Goal: Task Accomplishment & Management: Manage account settings

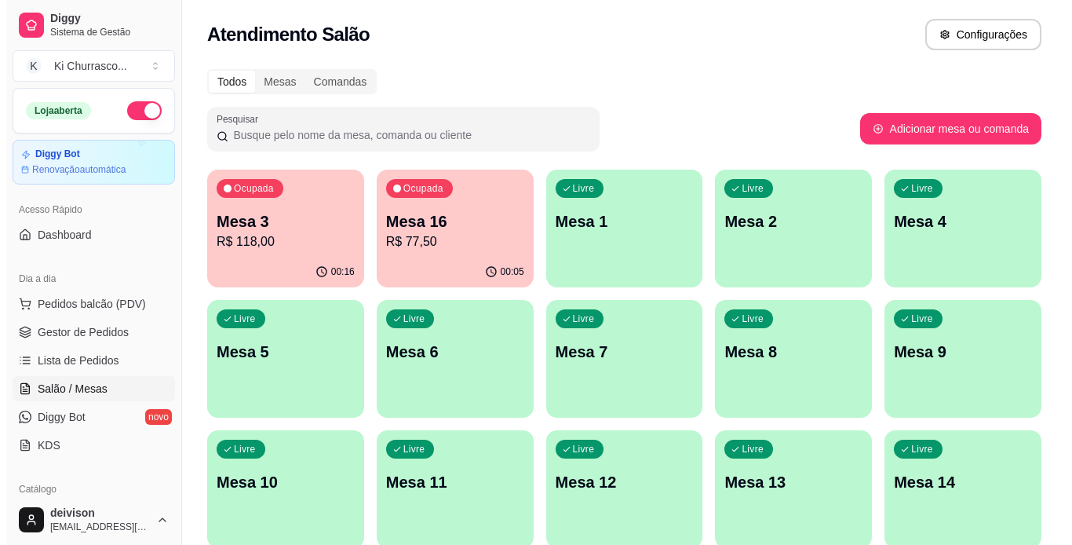
scroll to position [114, 0]
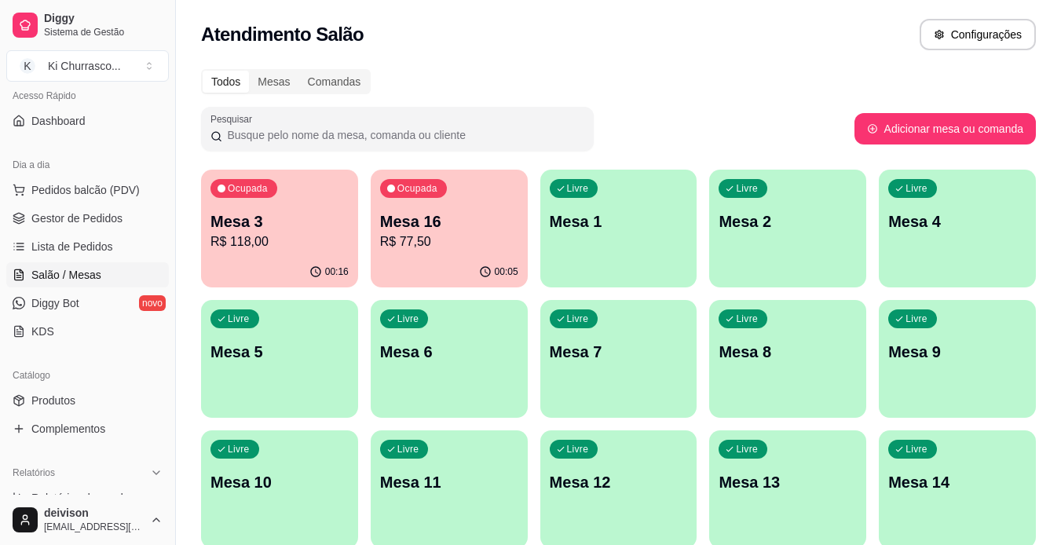
click at [315, 239] on p "R$ 118,00" at bounding box center [279, 241] width 138 height 19
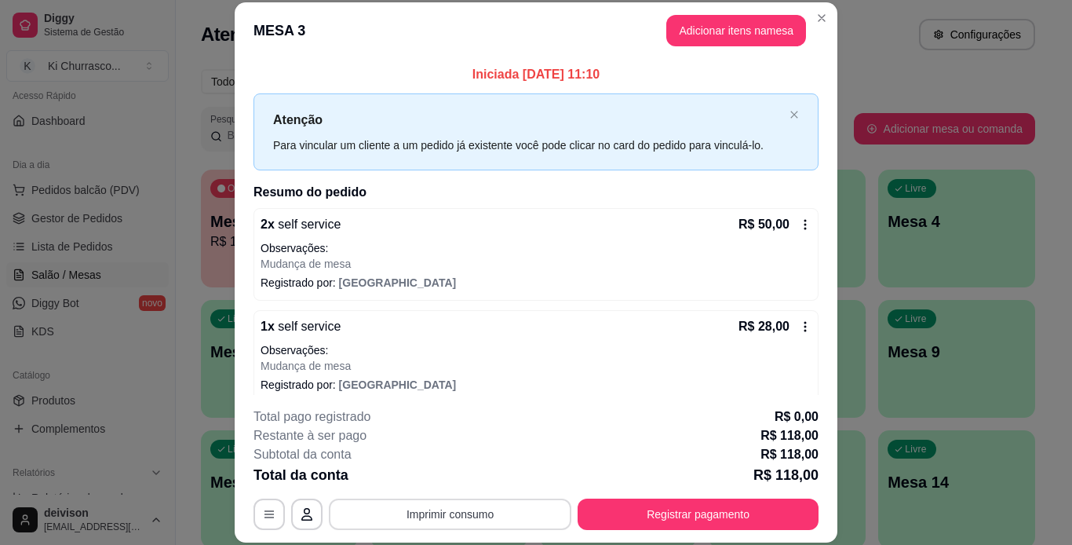
click at [506, 521] on button "Imprimir consumo" at bounding box center [450, 514] width 243 height 31
click at [455, 483] on button "IMPRESSORA" at bounding box center [450, 477] width 114 height 25
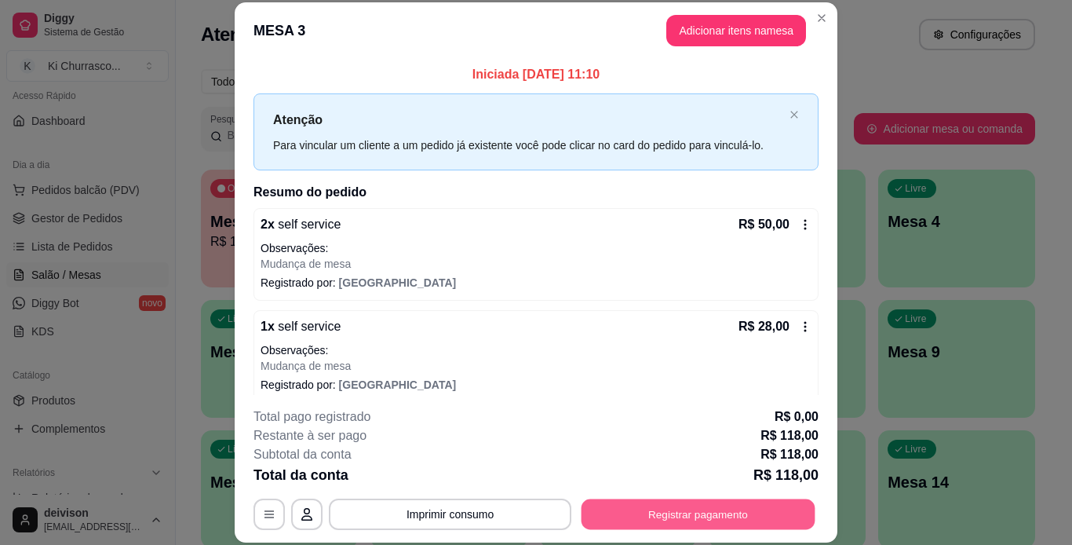
click at [695, 521] on button "Registrar pagamento" at bounding box center [699, 514] width 234 height 31
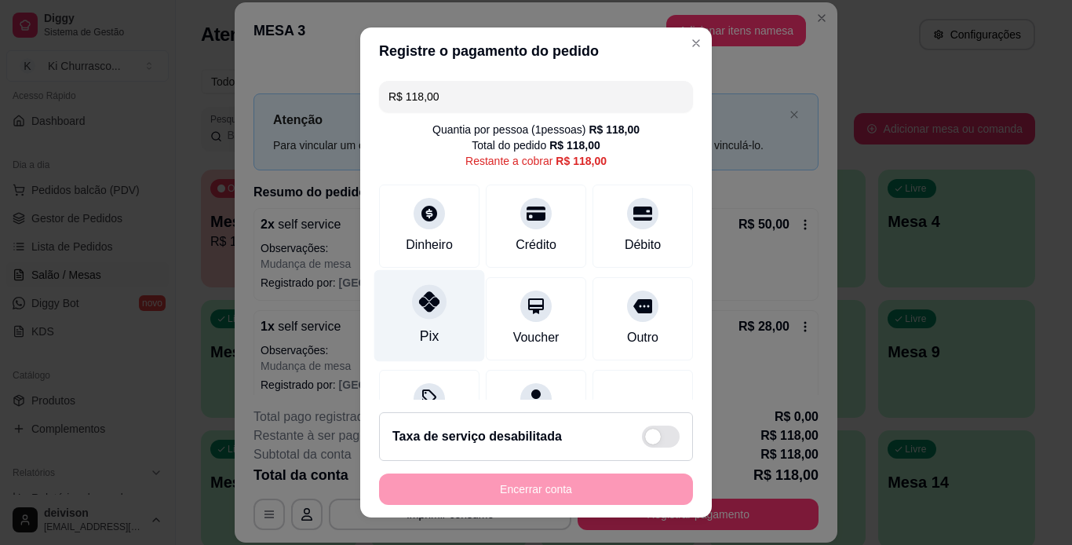
click at [437, 297] on div at bounding box center [429, 301] width 35 height 35
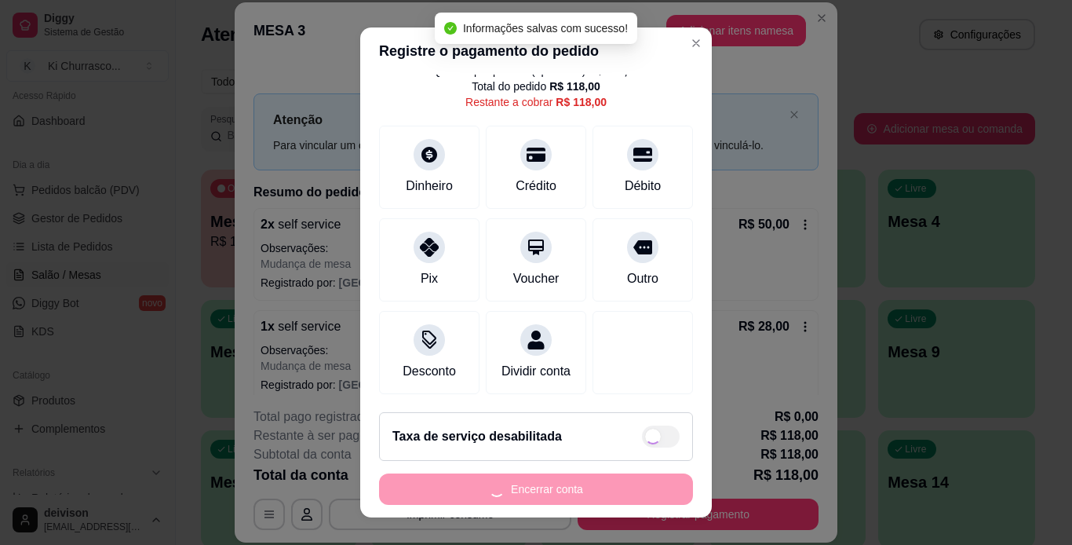
type input "R$ 0,00"
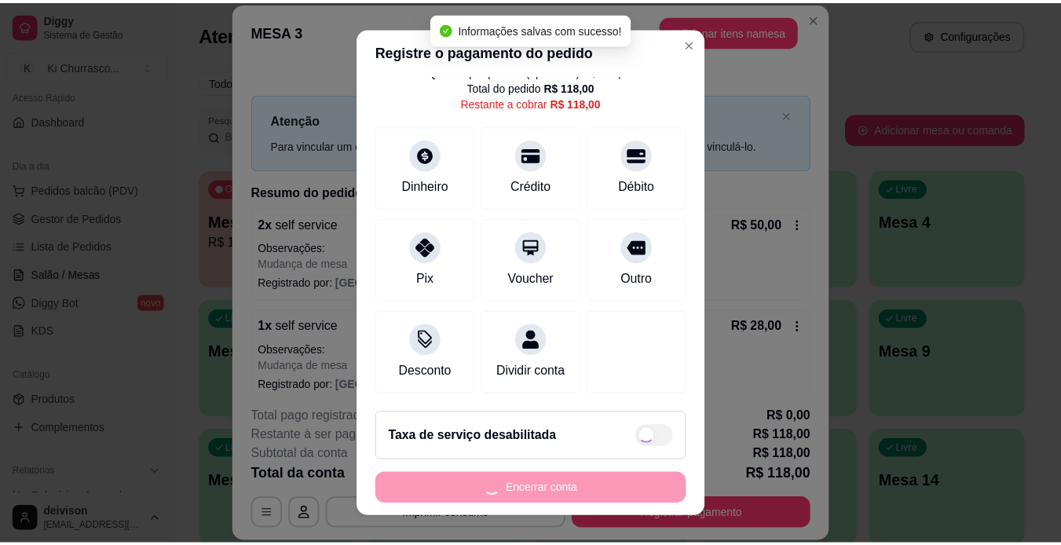
scroll to position [79, 0]
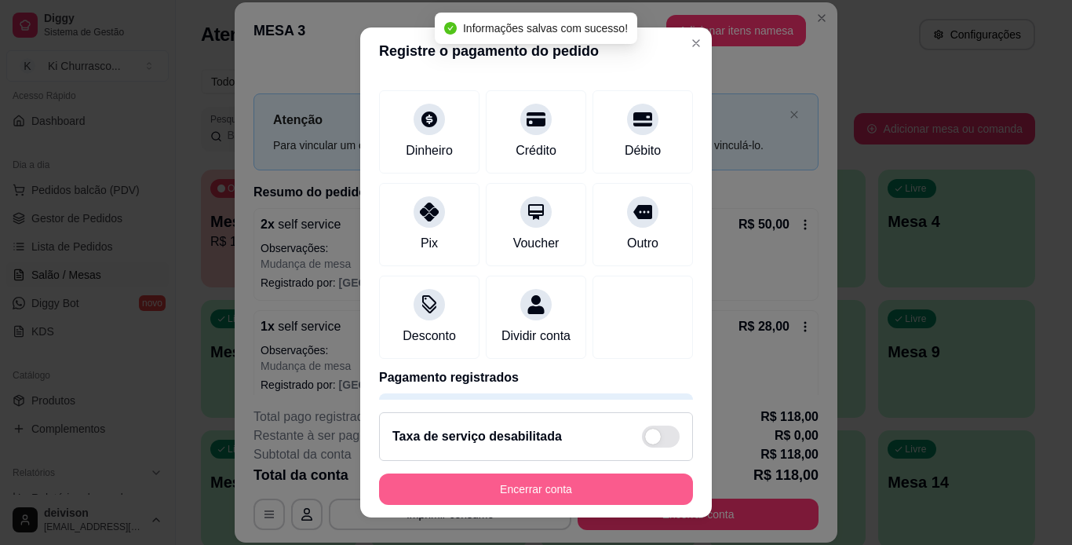
click at [523, 486] on button "Encerrar conta" at bounding box center [536, 488] width 314 height 31
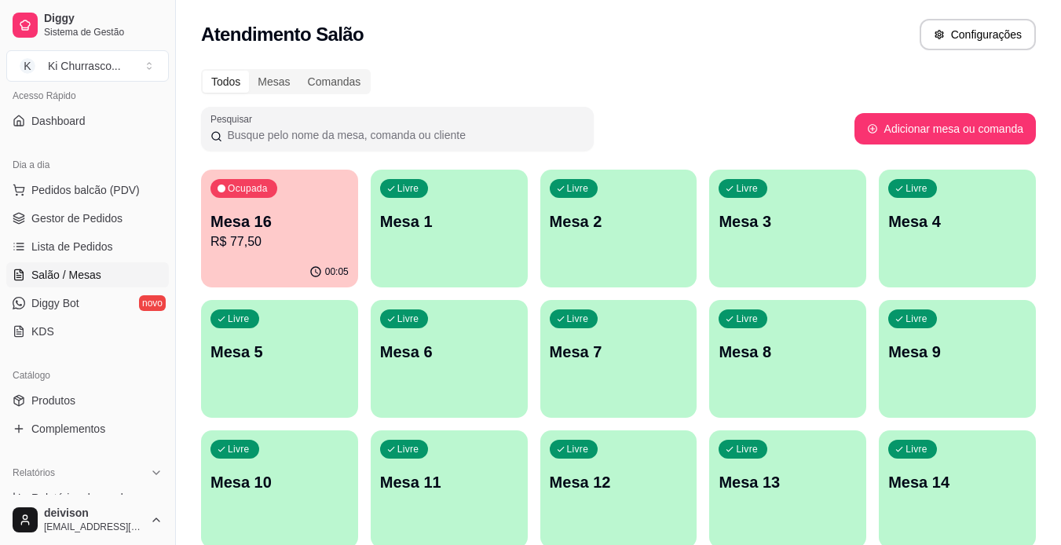
click at [287, 231] on p "Mesa 16" at bounding box center [279, 221] width 138 height 22
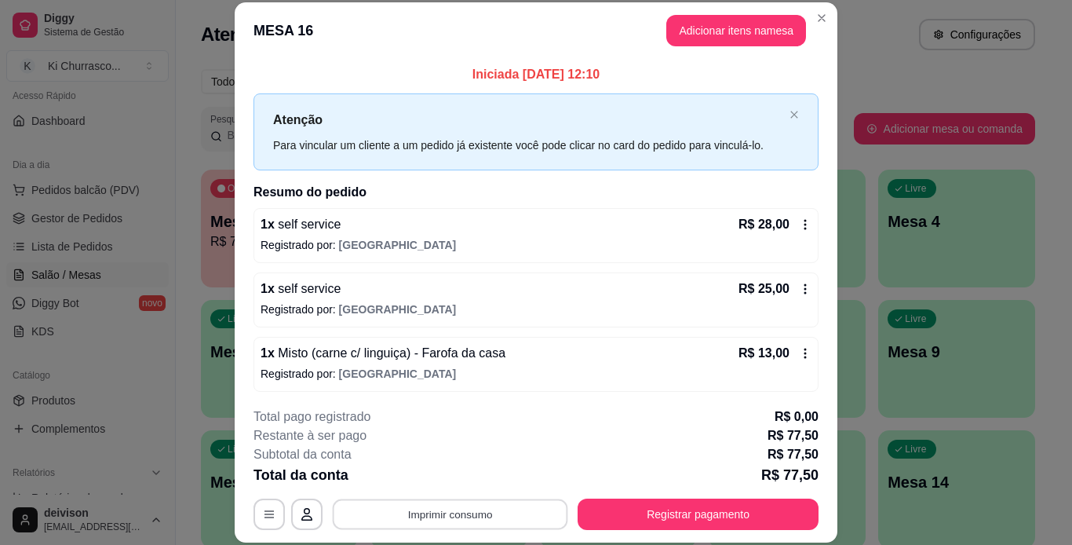
click at [414, 527] on button "Imprimir consumo" at bounding box center [451, 514] width 236 height 31
click at [451, 477] on button "IMPRESSORA" at bounding box center [450, 478] width 114 height 25
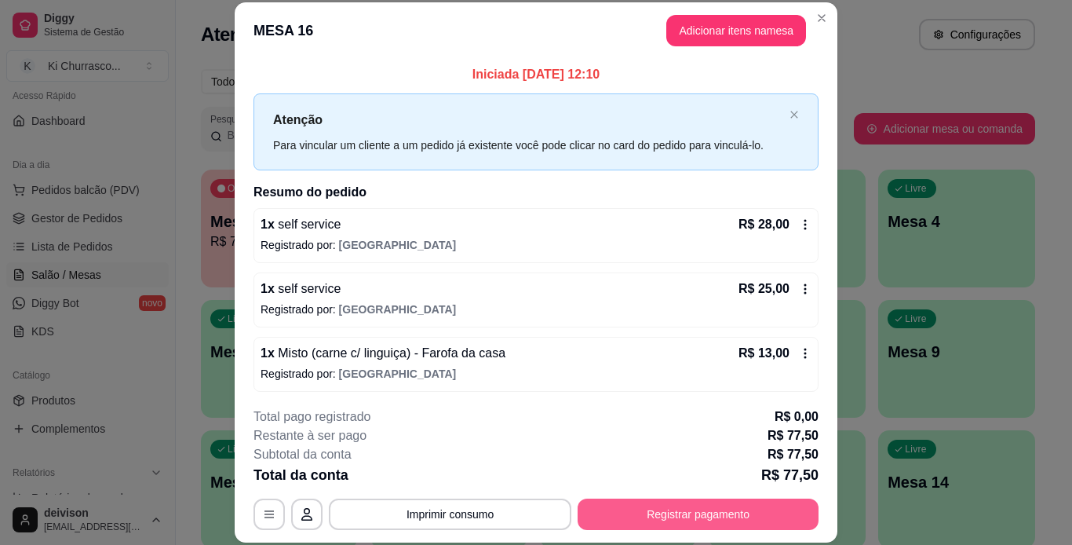
click at [669, 507] on button "Registrar pagamento" at bounding box center [698, 514] width 241 height 31
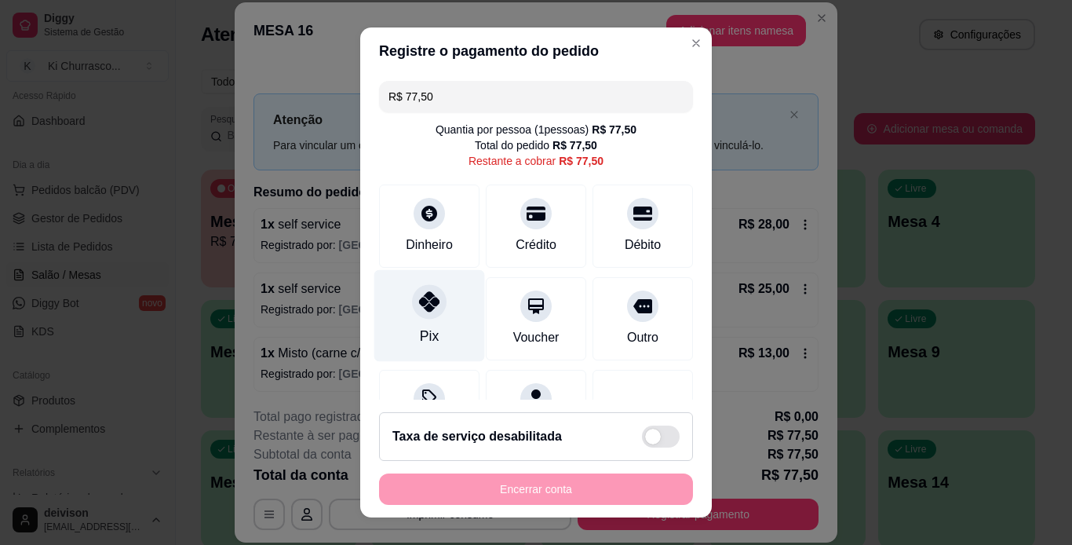
drag, startPoint x: 415, startPoint y: 303, endPoint x: 430, endPoint y: 312, distance: 17.9
click at [419, 303] on icon at bounding box center [429, 301] width 20 height 20
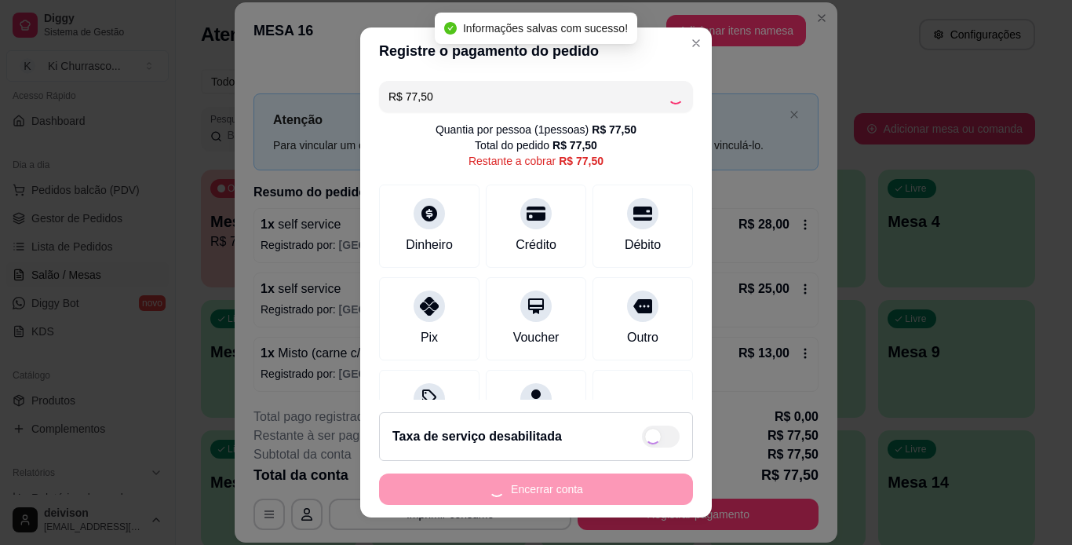
type input "R$ 0,00"
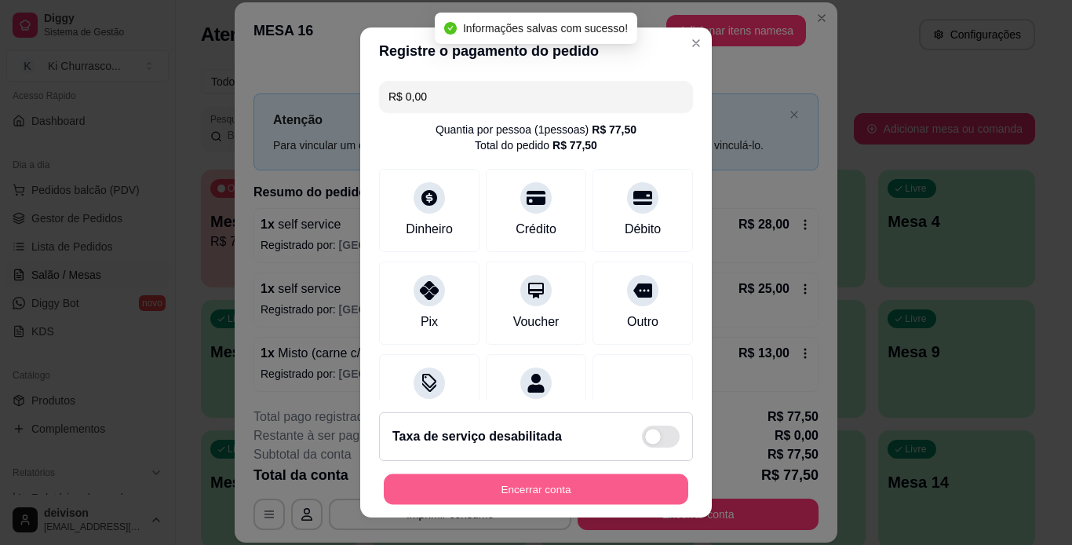
click at [533, 495] on button "Encerrar conta" at bounding box center [536, 489] width 305 height 31
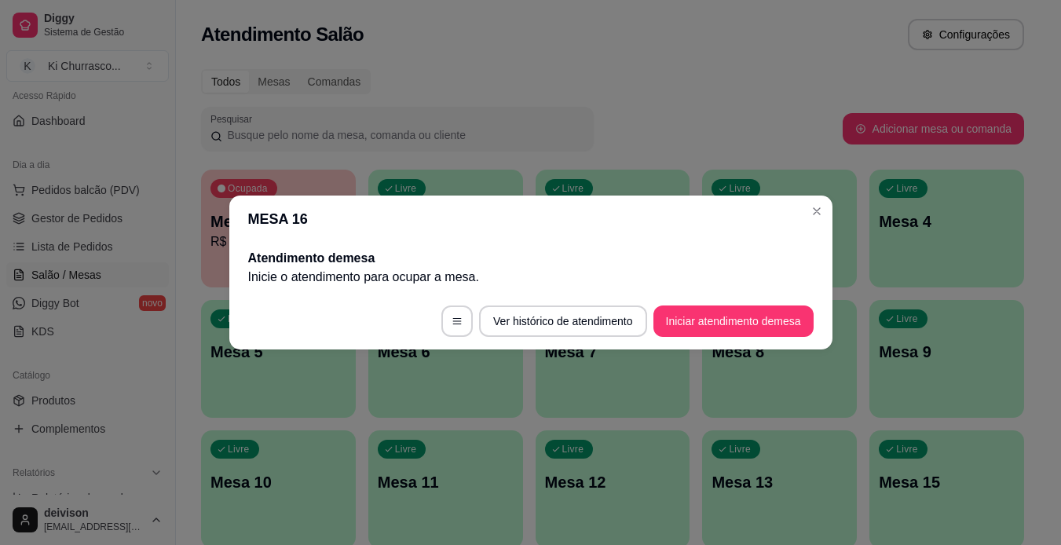
click at [955, 67] on div "Todos Mesas Comandas Pesquisar Adicionar mesa ou comanda Ocupada Mesa 14 R$ 25,…" at bounding box center [612, 444] width 873 height 768
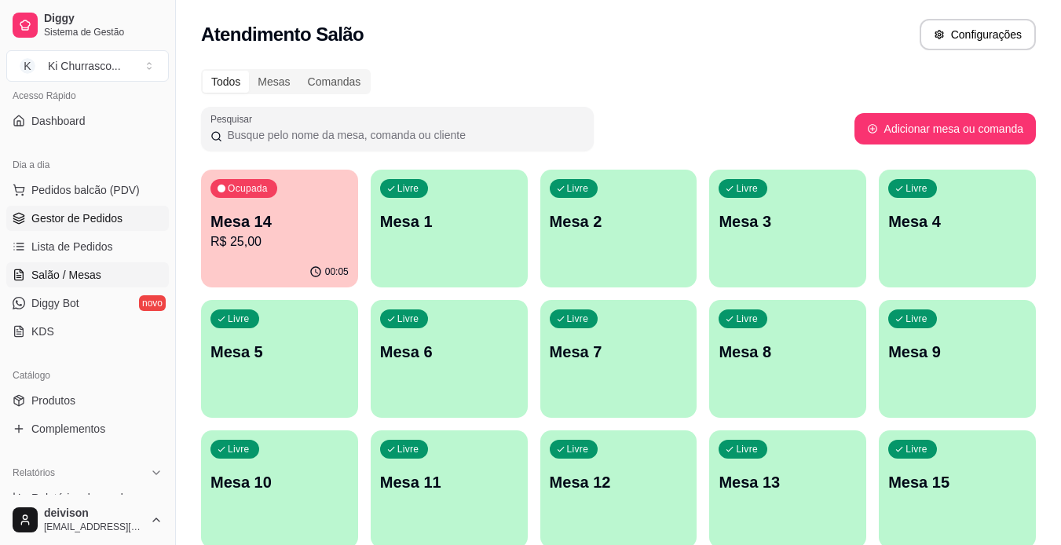
click at [64, 223] on span "Gestor de Pedidos" at bounding box center [76, 218] width 91 height 16
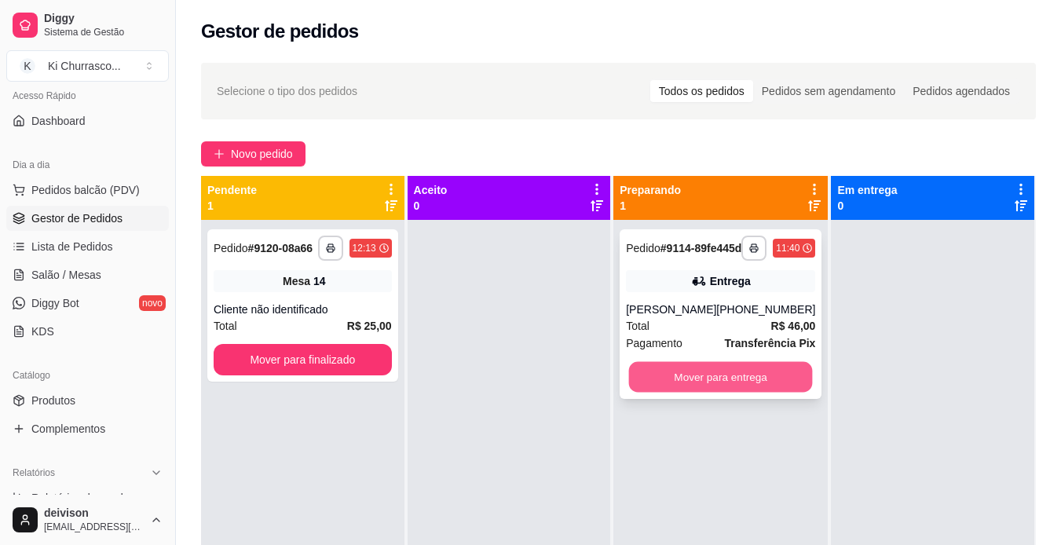
click at [677, 389] on button "Mover para entrega" at bounding box center [721, 377] width 184 height 31
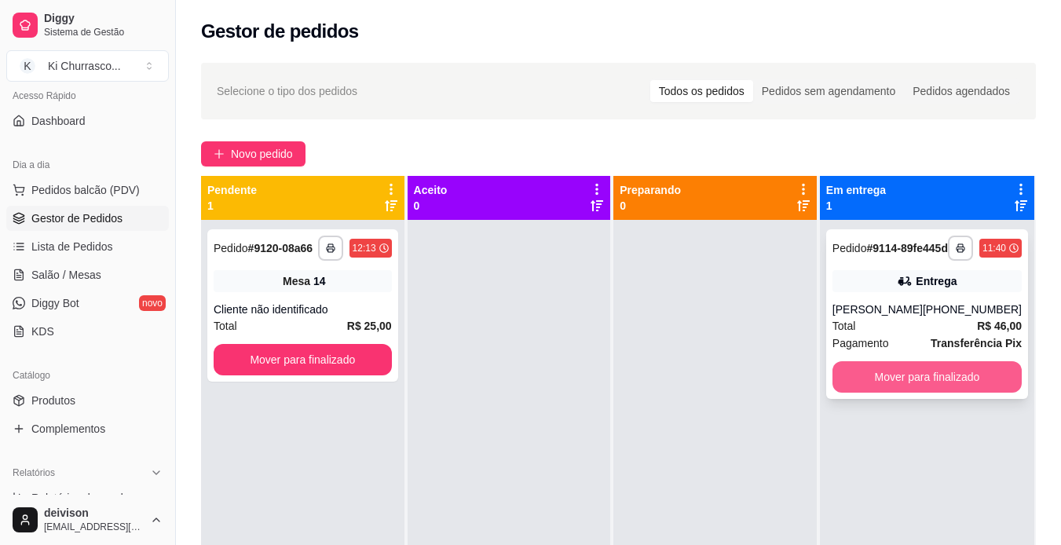
click at [879, 382] on button "Mover para finalizado" at bounding box center [926, 376] width 189 height 31
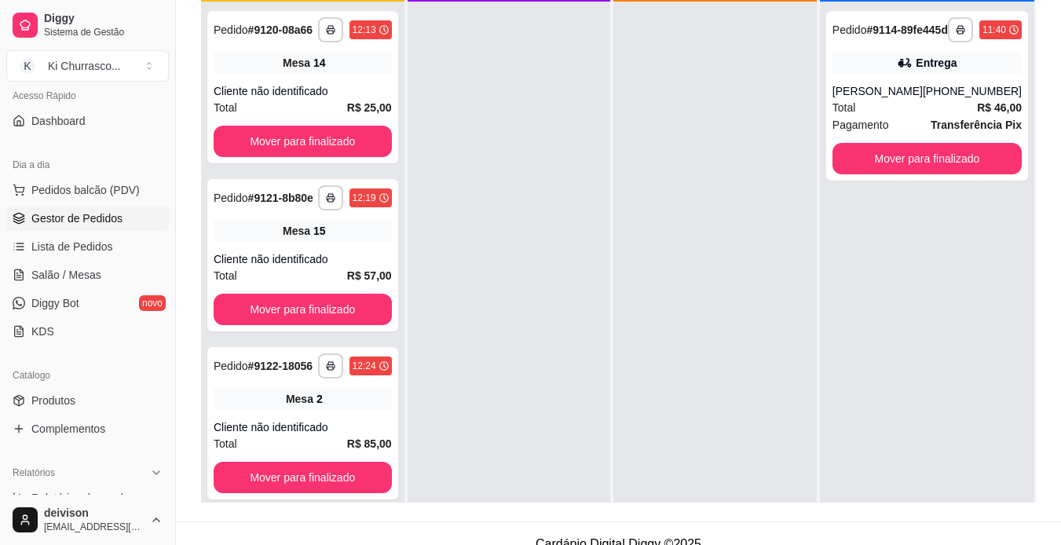
scroll to position [239, 0]
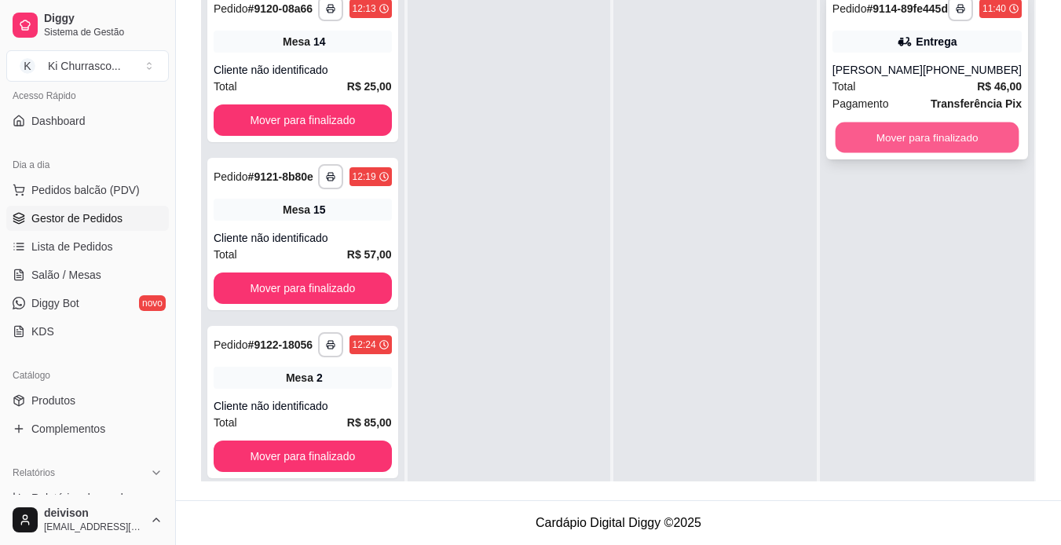
click at [971, 150] on button "Mover para finalizado" at bounding box center [927, 137] width 184 height 31
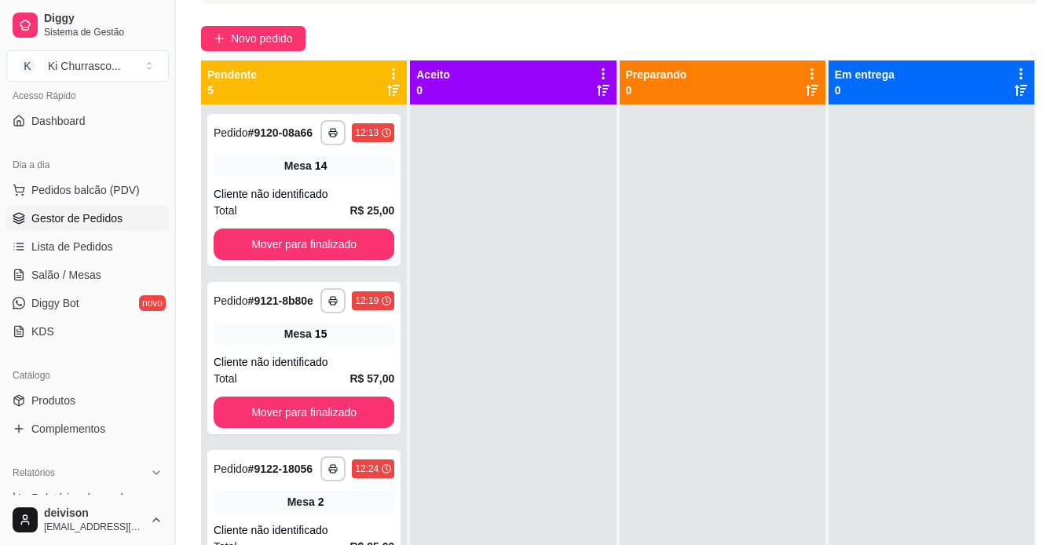
scroll to position [157, 0]
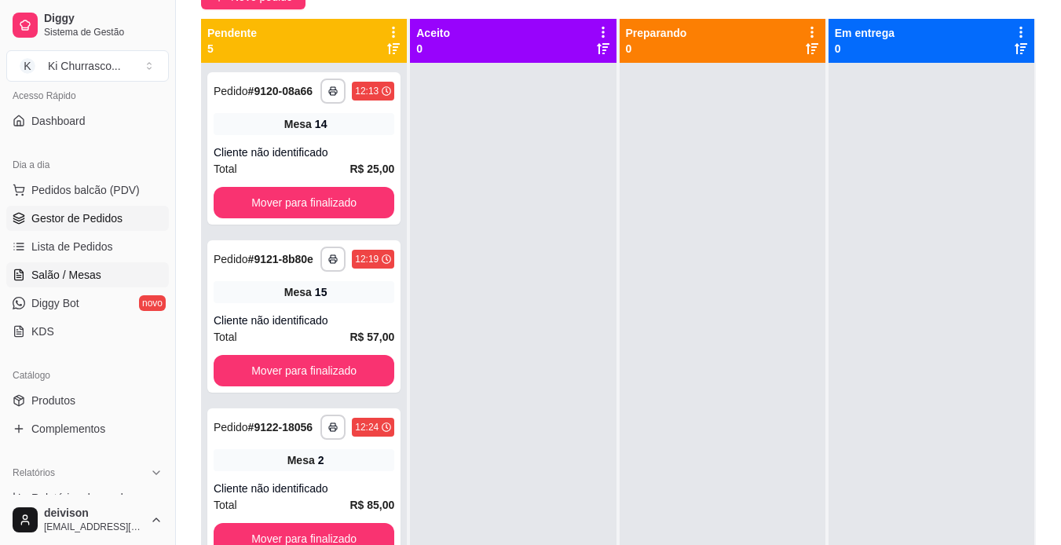
click at [97, 276] on span "Salão / Mesas" at bounding box center [66, 275] width 70 height 16
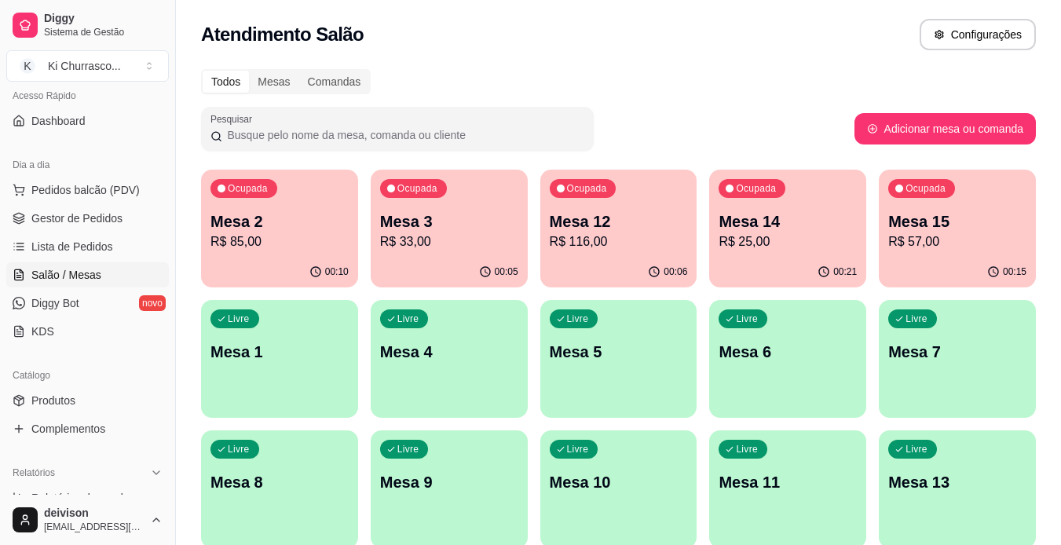
click at [818, 237] on p "R$ 25,00" at bounding box center [787, 241] width 138 height 19
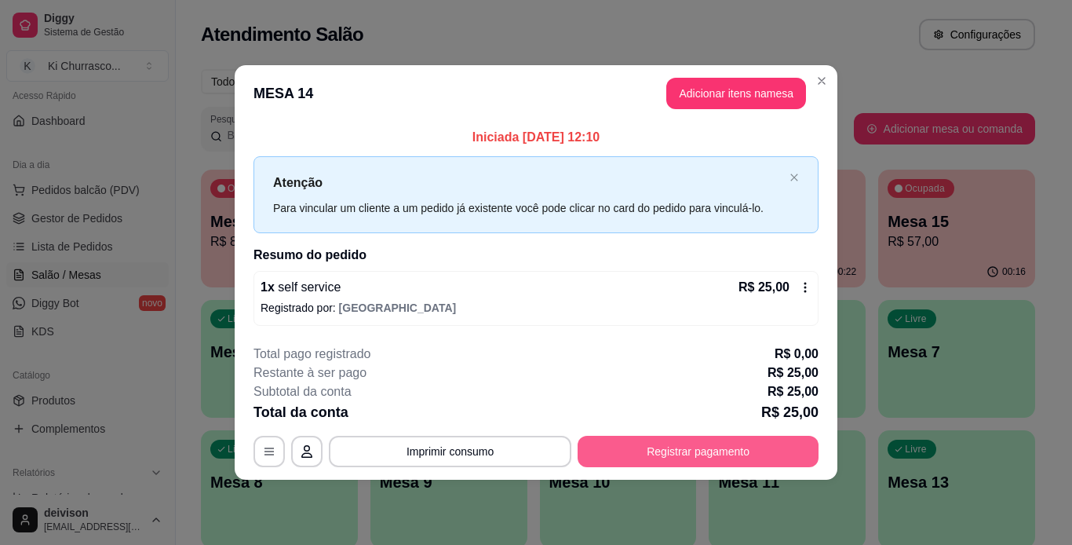
click at [687, 455] on button "Registrar pagamento" at bounding box center [698, 451] width 241 height 31
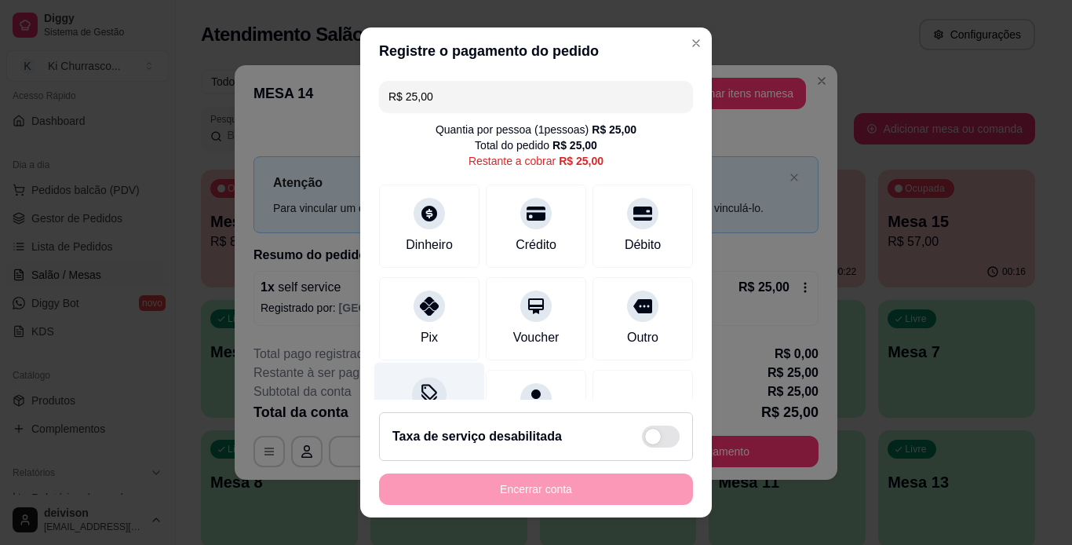
click at [406, 290] on div "Pix" at bounding box center [429, 318] width 100 height 83
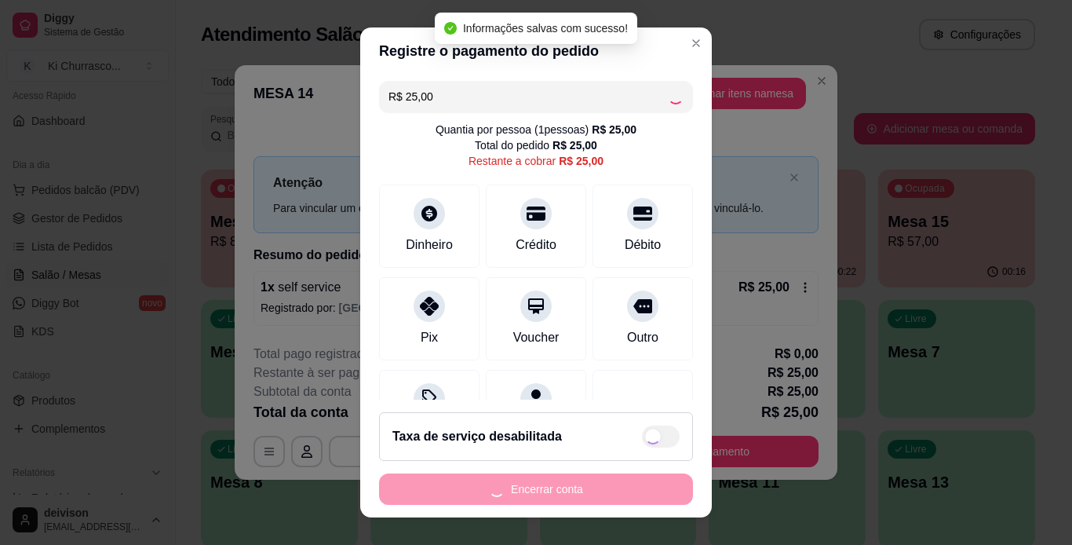
type input "R$ 0,00"
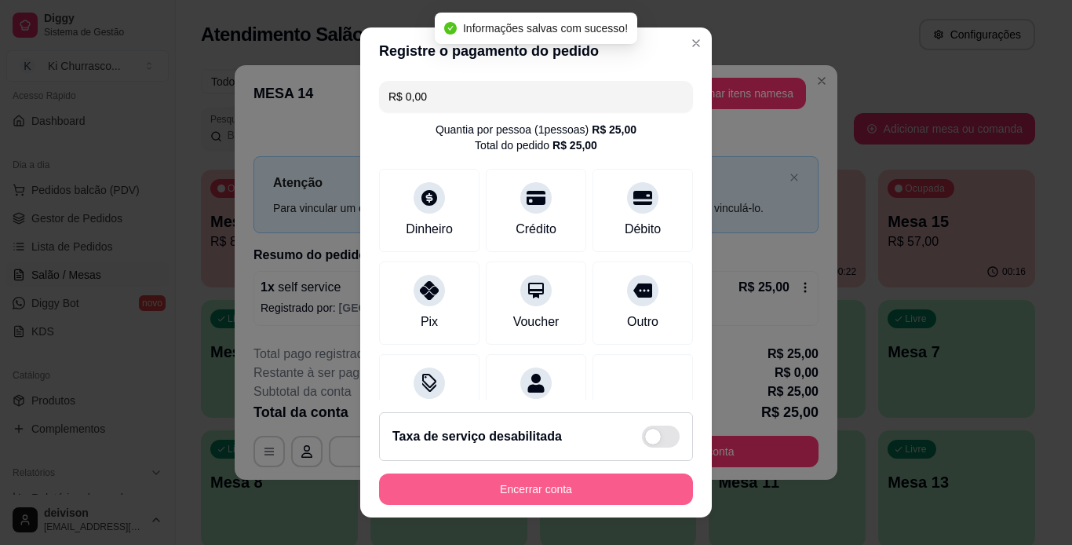
click at [555, 487] on button "Encerrar conta" at bounding box center [536, 488] width 314 height 31
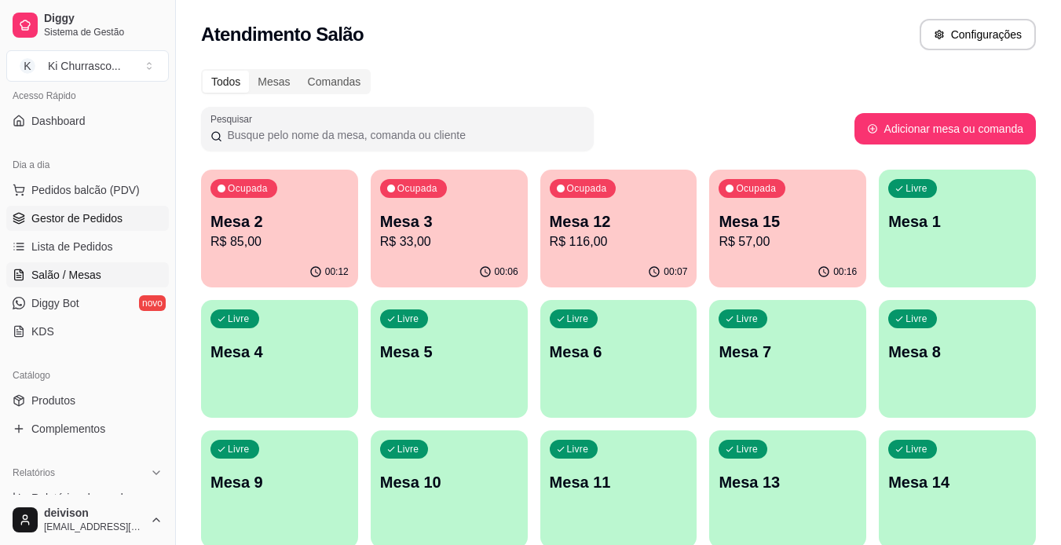
click at [98, 221] on span "Gestor de Pedidos" at bounding box center [76, 218] width 91 height 16
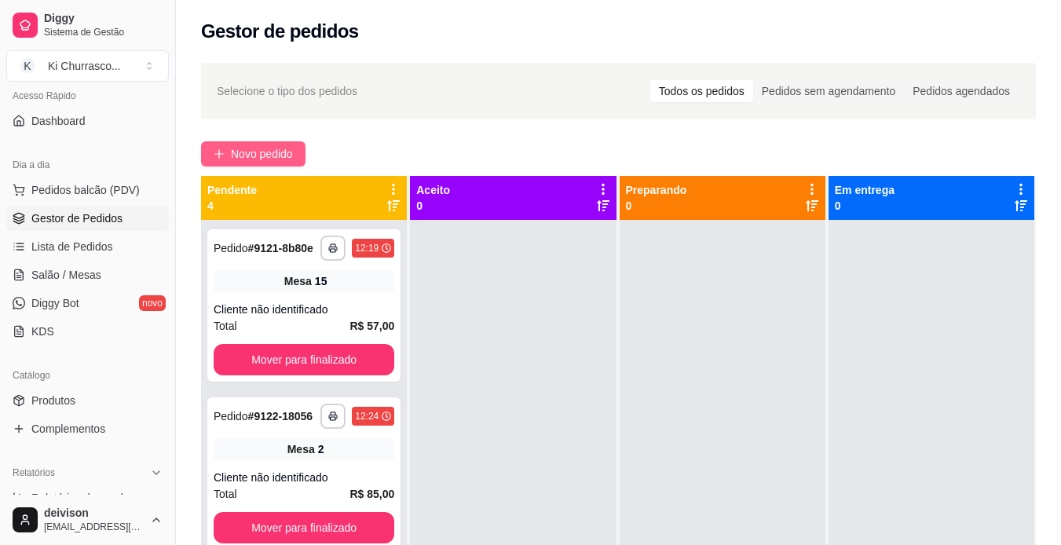
click at [248, 157] on span "Novo pedido" at bounding box center [262, 153] width 62 height 17
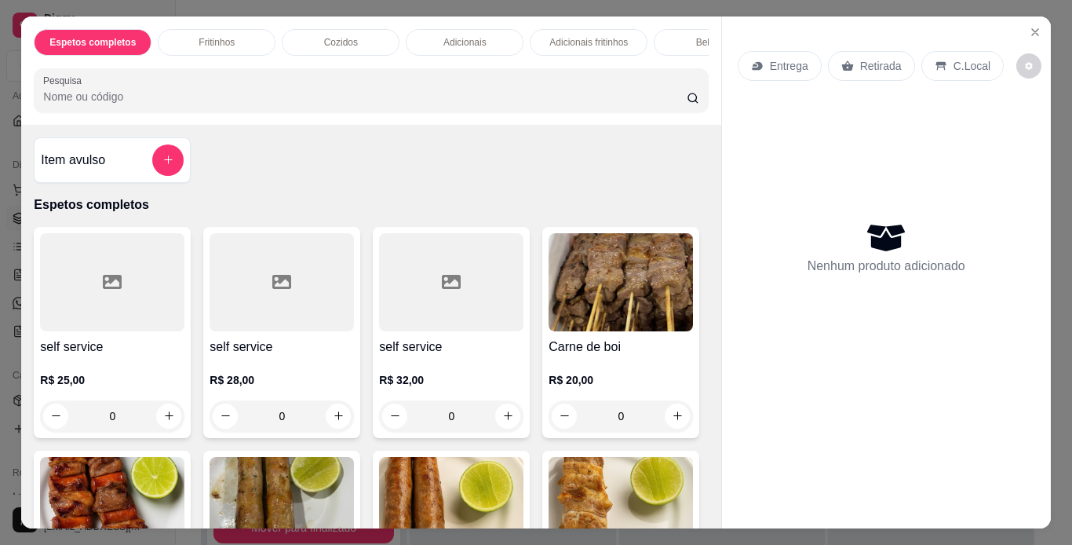
click at [483, 385] on p "R$ 32,00" at bounding box center [451, 380] width 144 height 16
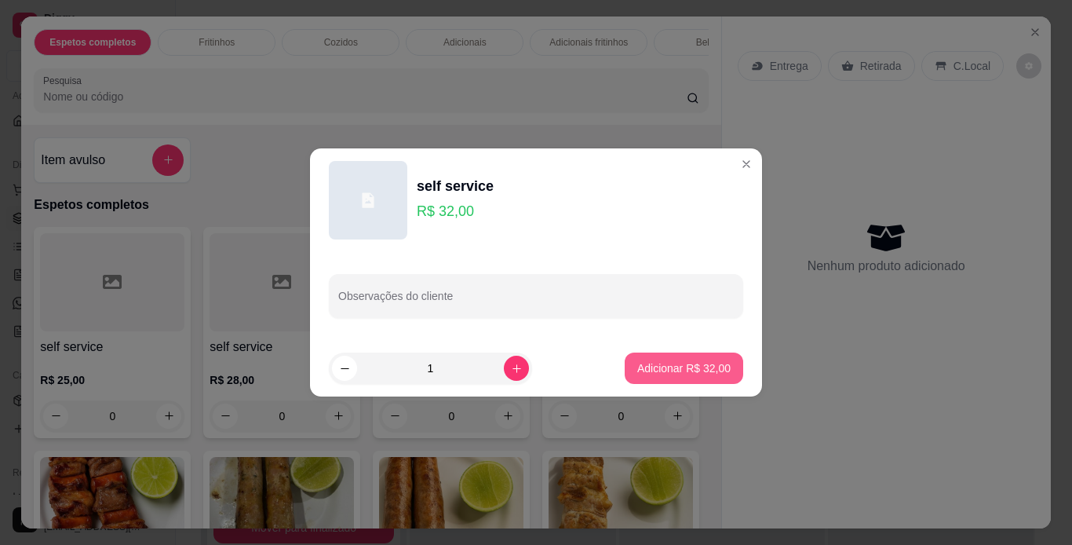
click at [700, 363] on p "Adicionar R$ 32,00" at bounding box center [684, 368] width 93 height 16
type input "1"
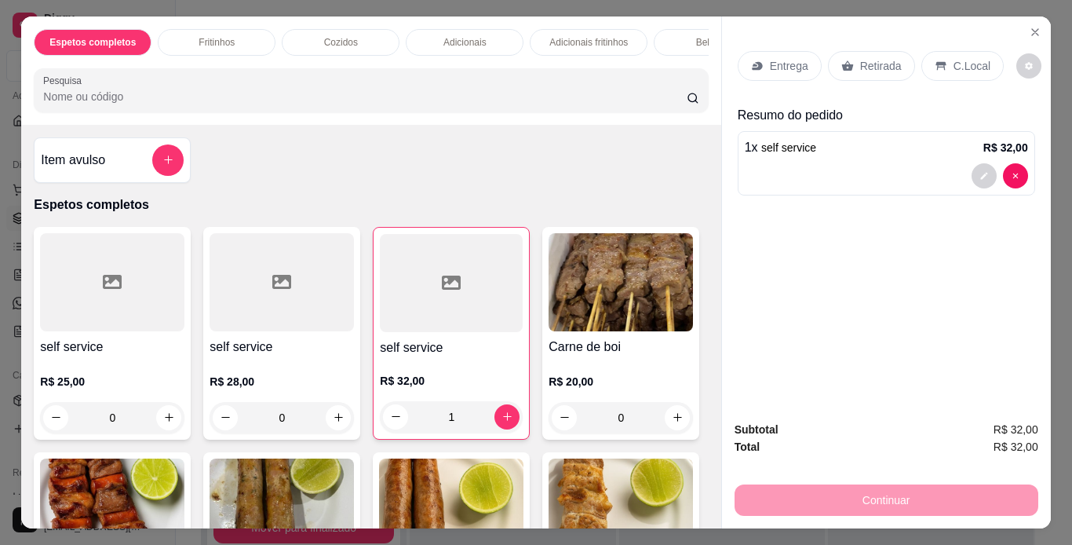
click at [132, 342] on div "self service R$ 25,00 0" at bounding box center [112, 333] width 157 height 213
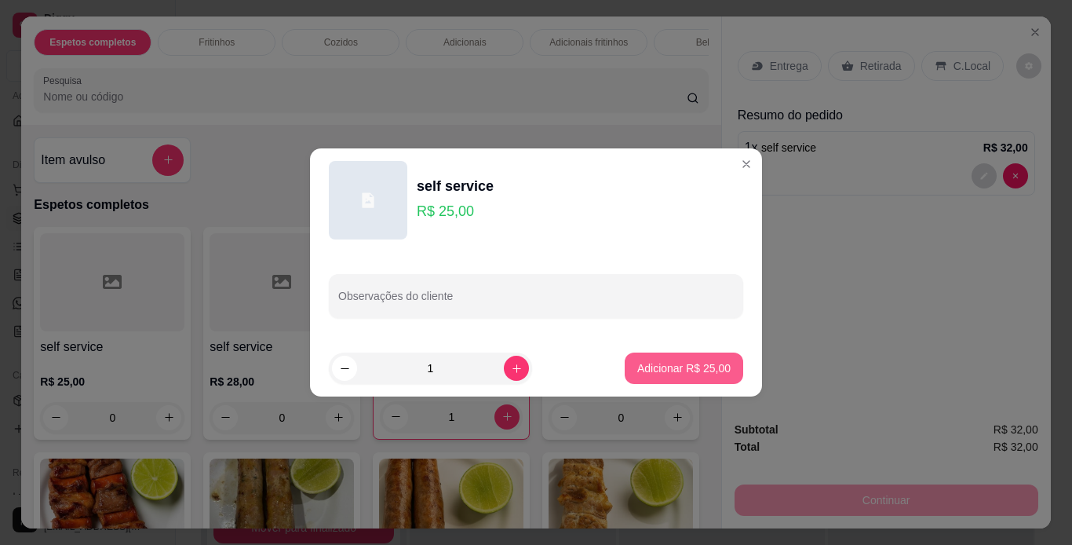
click at [712, 360] on button "Adicionar R$ 25,00" at bounding box center [684, 368] width 119 height 31
type input "1"
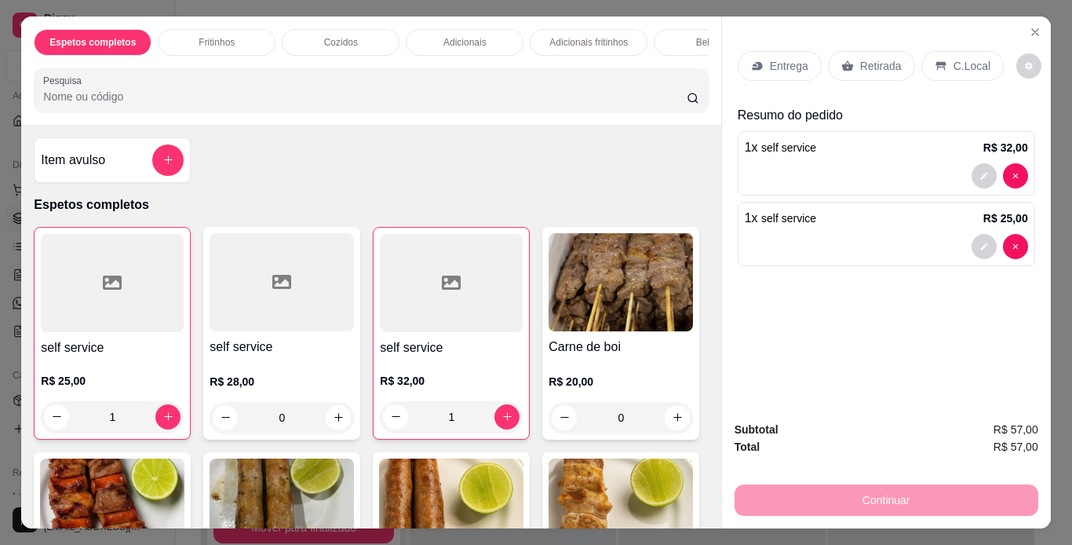
drag, startPoint x: 936, startPoint y: 54, endPoint x: 956, endPoint y: 195, distance: 142.8
click at [937, 60] on icon at bounding box center [941, 66] width 13 height 13
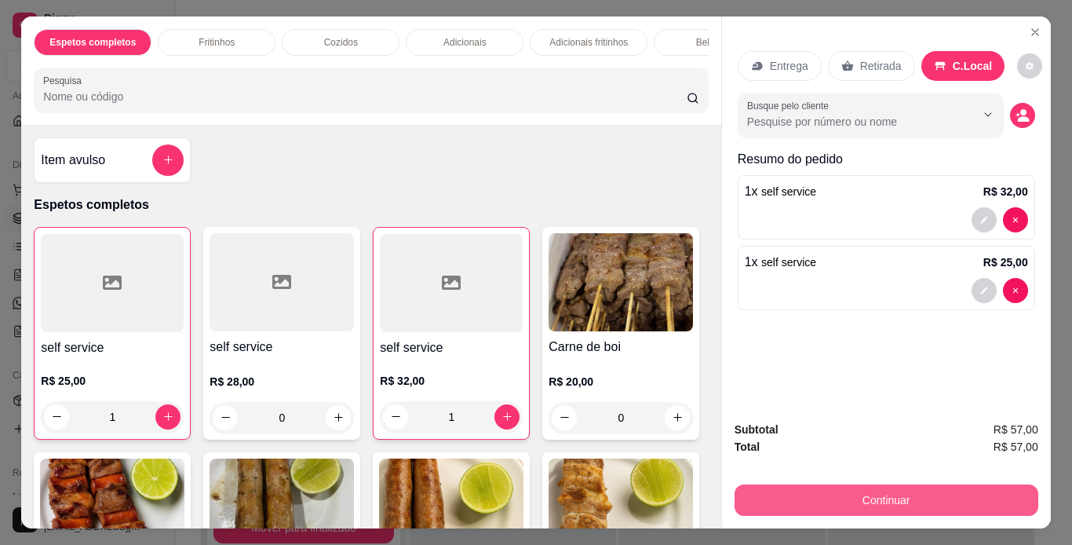
click at [925, 493] on button "Continuar" at bounding box center [887, 499] width 304 height 31
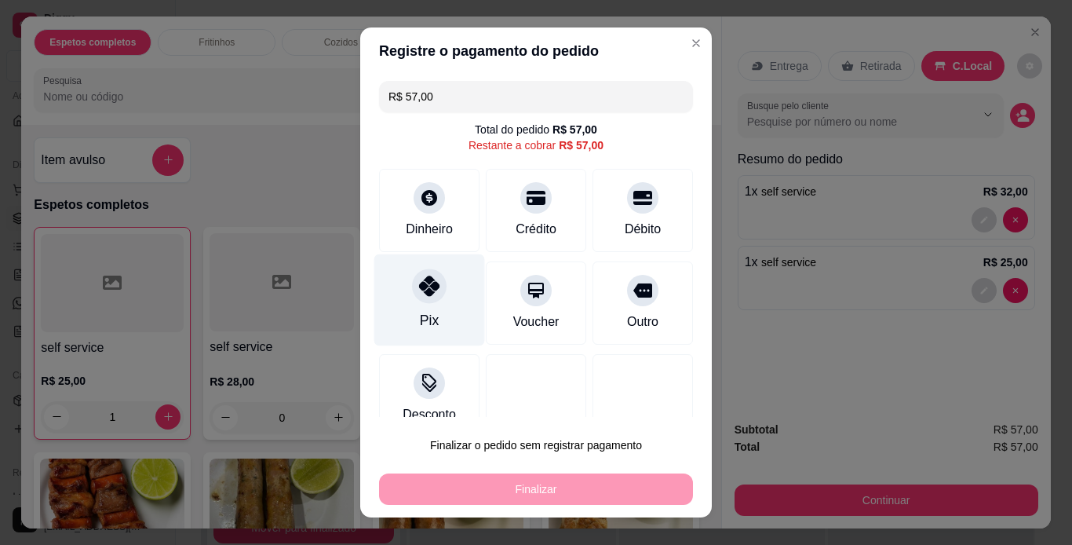
drag, startPoint x: 444, startPoint y: 276, endPoint x: 455, endPoint y: 293, distance: 19.4
click at [450, 287] on div "Pix" at bounding box center [429, 300] width 111 height 92
type input "R$ 0,00"
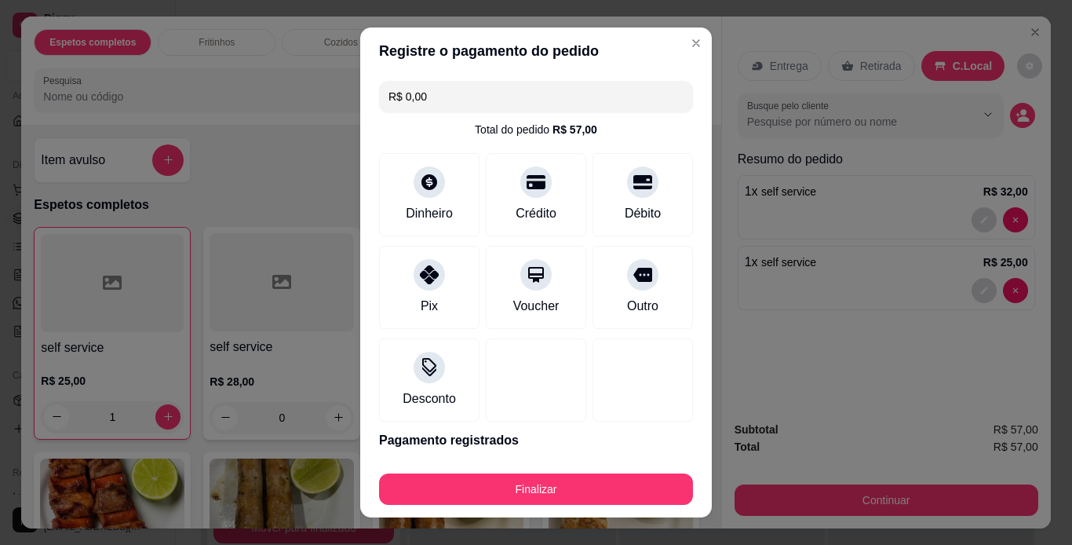
click at [561, 484] on button "Finalizar" at bounding box center [536, 488] width 314 height 31
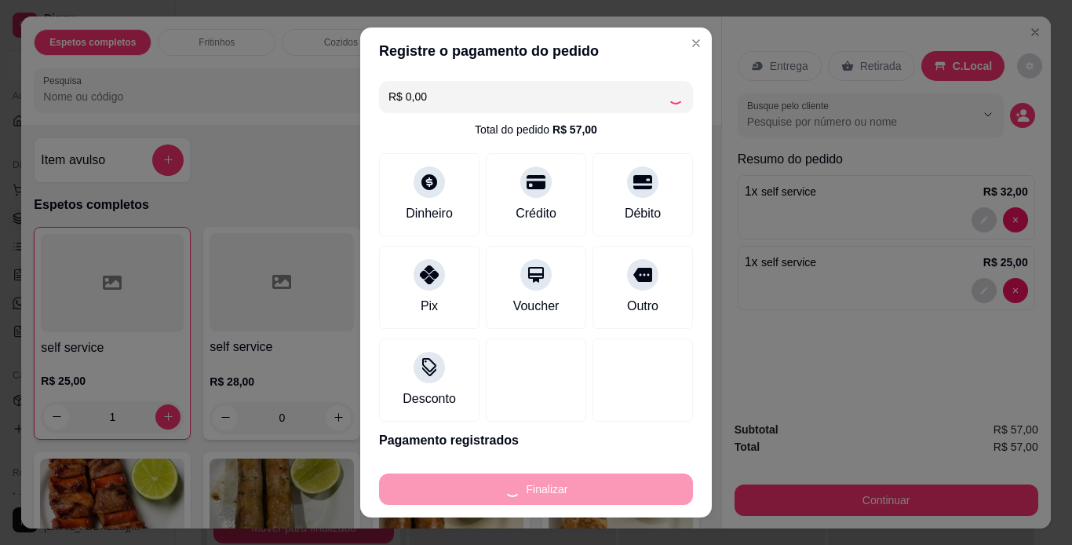
type input "0"
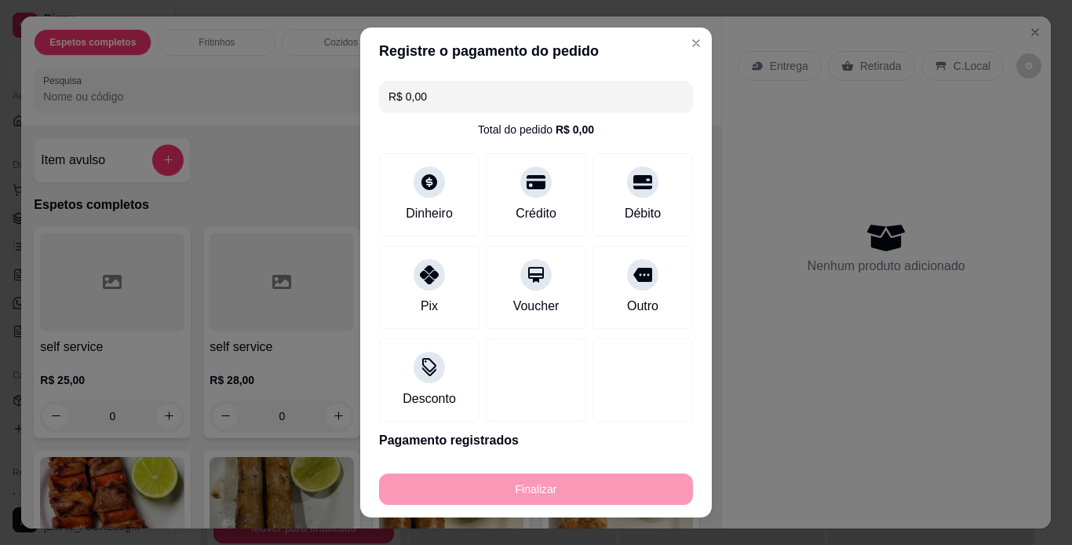
type input "-R$ 57,00"
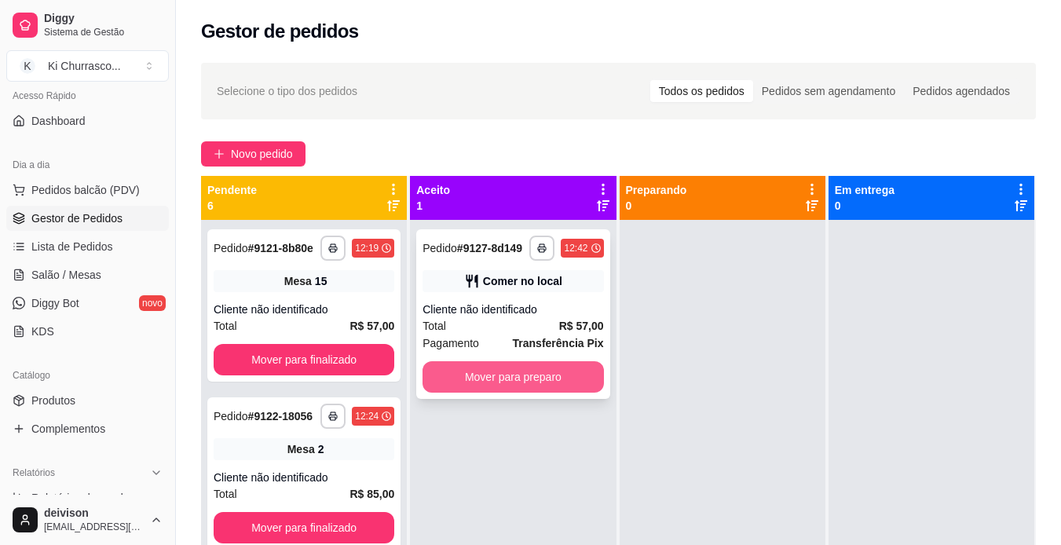
click at [511, 377] on button "Mover para preparo" at bounding box center [512, 376] width 181 height 31
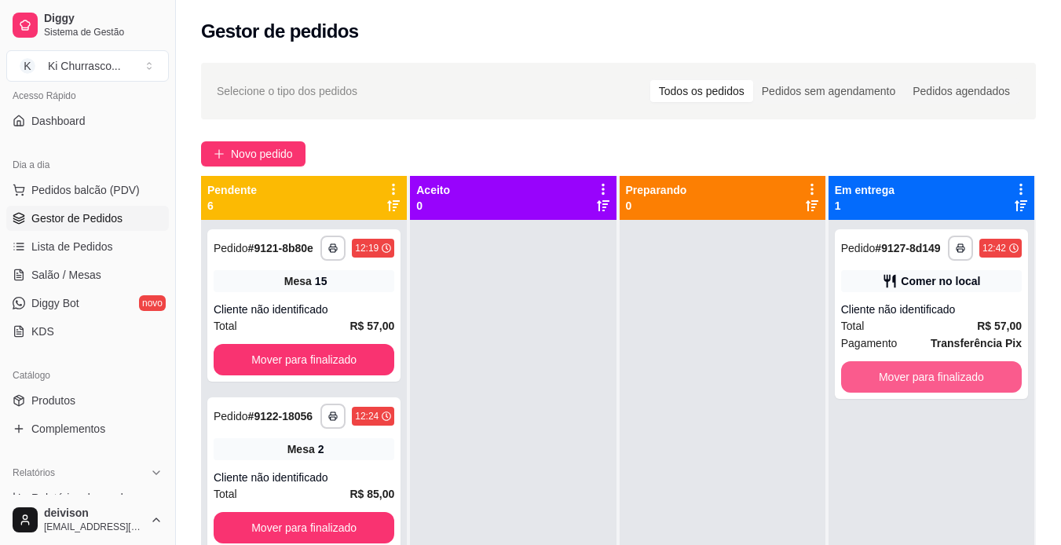
click at [855, 374] on button "Mover para finalizado" at bounding box center [931, 376] width 181 height 31
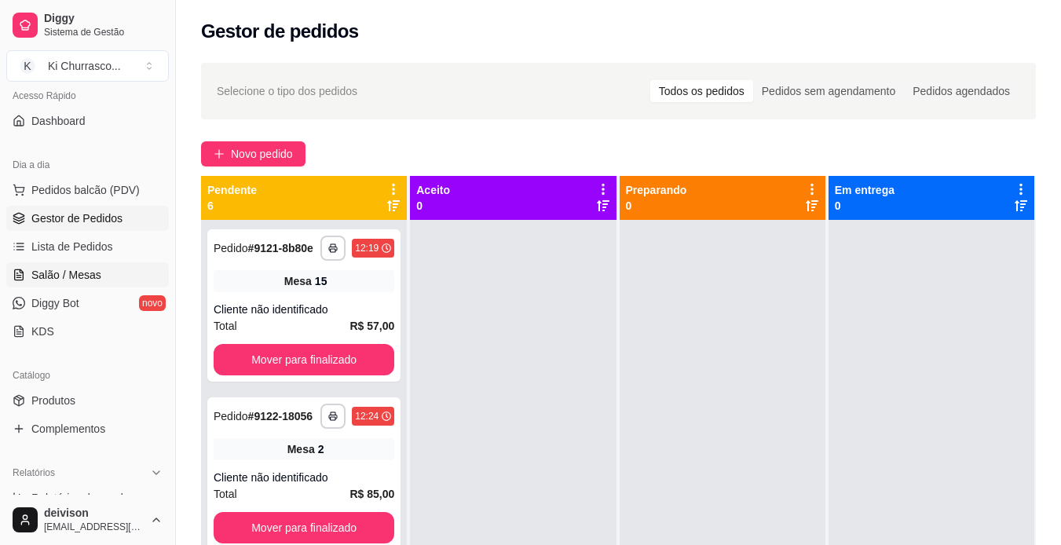
drag, startPoint x: 88, startPoint y: 280, endPoint x: 132, endPoint y: 285, distance: 44.2
click at [90, 281] on span "Salão / Mesas" at bounding box center [66, 275] width 70 height 16
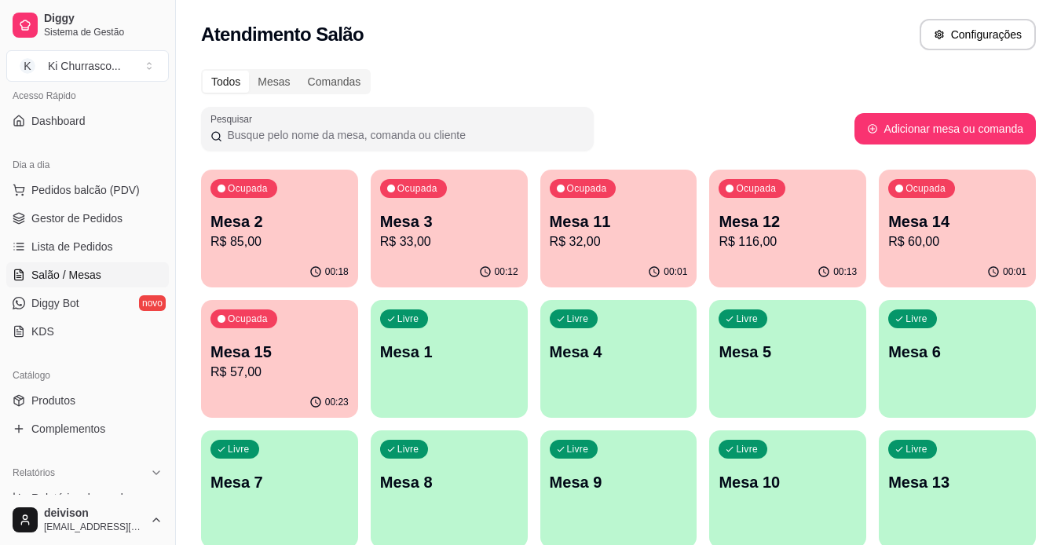
click at [300, 351] on p "Mesa 15" at bounding box center [279, 352] width 138 height 22
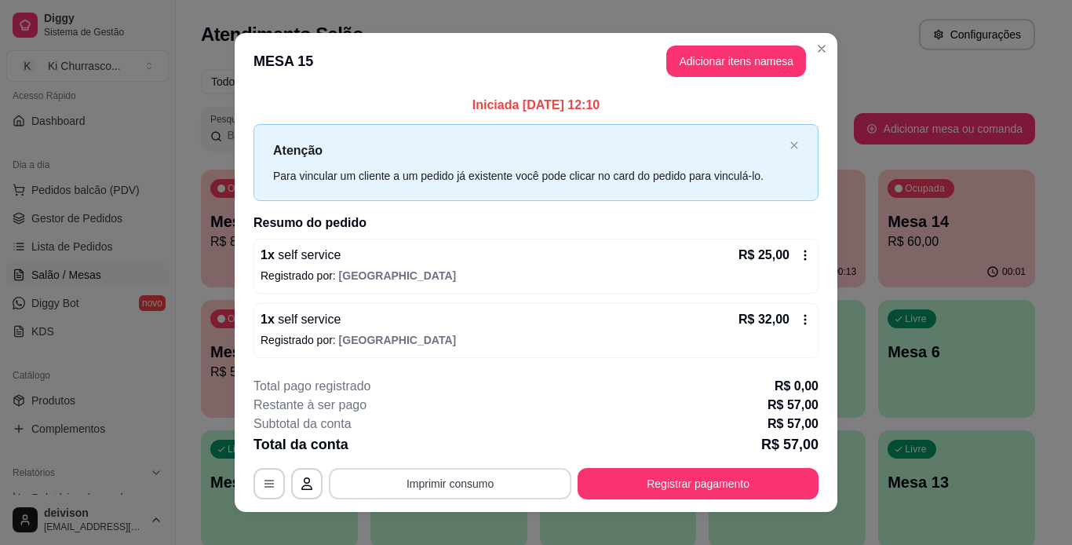
click at [371, 482] on button "Imprimir consumo" at bounding box center [450, 483] width 243 height 31
click at [443, 445] on button "IMPRESSORA" at bounding box center [450, 446] width 114 height 25
click at [689, 494] on button "Registrar pagamento" at bounding box center [698, 483] width 241 height 31
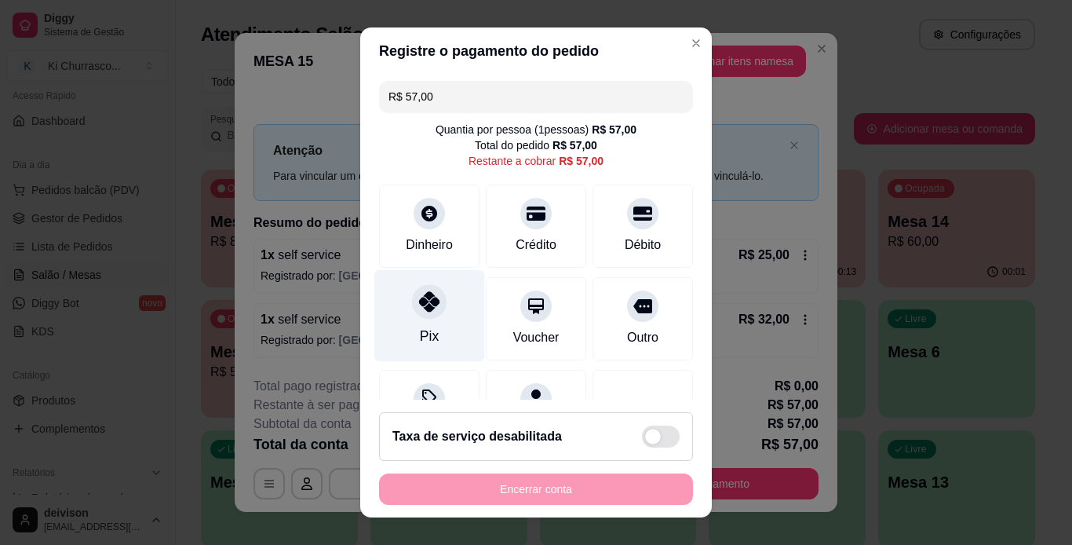
click at [440, 312] on div "Pix" at bounding box center [429, 315] width 111 height 92
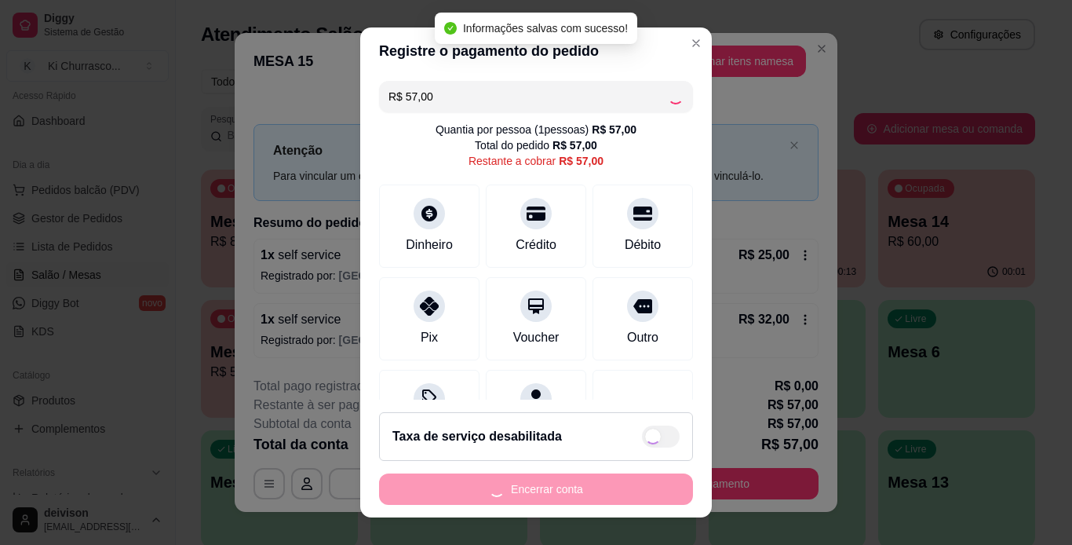
type input "R$ 0,00"
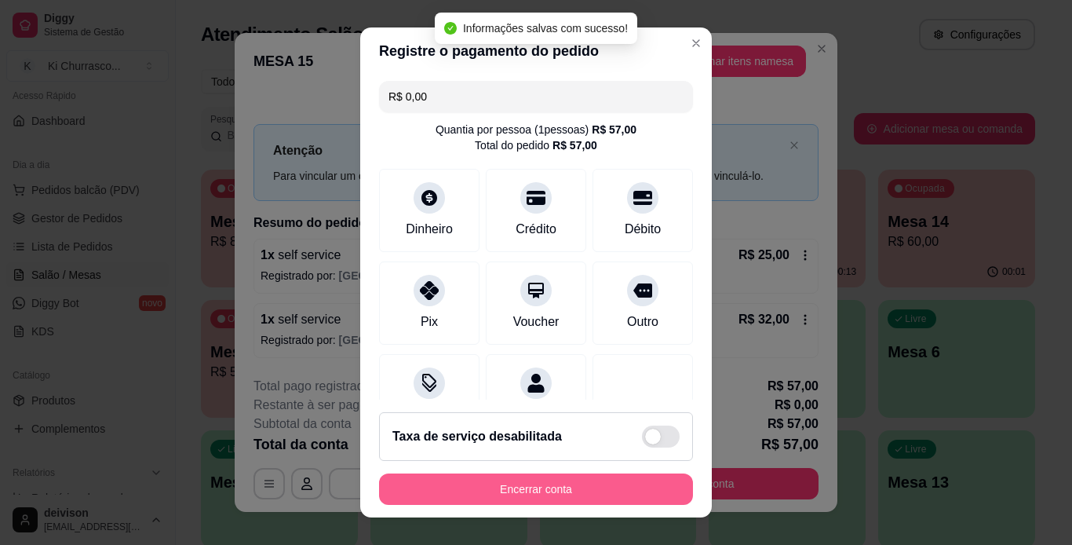
click at [517, 487] on button "Encerrar conta" at bounding box center [536, 488] width 314 height 31
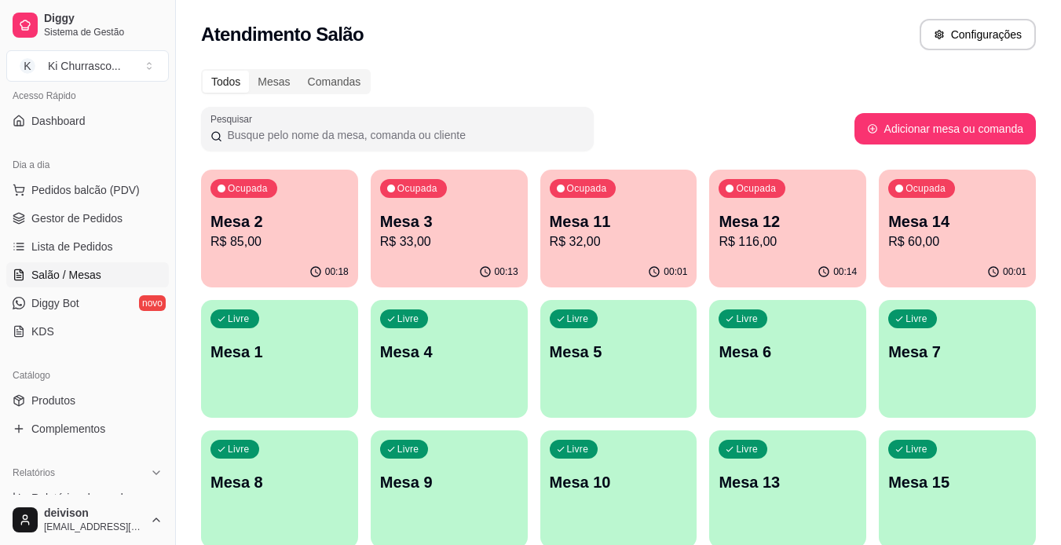
click at [798, 98] on div "Todos Mesas Comandas Pesquisar Adicionar mesa ou comanda Ocupada Mesa 2 R$ 85,0…" at bounding box center [618, 444] width 885 height 768
click at [308, 225] on p "Mesa 2" at bounding box center [279, 221] width 138 height 22
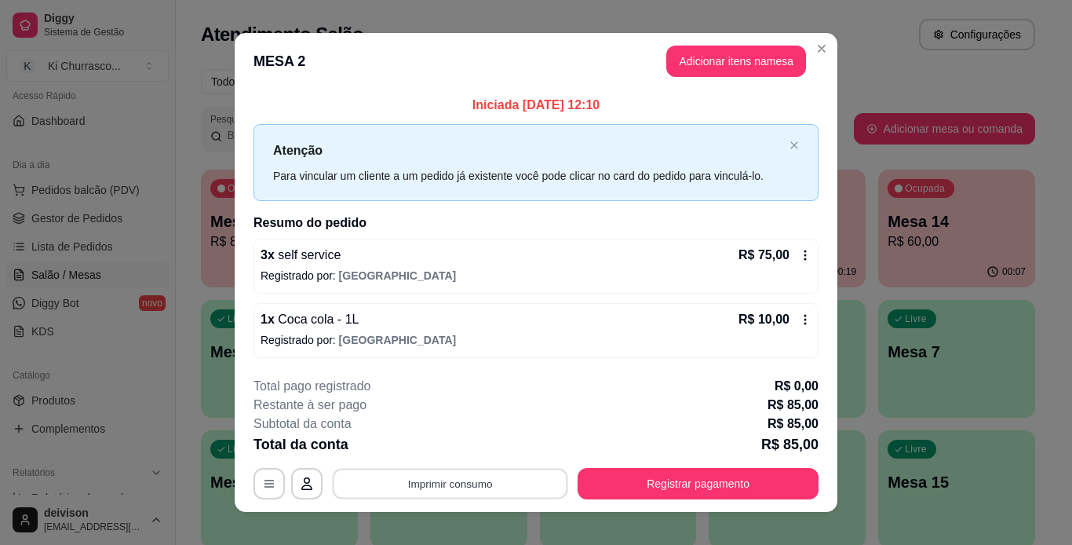
click at [510, 479] on button "Imprimir consumo" at bounding box center [451, 483] width 236 height 31
click at [469, 443] on button "IMPRESSORA" at bounding box center [449, 446] width 110 height 24
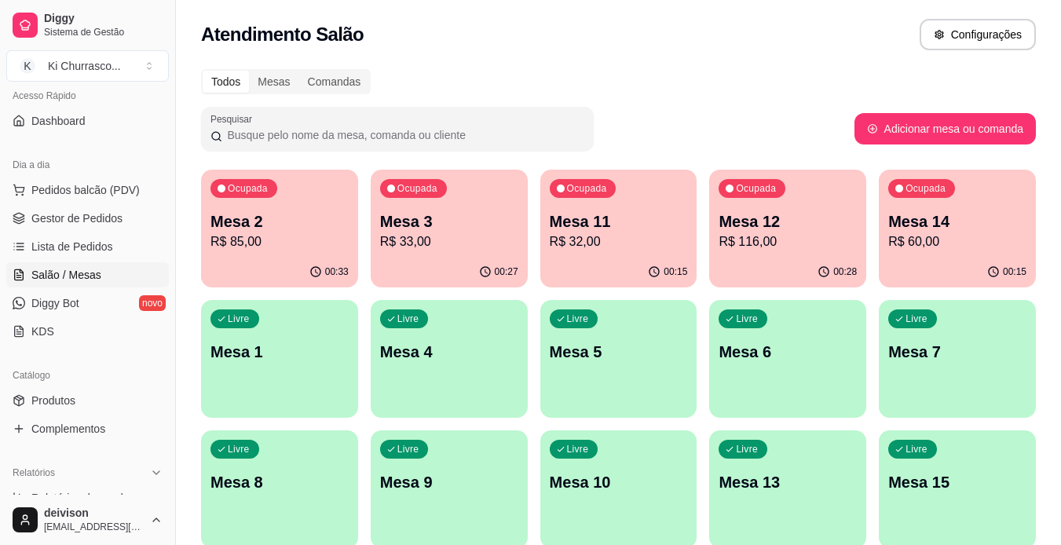
click at [762, 225] on p "Mesa 12" at bounding box center [787, 221] width 138 height 22
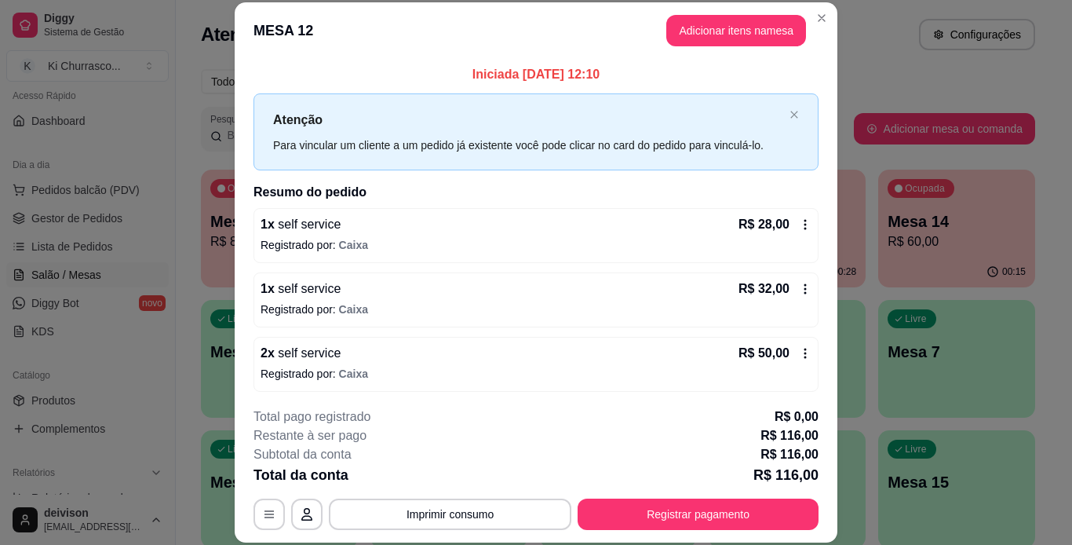
click at [786, 144] on div "Atenção Para vincular um cliente a um pedido já existente você pode clicar no c…" at bounding box center [536, 131] width 565 height 76
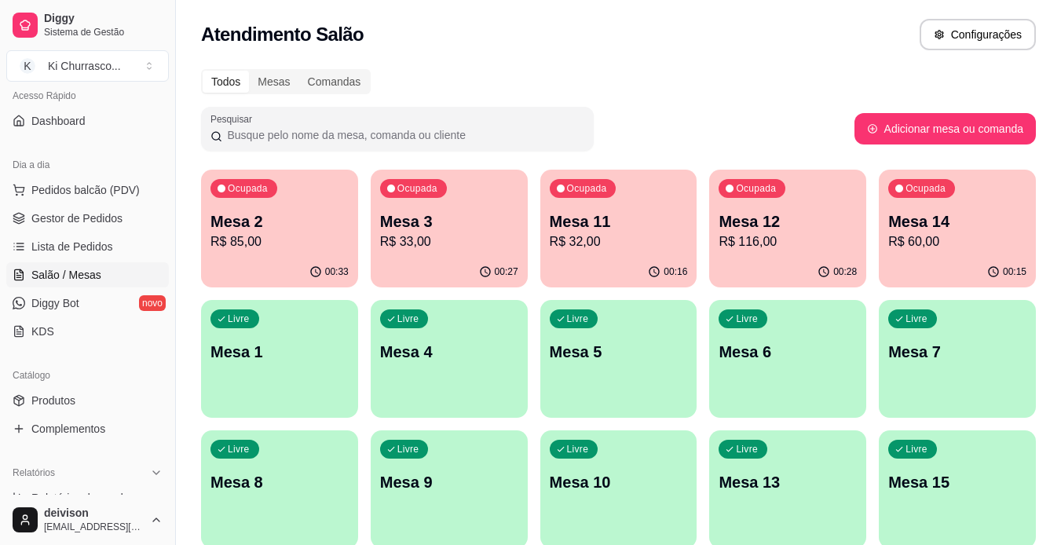
click at [958, 243] on p "R$ 60,00" at bounding box center [957, 241] width 138 height 19
click at [954, 229] on p "Mesa 14" at bounding box center [957, 221] width 138 height 22
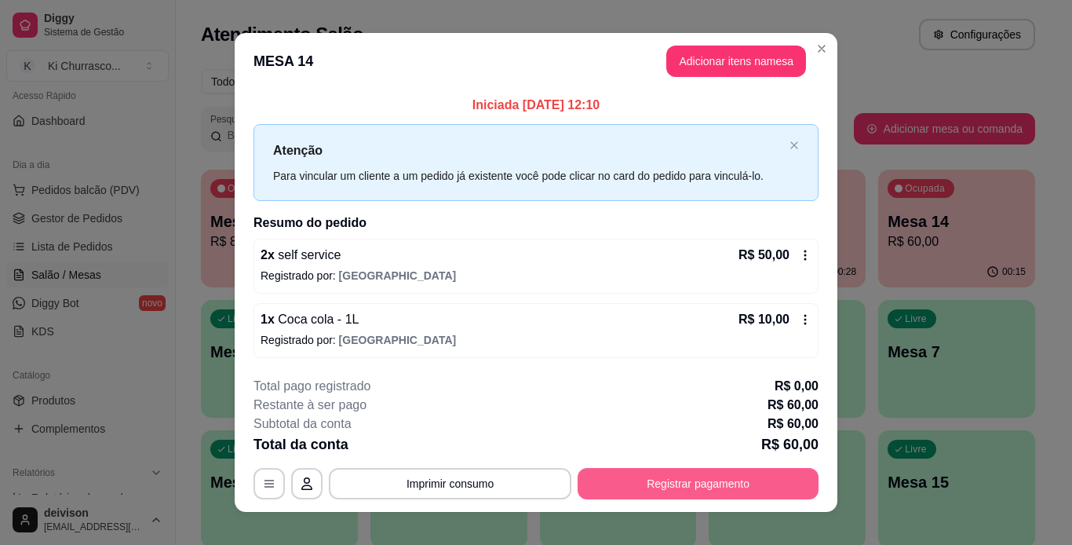
click at [631, 484] on button "Registrar pagamento" at bounding box center [698, 483] width 241 height 31
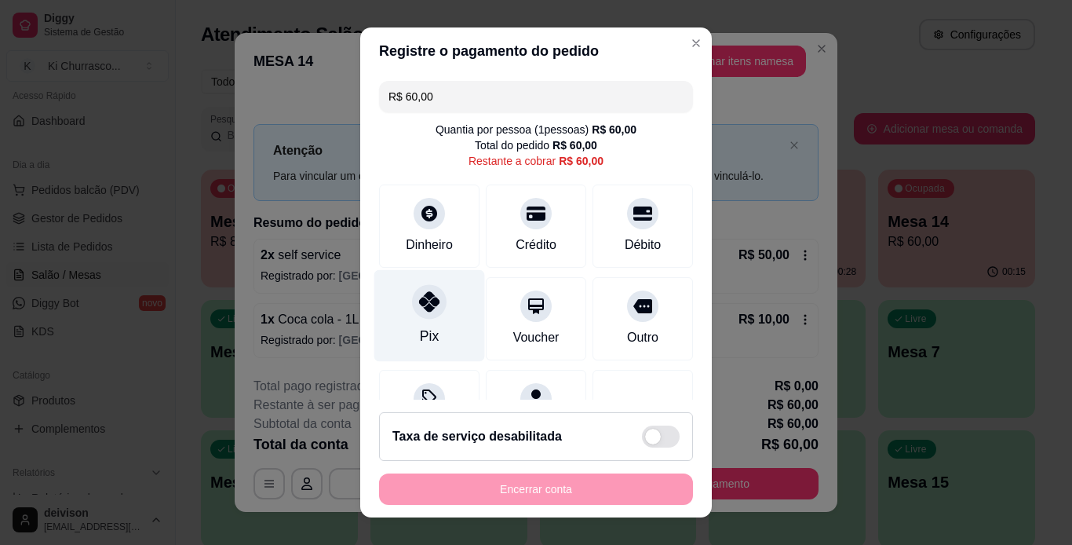
drag, startPoint x: 427, startPoint y: 299, endPoint x: 439, endPoint y: 308, distance: 14.6
click at [428, 298] on icon at bounding box center [429, 301] width 20 height 20
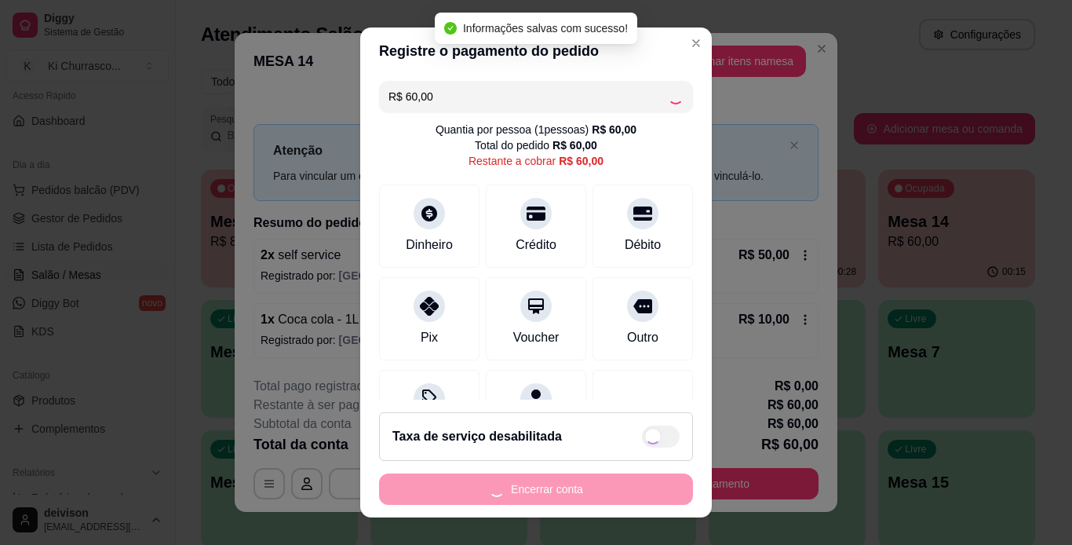
type input "R$ 0,00"
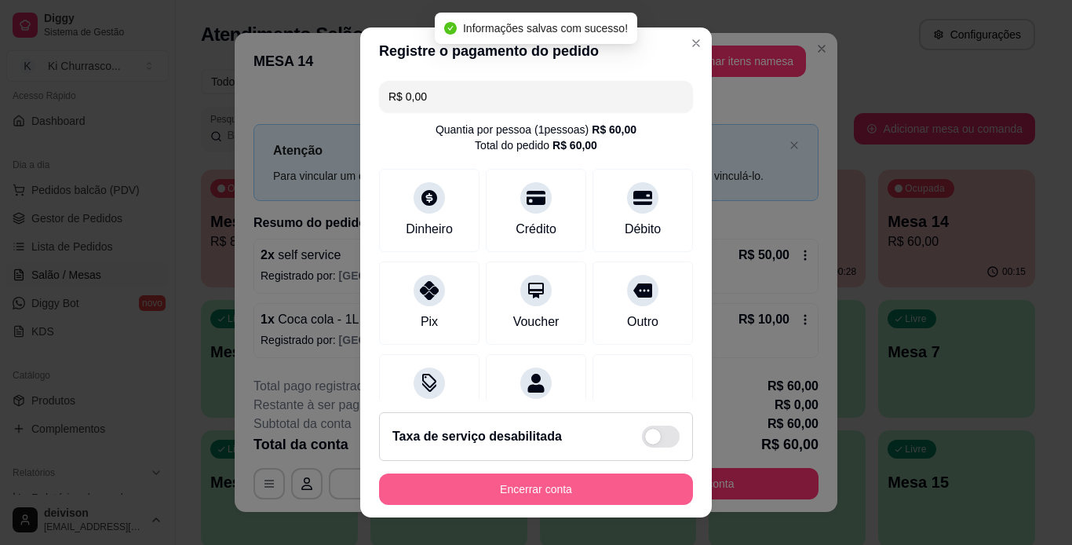
click at [550, 495] on button "Encerrar conta" at bounding box center [536, 488] width 314 height 31
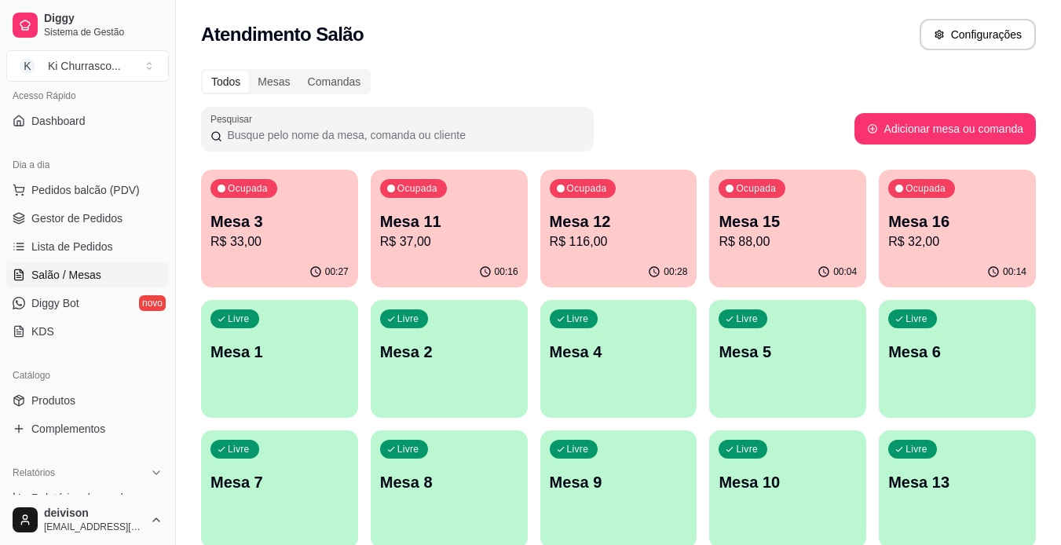
click at [597, 221] on p "Mesa 12" at bounding box center [619, 221] width 138 height 22
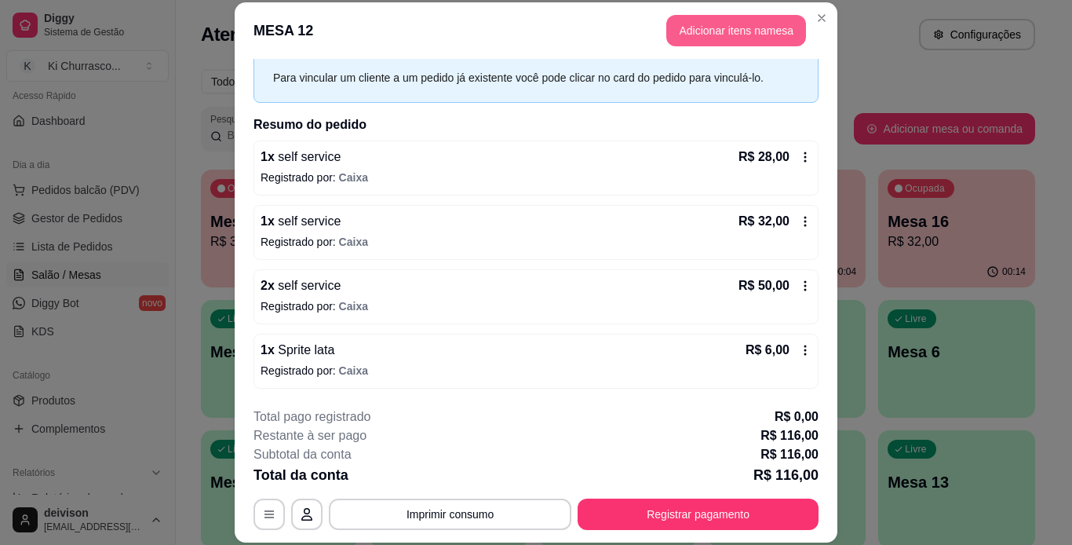
click at [748, 46] on button "Adicionar itens na mesa" at bounding box center [737, 30] width 140 height 31
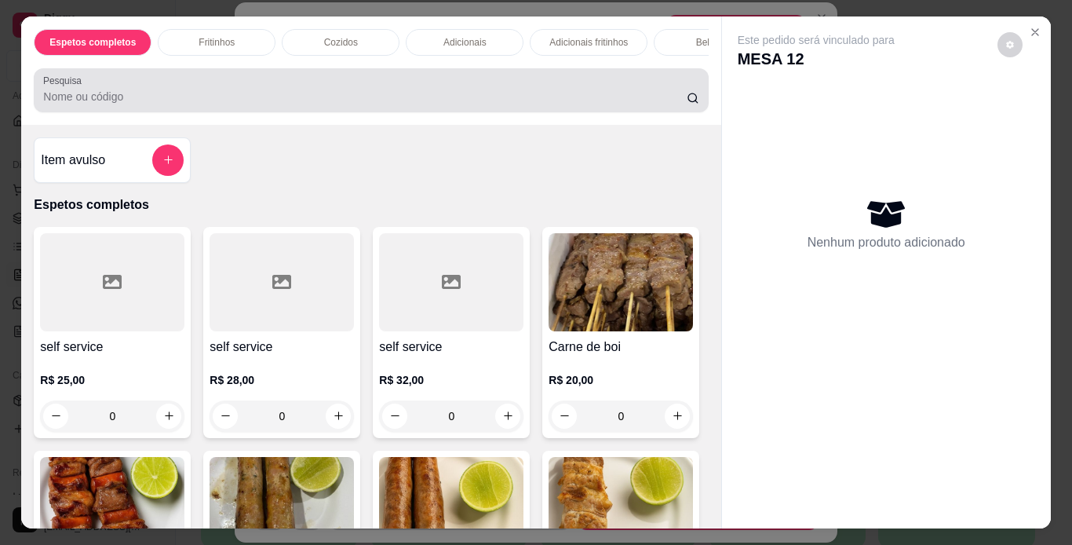
click at [297, 106] on div at bounding box center [371, 90] width 656 height 31
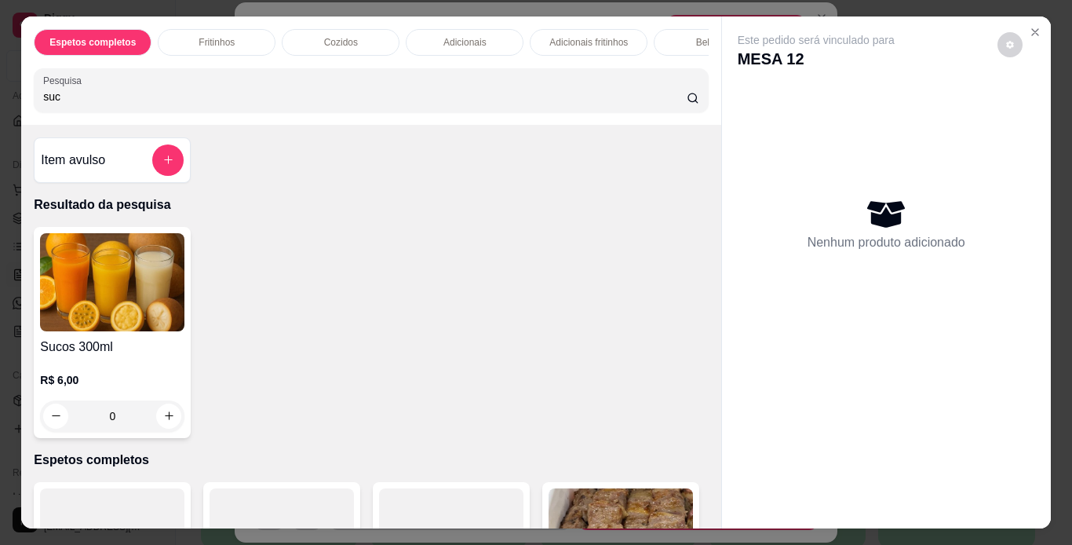
type input "suc"
click at [159, 298] on img at bounding box center [112, 282] width 144 height 98
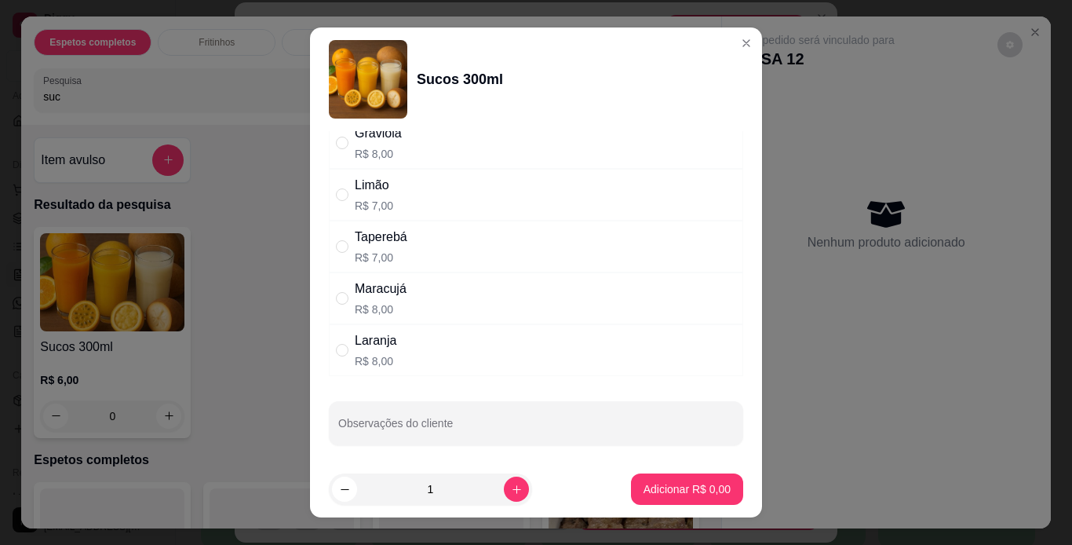
scroll to position [320, 0]
click at [336, 338] on input "" at bounding box center [342, 344] width 13 height 13
radio input "true"
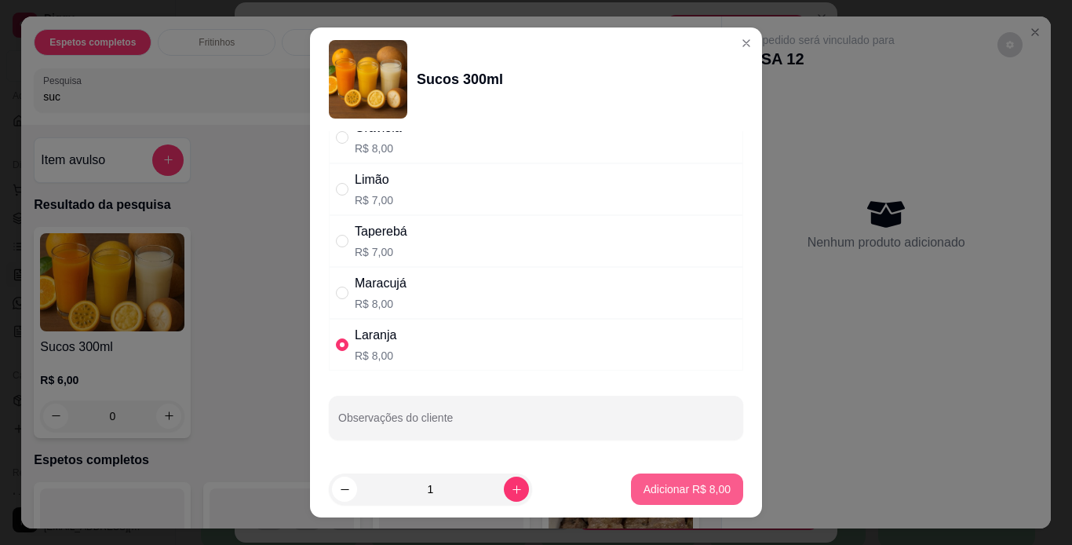
click at [672, 485] on p "Adicionar R$ 8,00" at bounding box center [687, 489] width 87 height 16
type input "1"
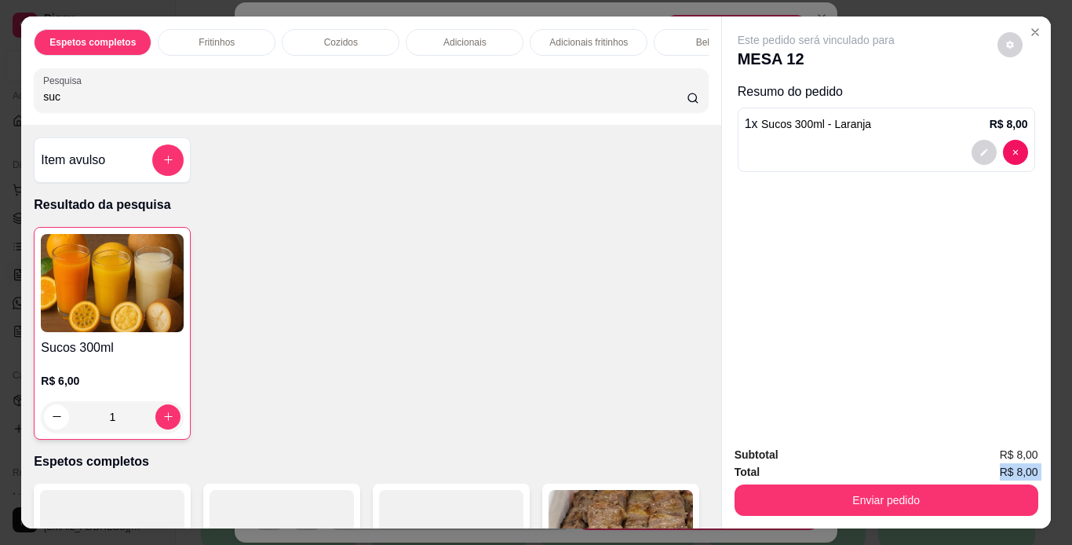
drag, startPoint x: 860, startPoint y: 473, endPoint x: 859, endPoint y: 484, distance: 10.3
click at [860, 482] on div "Subtotal R$ 8,00 Total R$ 8,00 Enviar pedido" at bounding box center [887, 481] width 304 height 70
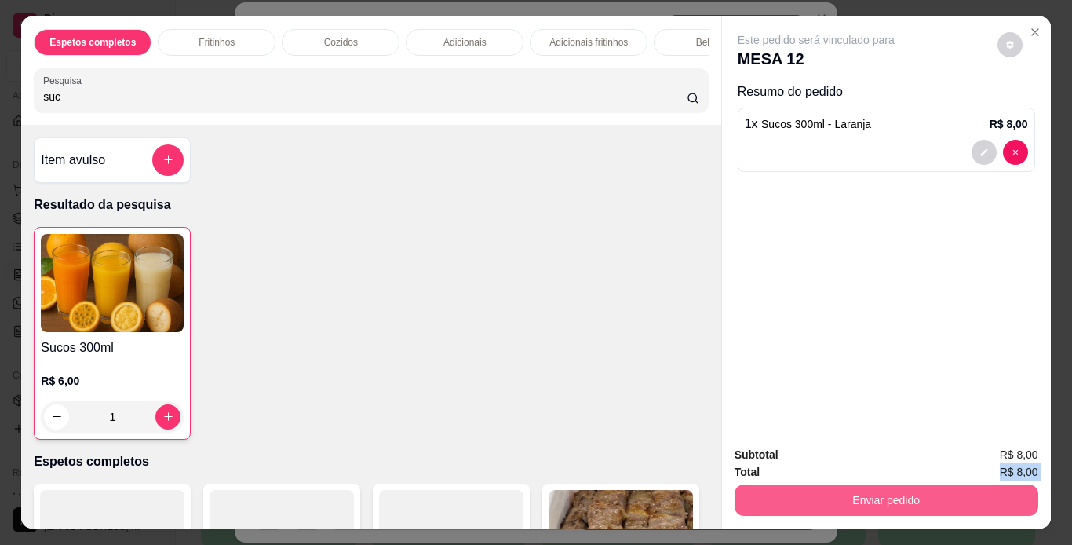
click at [858, 486] on button "Enviar pedido" at bounding box center [887, 499] width 304 height 31
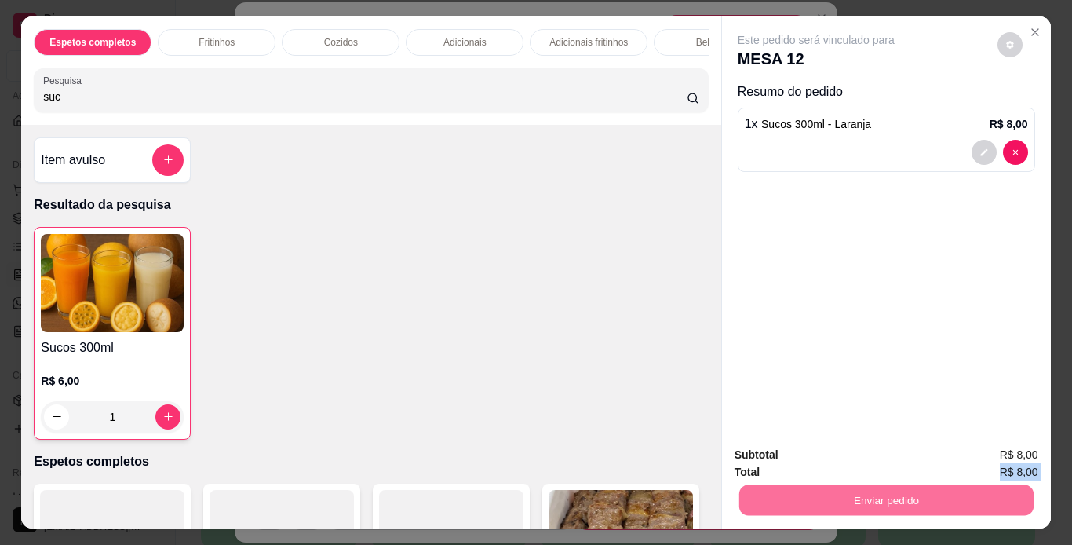
click at [977, 454] on button "Enviar pedido" at bounding box center [998, 454] width 86 height 29
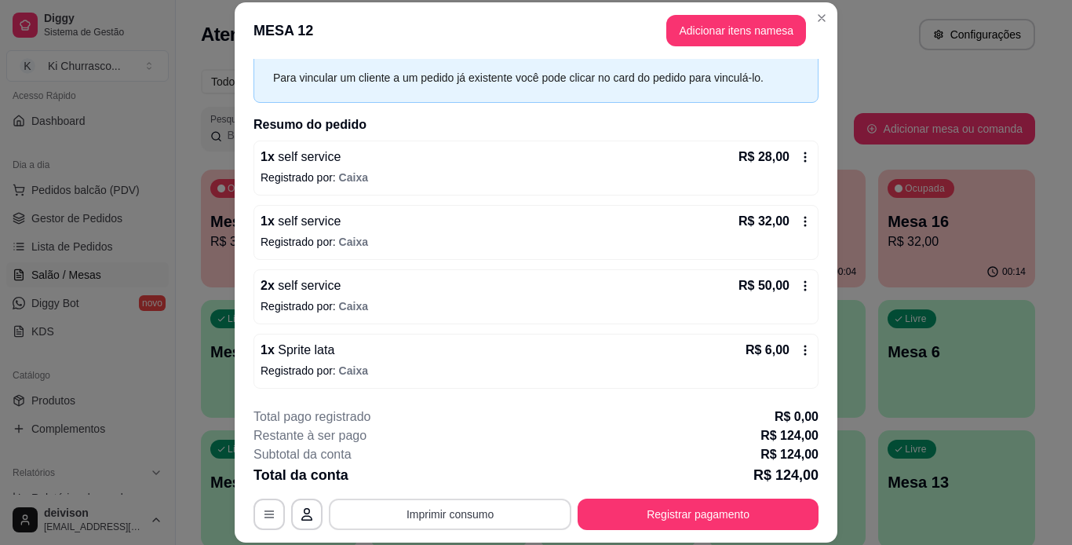
click at [539, 502] on button "Imprimir consumo" at bounding box center [450, 514] width 243 height 31
click at [484, 466] on button "IMPRESSORA" at bounding box center [450, 477] width 114 height 25
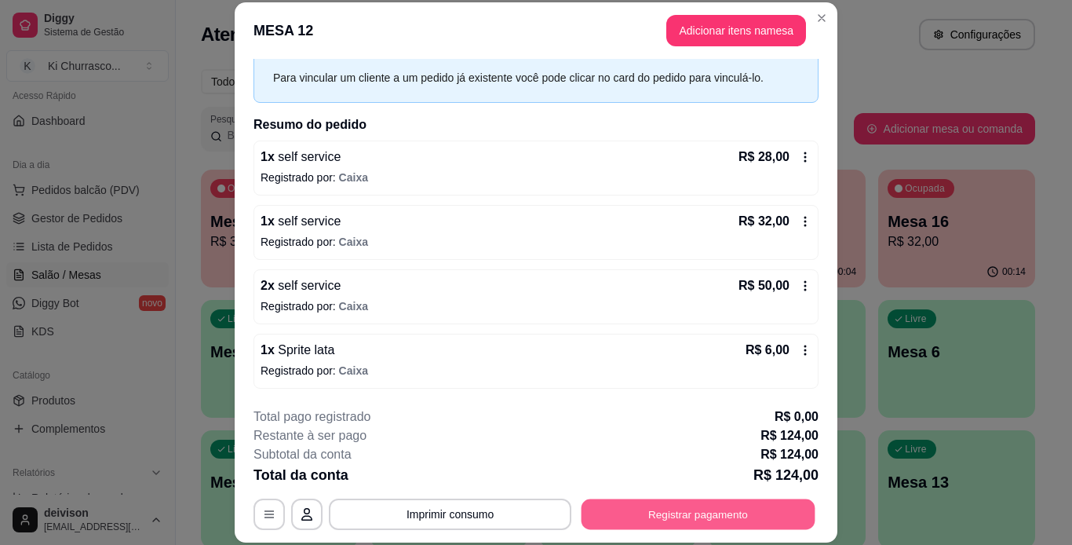
click at [660, 521] on button "Registrar pagamento" at bounding box center [699, 514] width 234 height 31
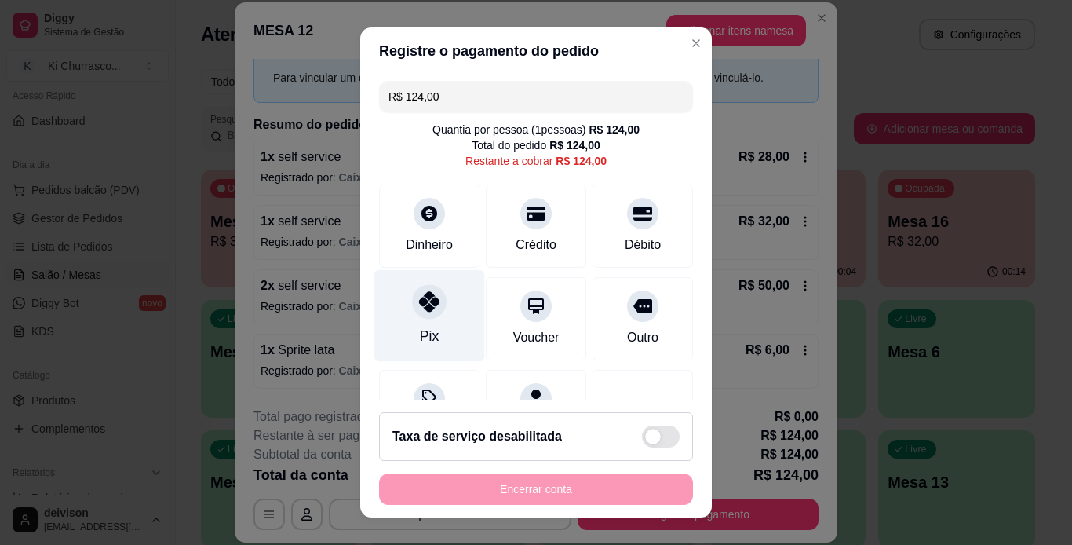
click at [420, 327] on div "Pix" at bounding box center [429, 336] width 19 height 20
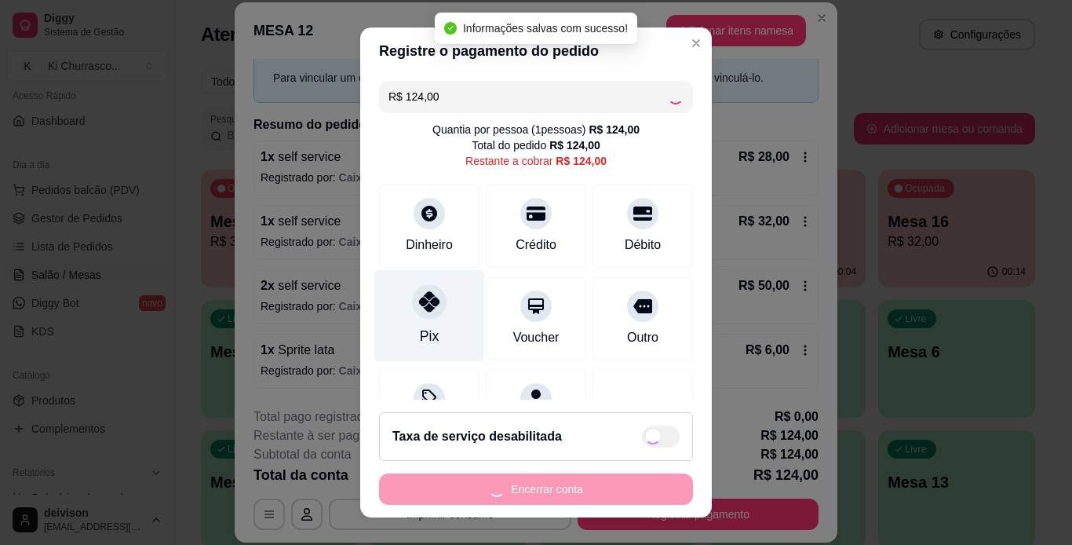
type input "R$ 0,00"
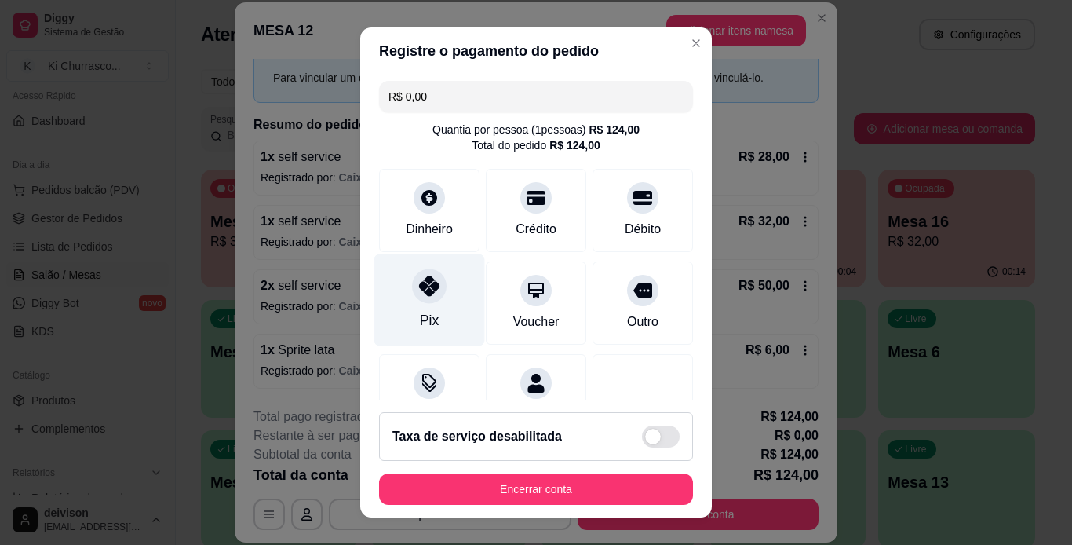
click at [420, 321] on div "Pix" at bounding box center [429, 320] width 19 height 20
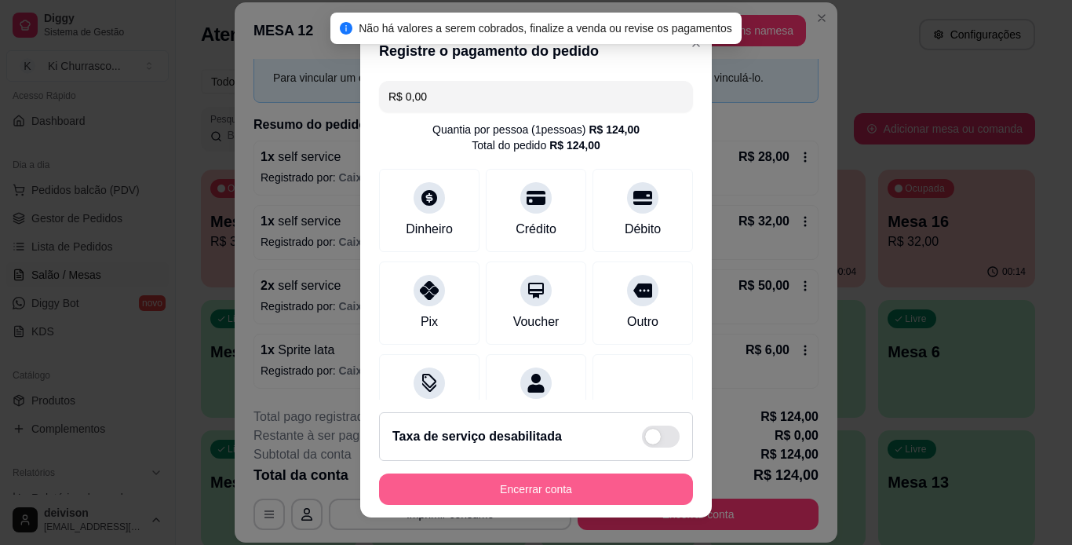
click at [545, 499] on button "Encerrar conta" at bounding box center [536, 488] width 314 height 31
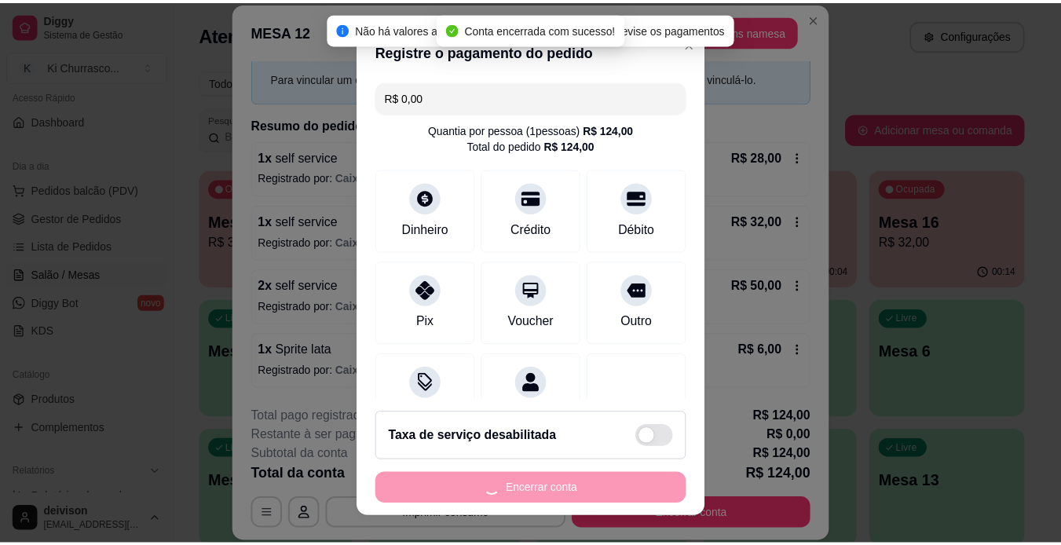
scroll to position [0, 0]
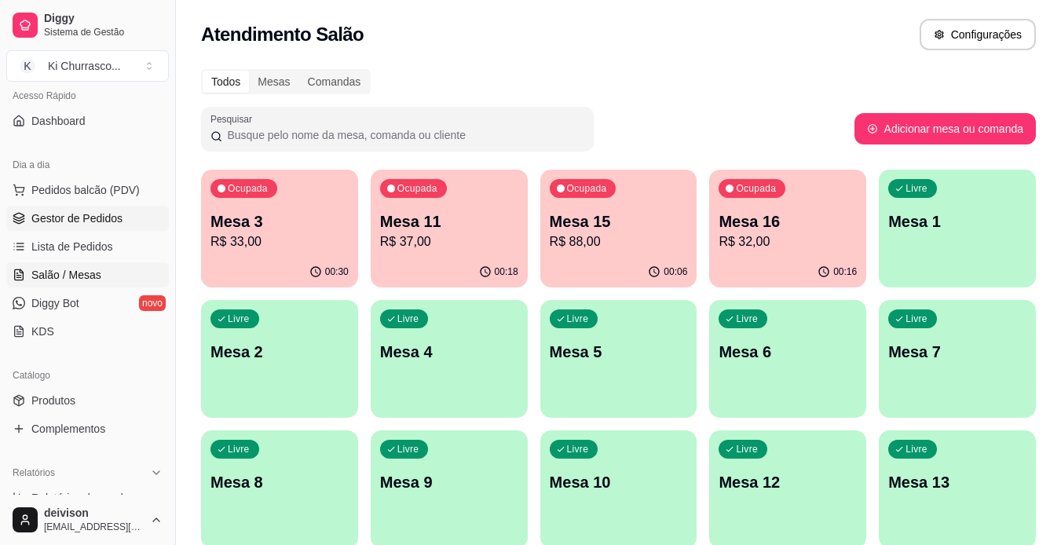
click at [98, 218] on span "Gestor de Pedidos" at bounding box center [76, 218] width 91 height 16
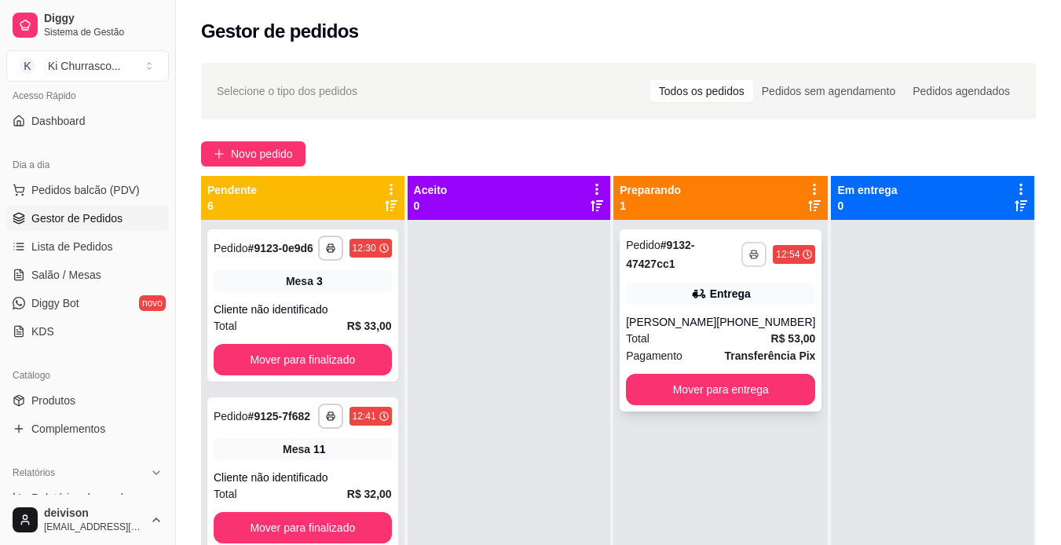
click at [751, 258] on rect "button" at bounding box center [753, 256] width 5 height 3
click at [714, 312] on button "IMPRESSORA" at bounding box center [702, 309] width 114 height 25
click at [50, 239] on span "Lista de Pedidos" at bounding box center [72, 247] width 82 height 16
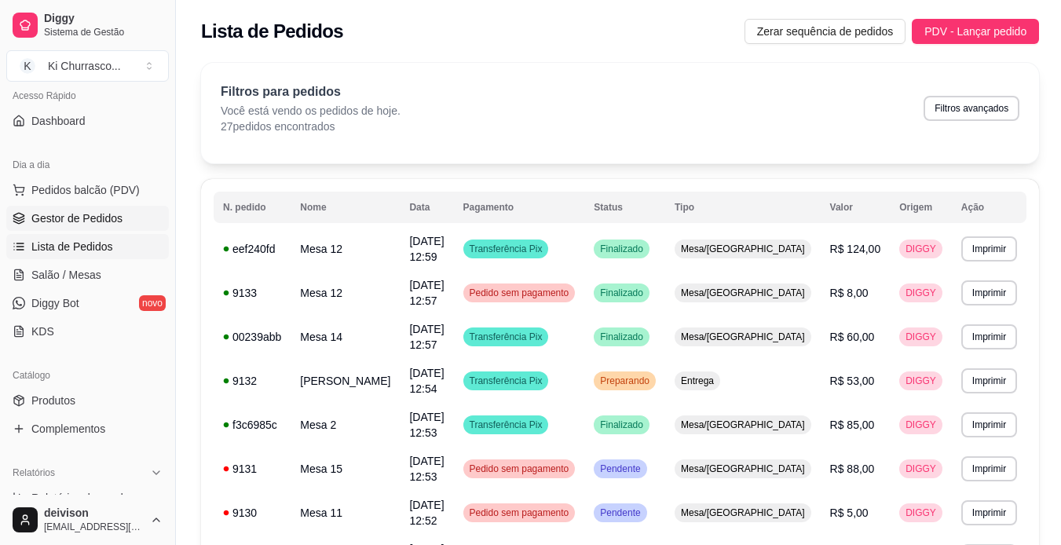
click at [83, 218] on span "Gestor de Pedidos" at bounding box center [76, 218] width 91 height 16
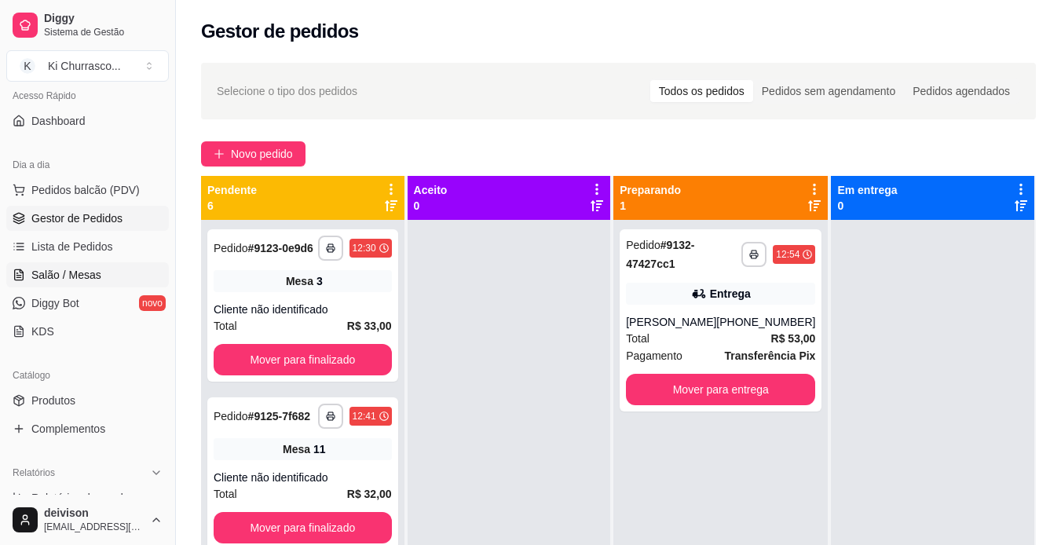
click at [92, 272] on span "Salão / Mesas" at bounding box center [66, 275] width 70 height 16
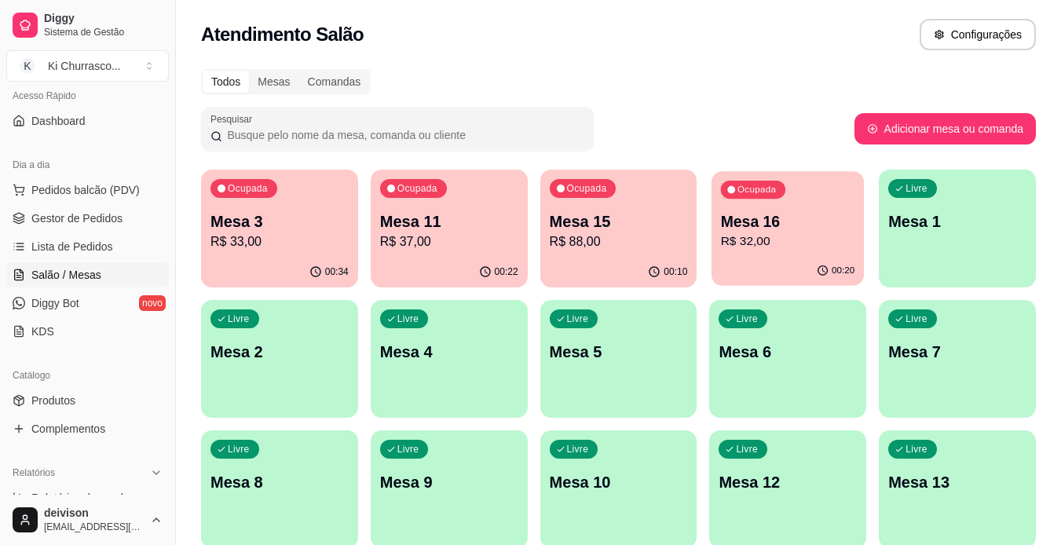
click at [726, 233] on div "Mesa 16 R$ 32,00" at bounding box center [788, 230] width 134 height 39
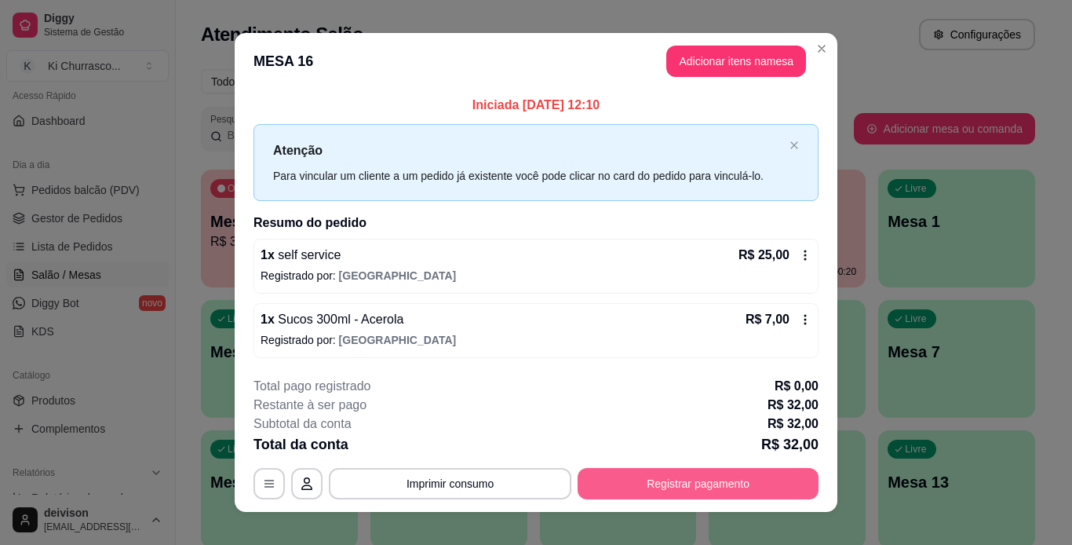
click at [633, 491] on button "Registrar pagamento" at bounding box center [698, 483] width 241 height 31
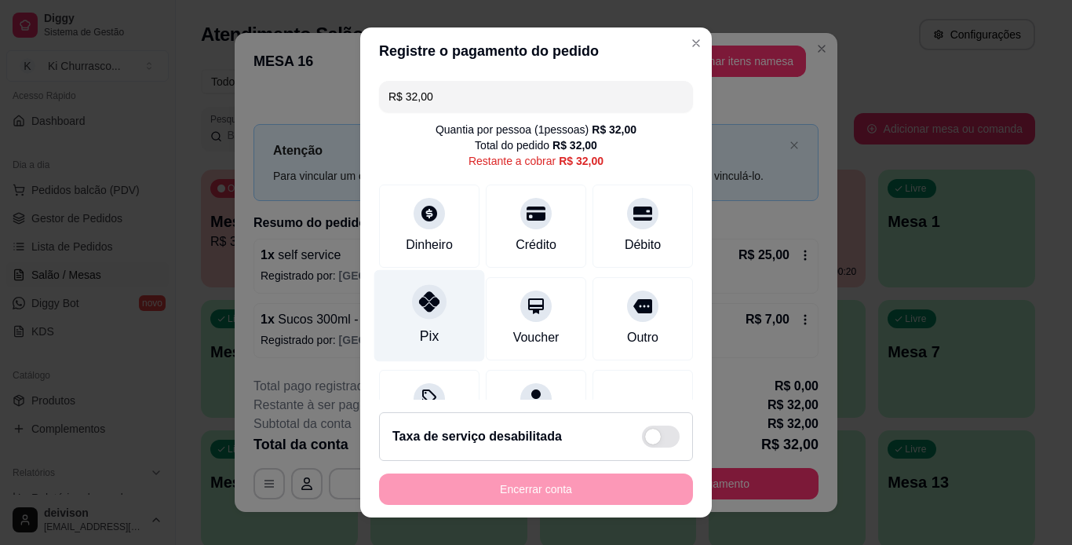
click at [424, 312] on div at bounding box center [429, 301] width 35 height 35
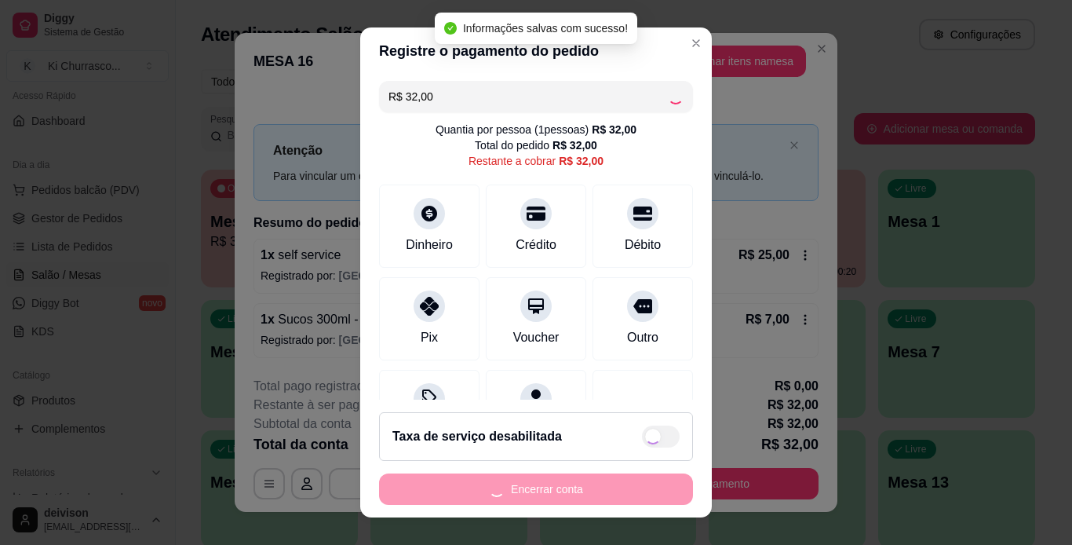
type input "R$ 0,00"
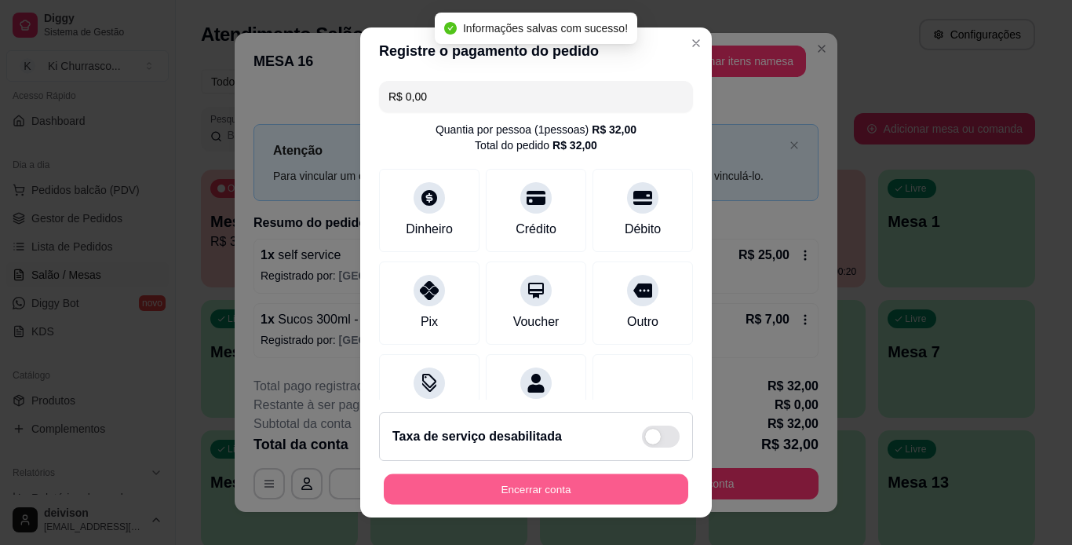
click at [530, 480] on button "Encerrar conta" at bounding box center [536, 489] width 305 height 31
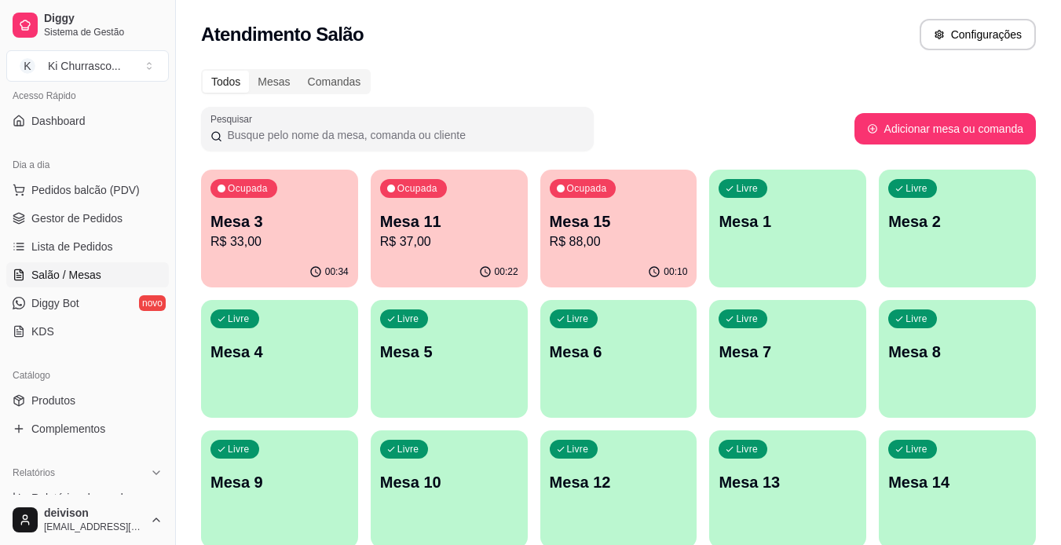
click at [356, 228] on div "Ocupada Mesa 3 R$ 33,00" at bounding box center [279, 213] width 157 height 87
click at [334, 234] on p "R$ 33,00" at bounding box center [279, 241] width 138 height 19
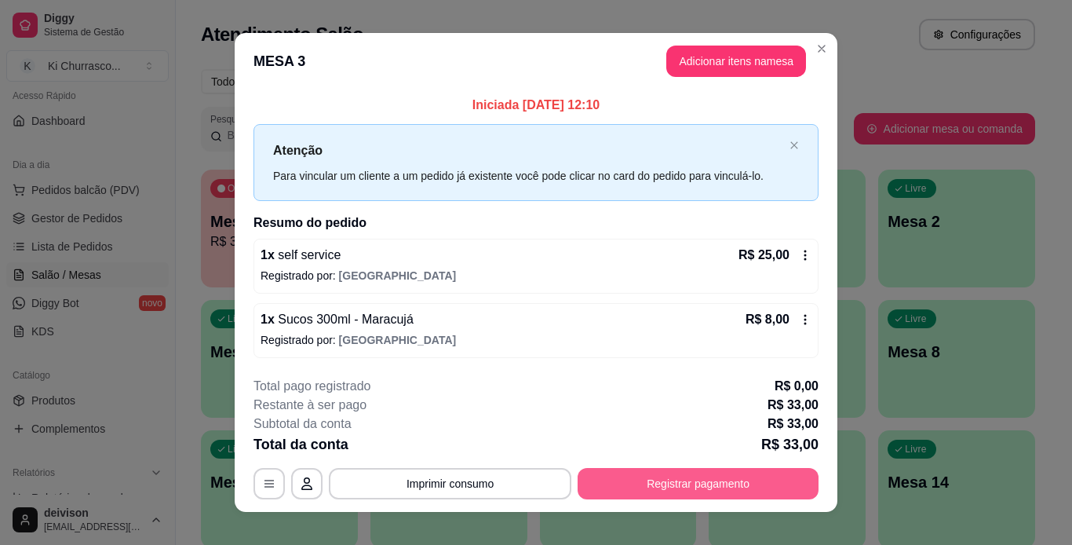
click at [596, 482] on button "Registrar pagamento" at bounding box center [698, 483] width 241 height 31
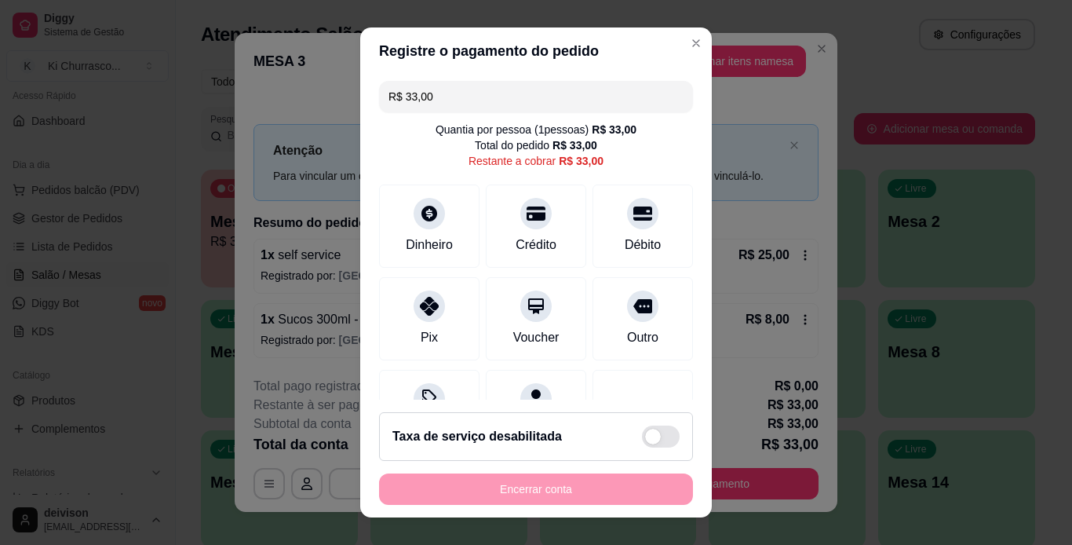
drag, startPoint x: 434, startPoint y: 303, endPoint x: 501, endPoint y: 364, distance: 90.6
click at [434, 307] on div at bounding box center [429, 305] width 31 height 31
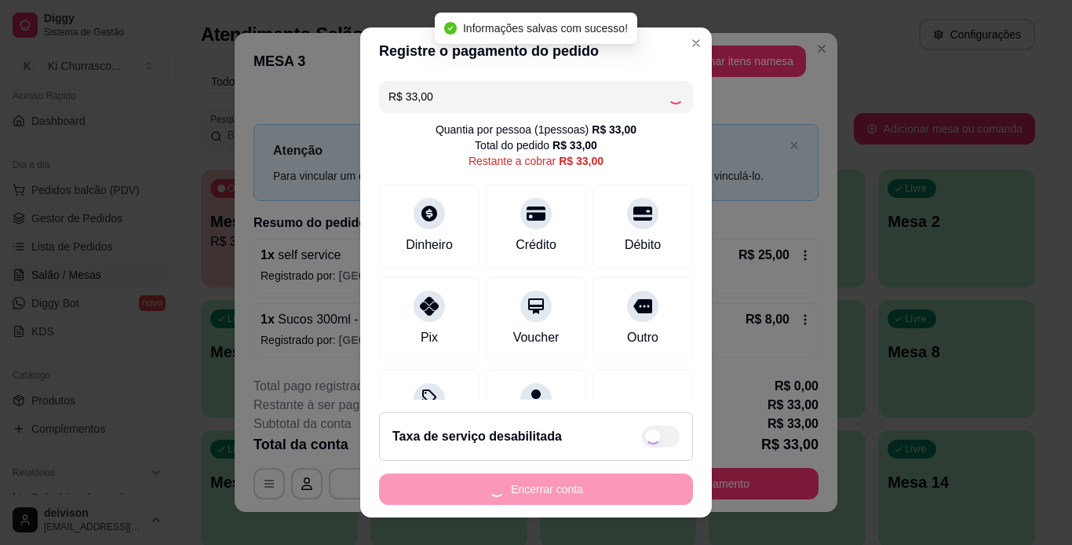
type input "R$ 0,00"
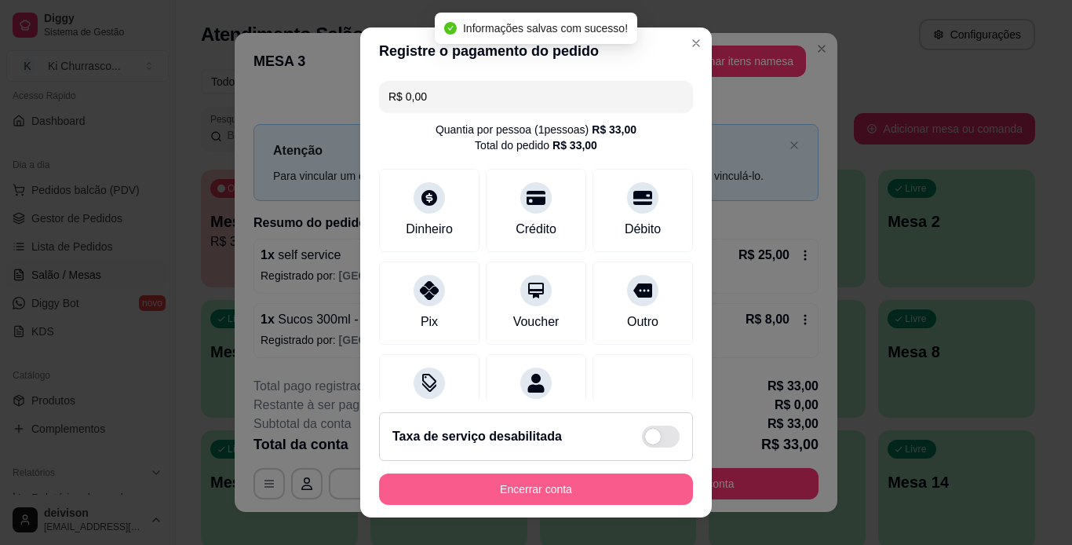
click at [539, 488] on button "Encerrar conta" at bounding box center [536, 488] width 314 height 31
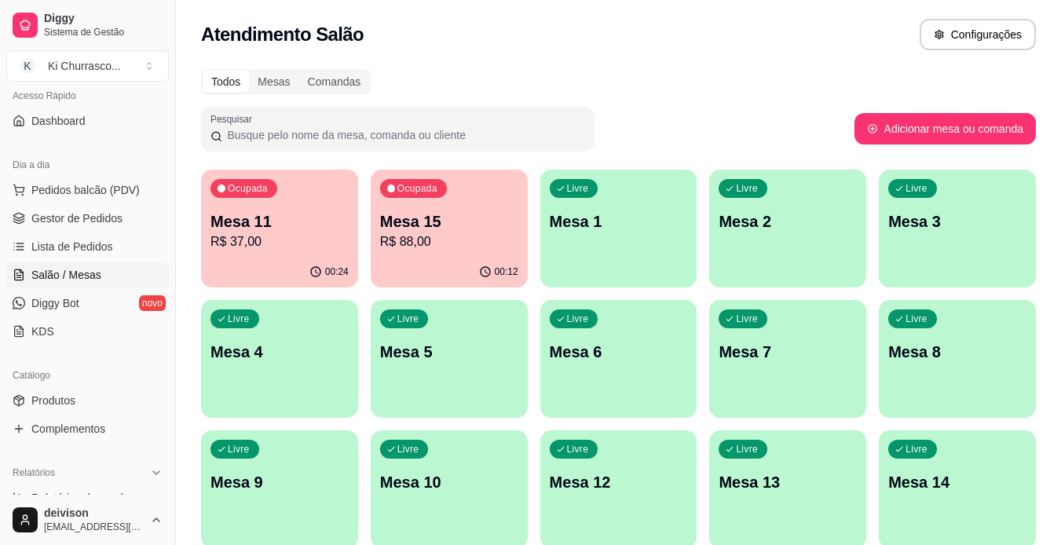
click at [673, 96] on div "Todos Mesas Comandas Pesquisar Adicionar mesa ou comanda Ocupada Mesa 11 R$ 37,…" at bounding box center [618, 444] width 885 height 768
click at [78, 244] on span "Lista de Pedidos" at bounding box center [72, 247] width 82 height 16
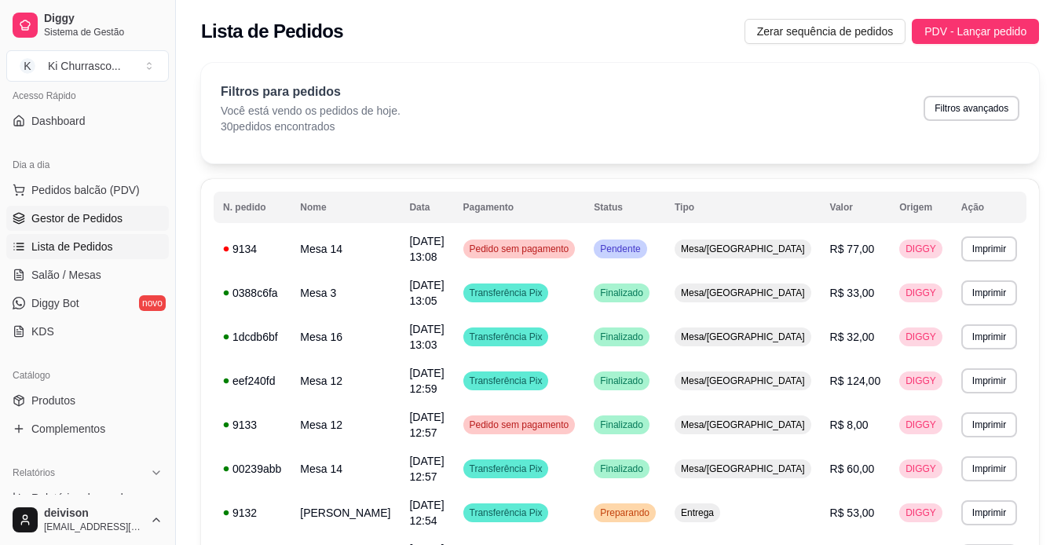
click at [66, 212] on span "Gestor de Pedidos" at bounding box center [76, 218] width 91 height 16
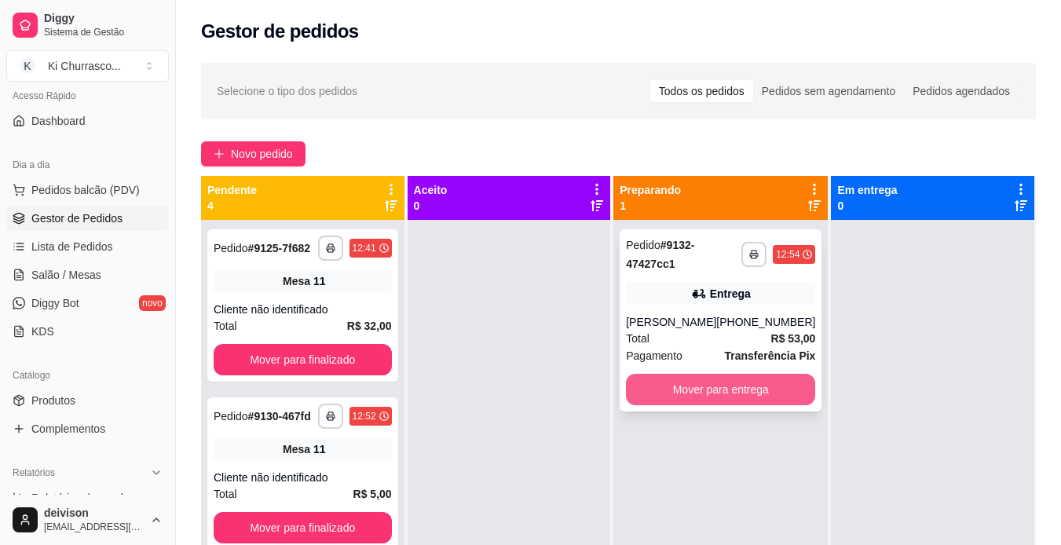
click at [733, 387] on button "Mover para entrega" at bounding box center [720, 389] width 189 height 31
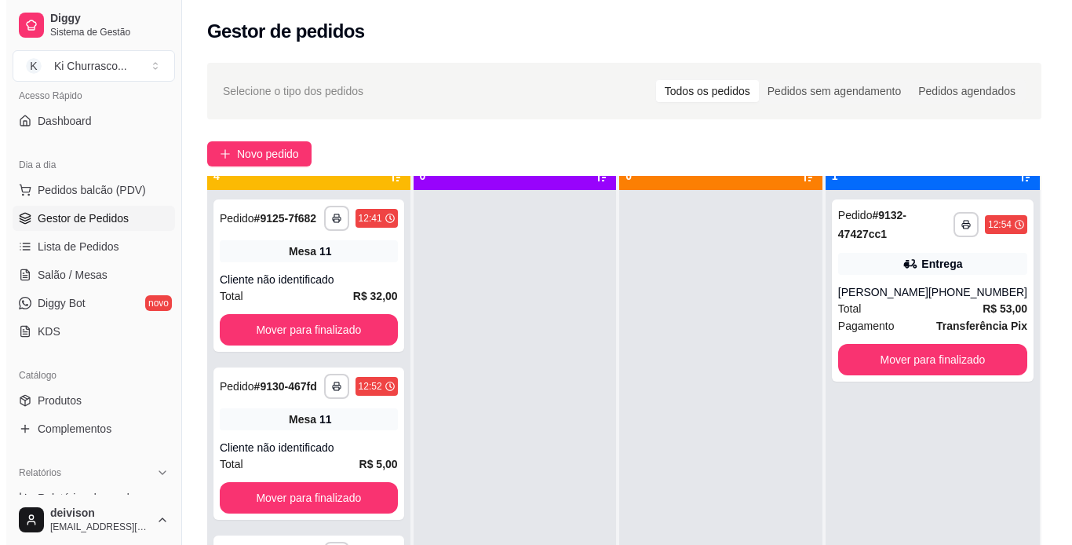
scroll to position [44, 0]
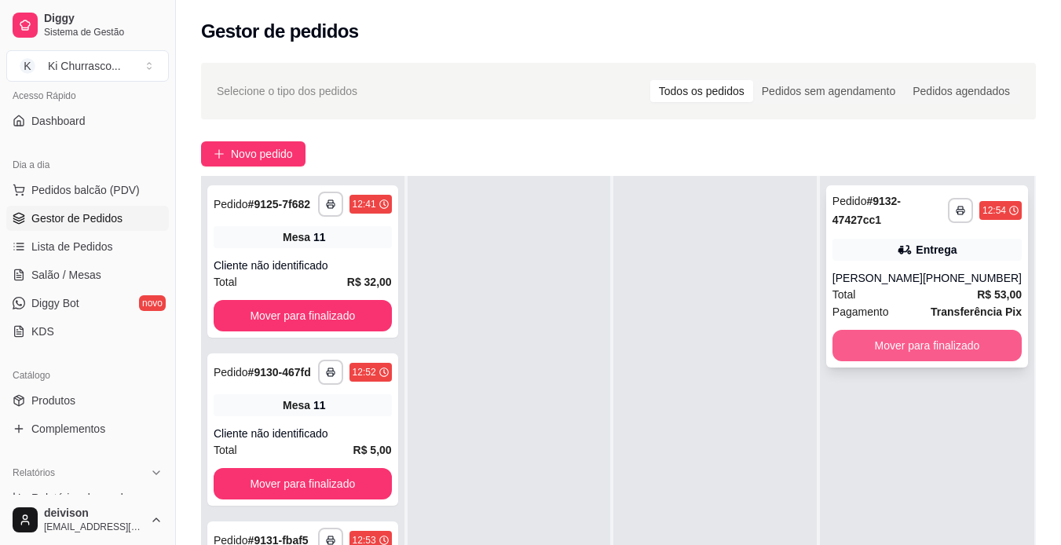
click at [930, 346] on button "Mover para finalizado" at bounding box center [926, 345] width 189 height 31
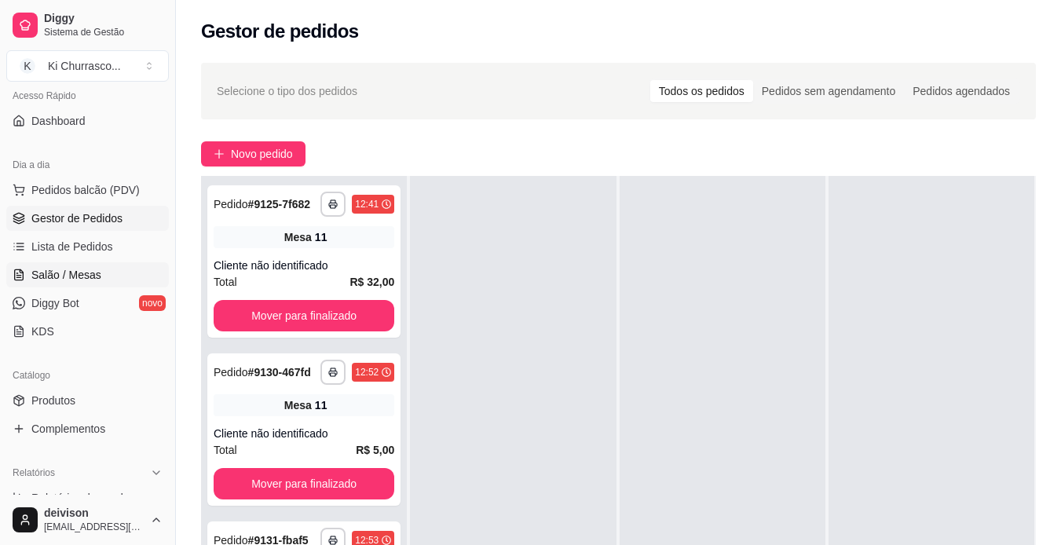
click at [75, 281] on span "Salão / Mesas" at bounding box center [66, 275] width 70 height 16
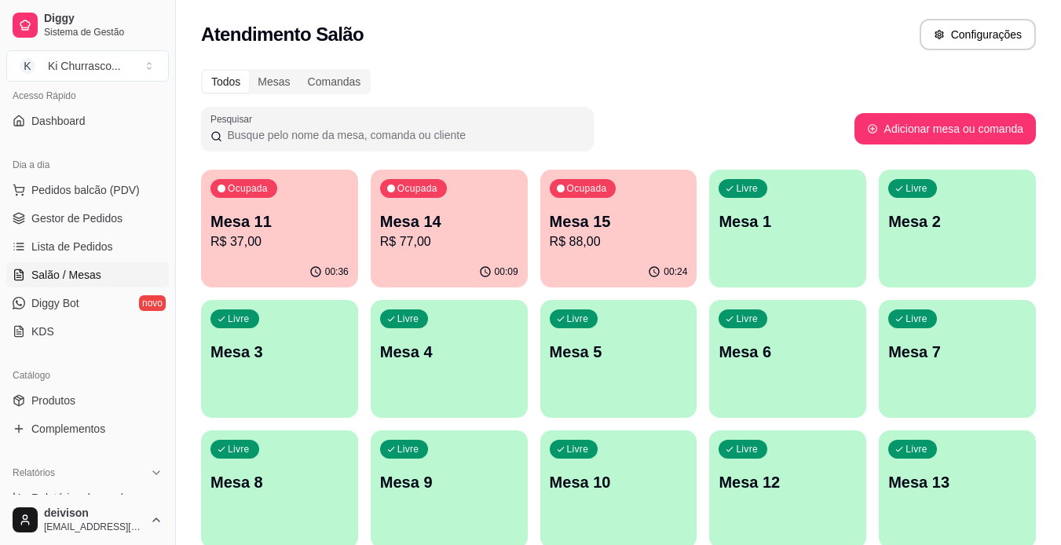
click at [267, 223] on p "Mesa 11" at bounding box center [279, 221] width 138 height 22
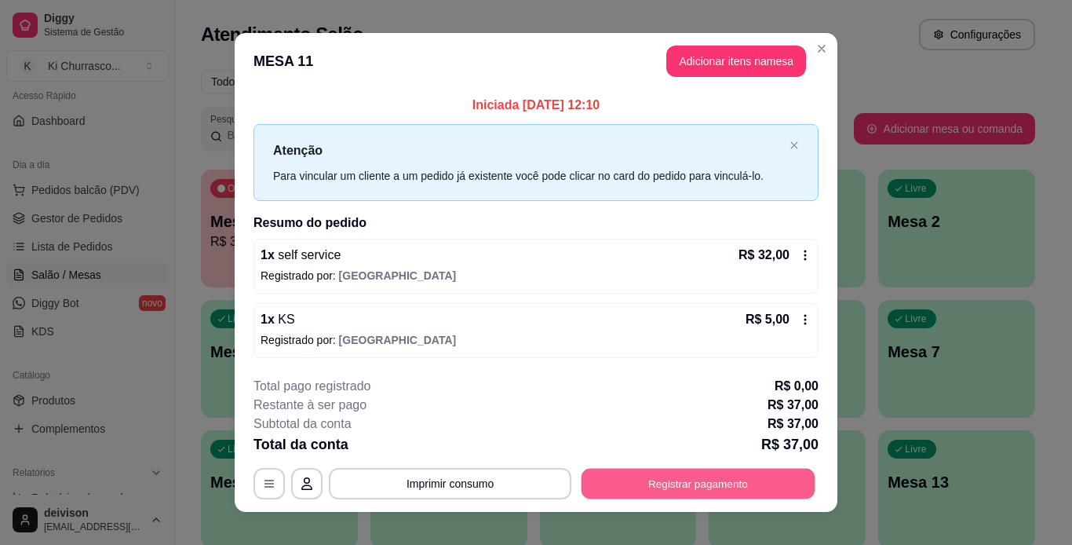
click at [648, 483] on button "Registrar pagamento" at bounding box center [699, 483] width 234 height 31
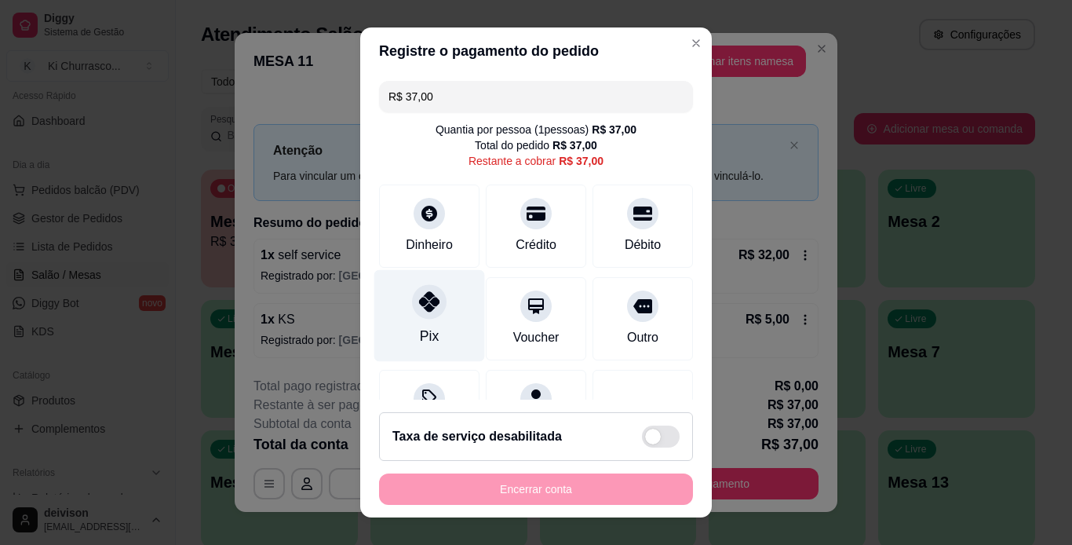
drag, startPoint x: 404, startPoint y: 315, endPoint x: 457, endPoint y: 453, distance: 147.9
click at [406, 315] on div "Pix" at bounding box center [429, 318] width 100 height 83
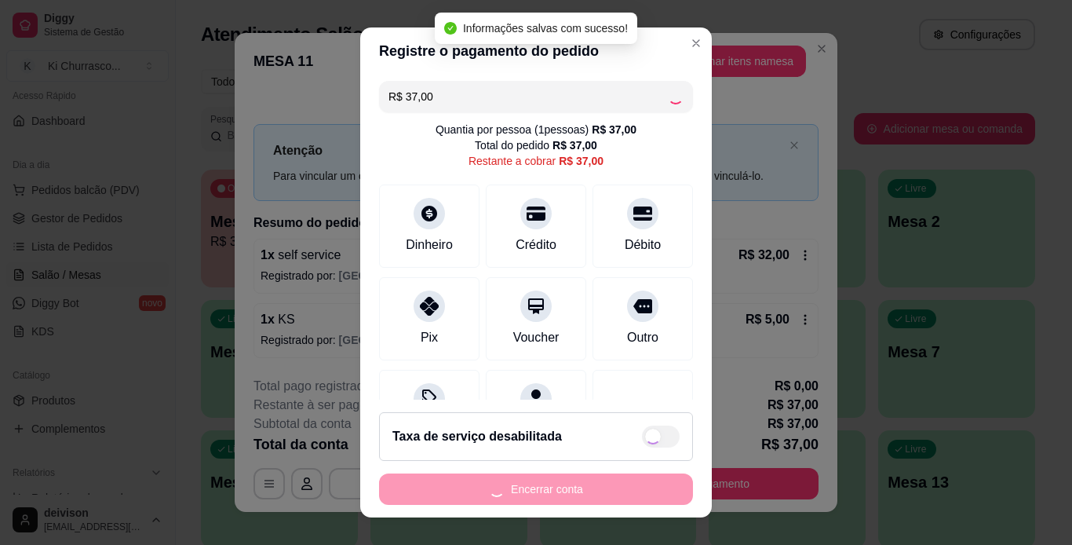
click at [499, 487] on div "Encerrar conta" at bounding box center [536, 488] width 314 height 31
type input "R$ 0,00"
click at [500, 484] on button "Encerrar conta" at bounding box center [536, 488] width 314 height 31
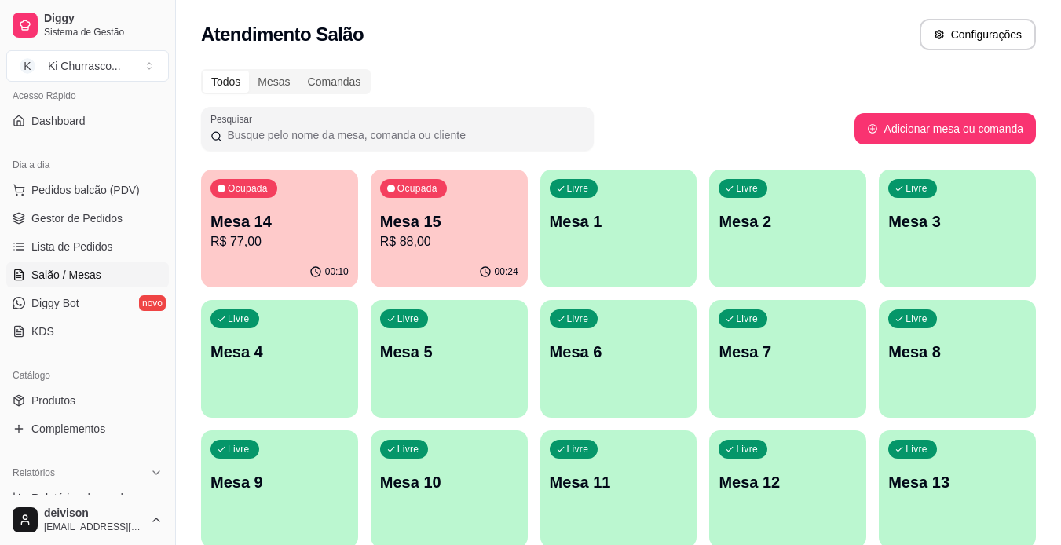
click at [492, 239] on p "R$ 88,00" at bounding box center [449, 241] width 138 height 19
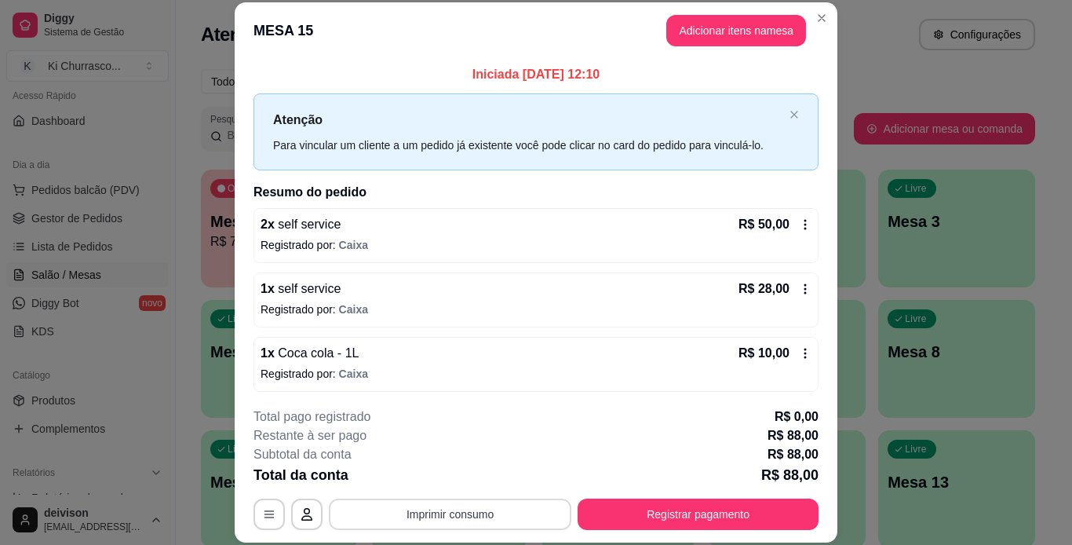
click at [460, 517] on button "Imprimir consumo" at bounding box center [450, 514] width 243 height 31
click at [437, 472] on button "IMPRESSORA" at bounding box center [449, 477] width 110 height 24
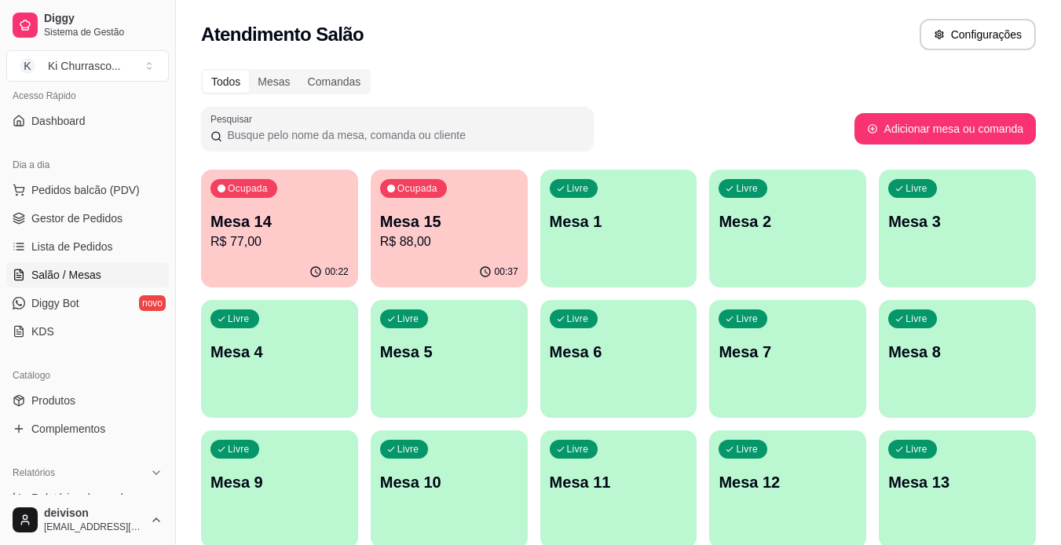
click at [265, 199] on div "Ocupada Mesa 14 R$ 77,00" at bounding box center [279, 213] width 157 height 87
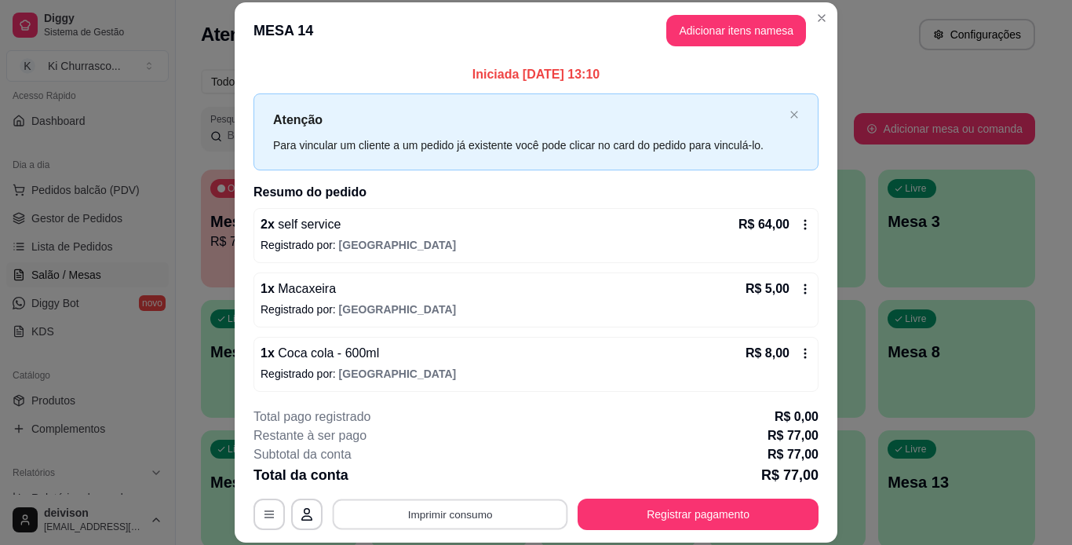
click at [419, 506] on button "Imprimir consumo" at bounding box center [451, 514] width 236 height 31
click at [440, 466] on button "IMPRESSORA" at bounding box center [449, 477] width 110 height 24
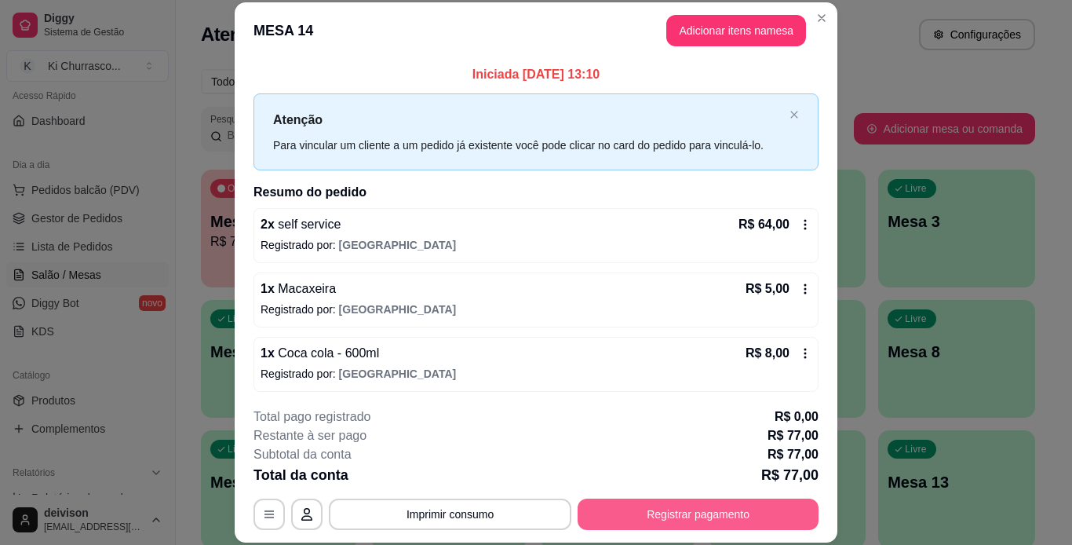
click at [686, 506] on button "Registrar pagamento" at bounding box center [698, 514] width 241 height 31
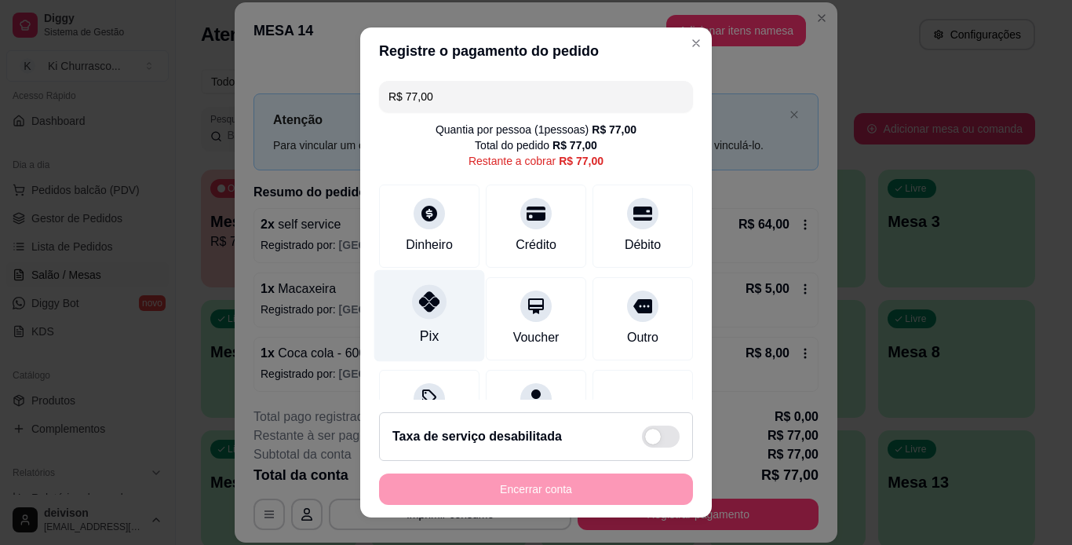
click at [434, 306] on div at bounding box center [429, 301] width 35 height 35
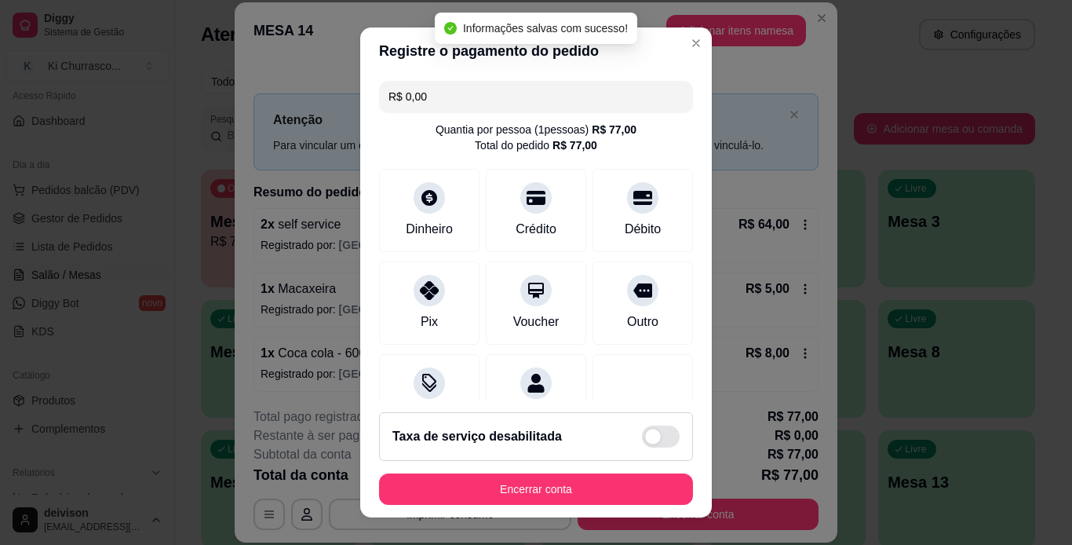
type input "R$ 0,00"
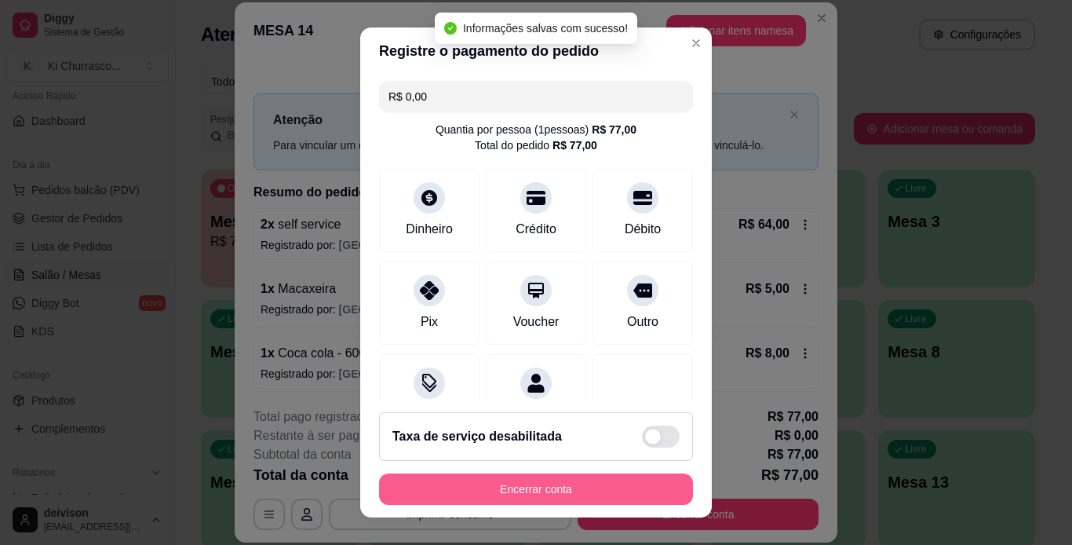
click at [568, 475] on button "Encerrar conta" at bounding box center [536, 488] width 314 height 31
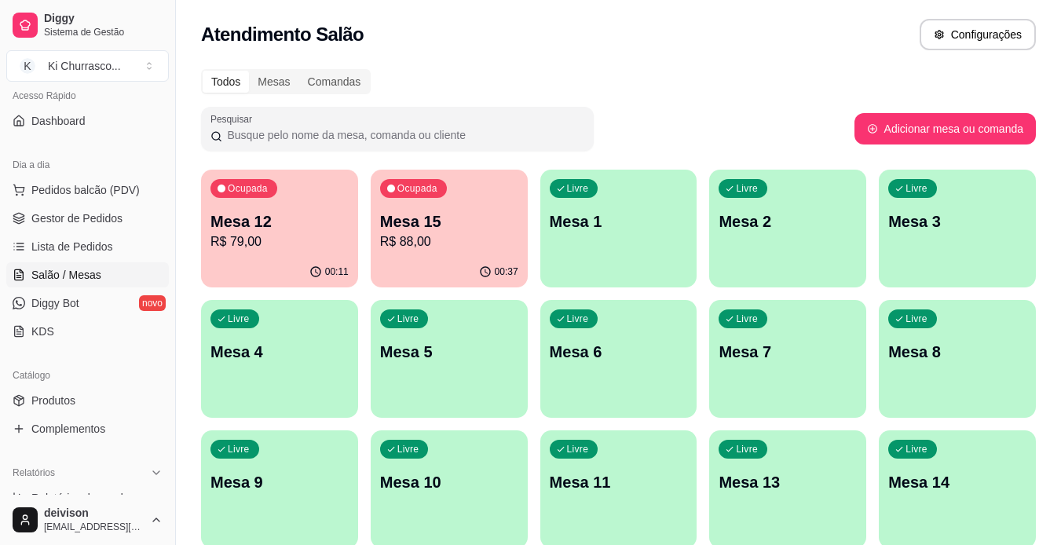
click at [680, 119] on div "Pesquisar" at bounding box center [527, 129] width 653 height 44
click at [480, 234] on p "R$ 88,00" at bounding box center [449, 241] width 138 height 19
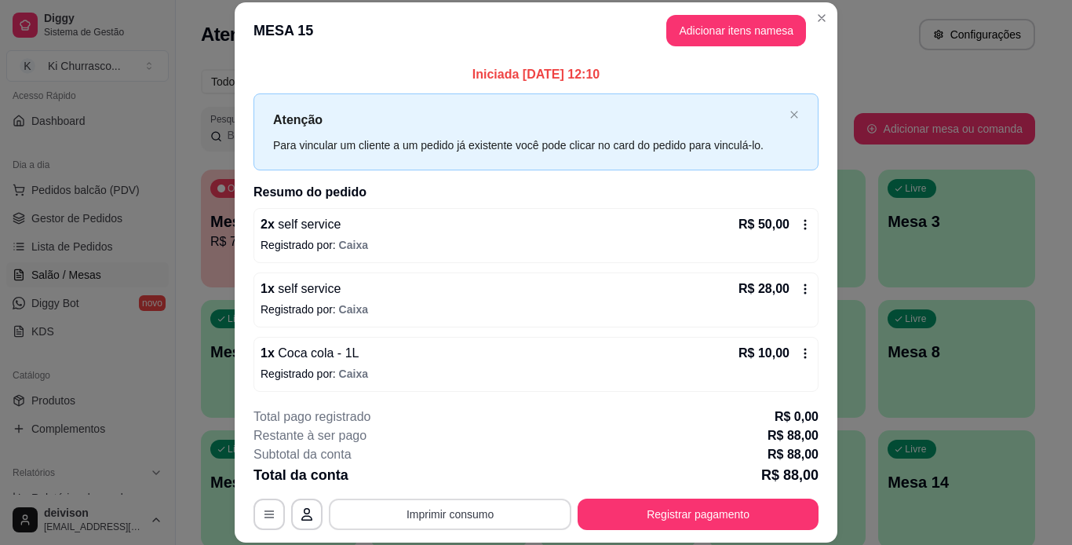
click at [480, 513] on button "Imprimir consumo" at bounding box center [450, 514] width 243 height 31
click at [475, 485] on button "IMPRESSORA" at bounding box center [449, 477] width 110 height 24
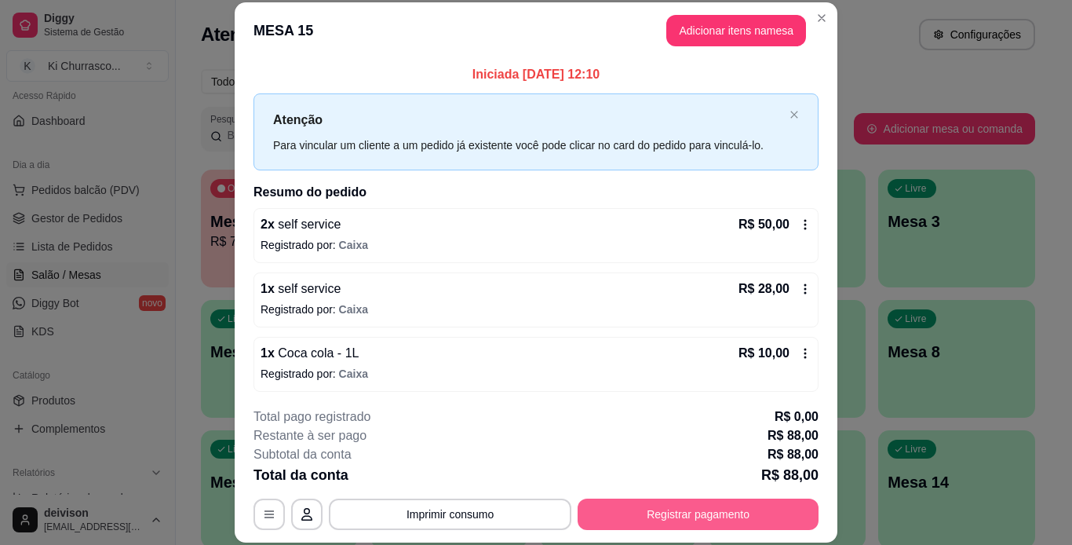
click at [595, 507] on button "Registrar pagamento" at bounding box center [698, 514] width 241 height 31
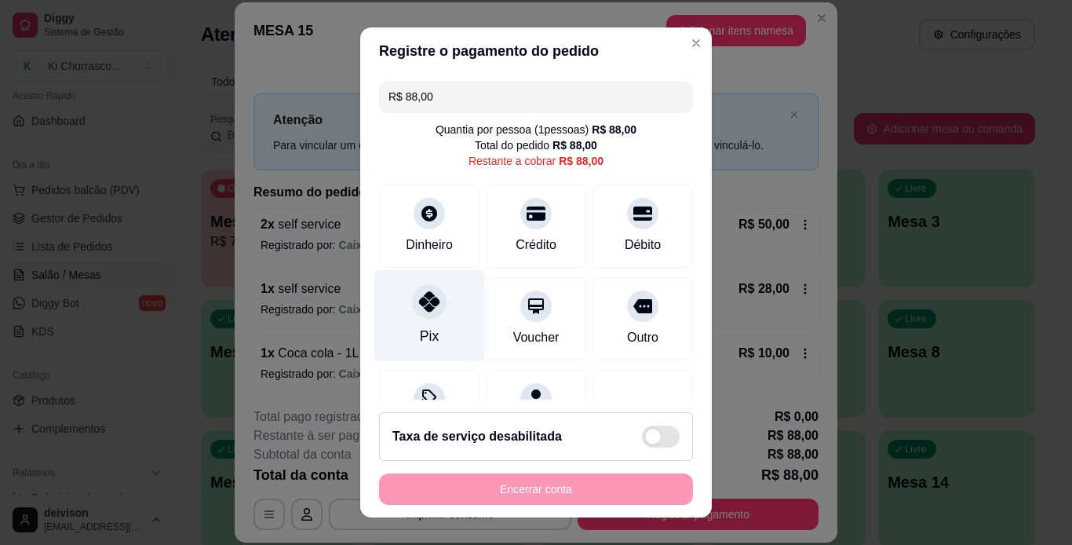
click at [434, 319] on div "Pix" at bounding box center [429, 315] width 111 height 92
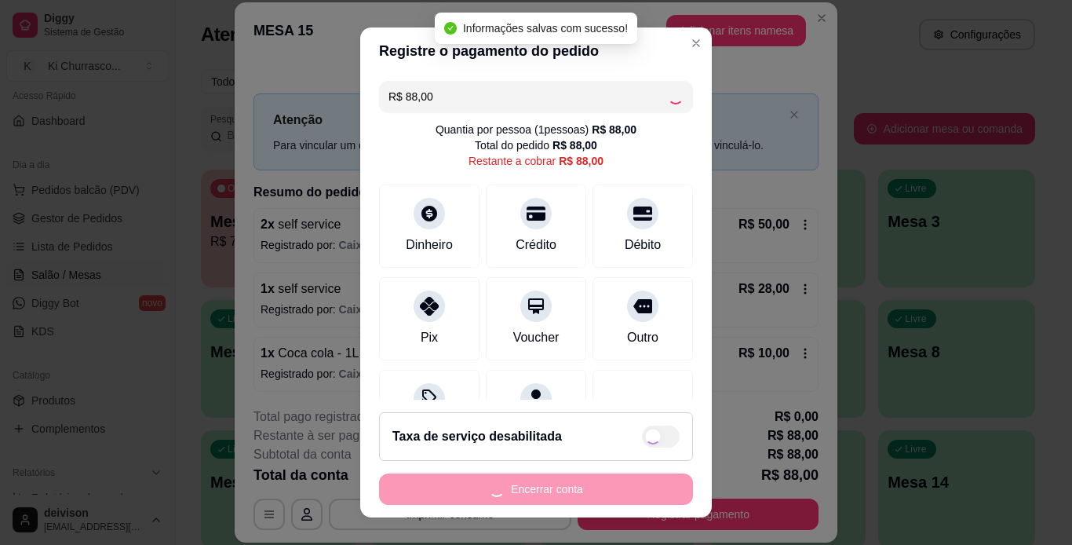
type input "R$ 0,00"
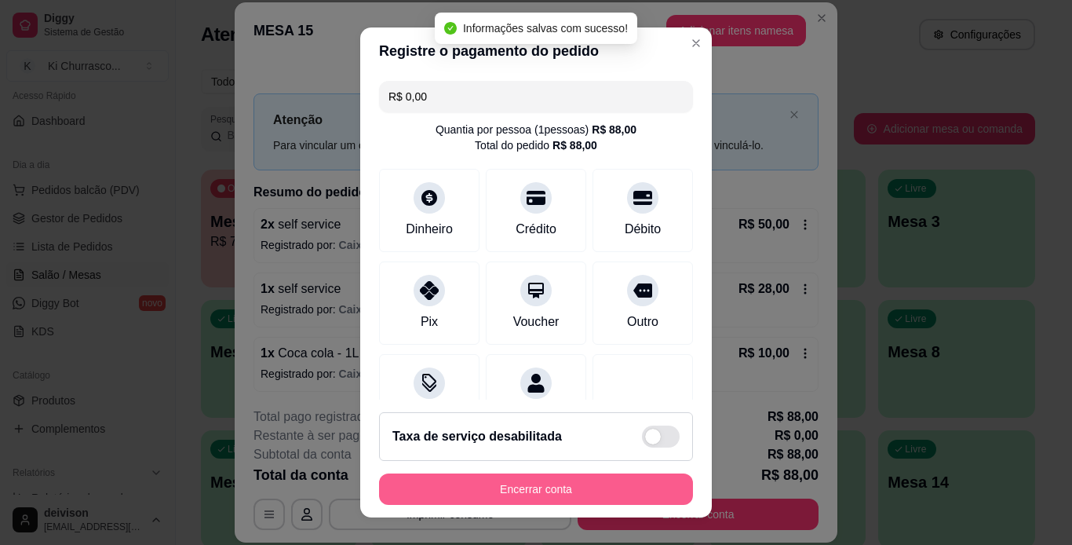
click at [539, 489] on button "Encerrar conta" at bounding box center [536, 488] width 314 height 31
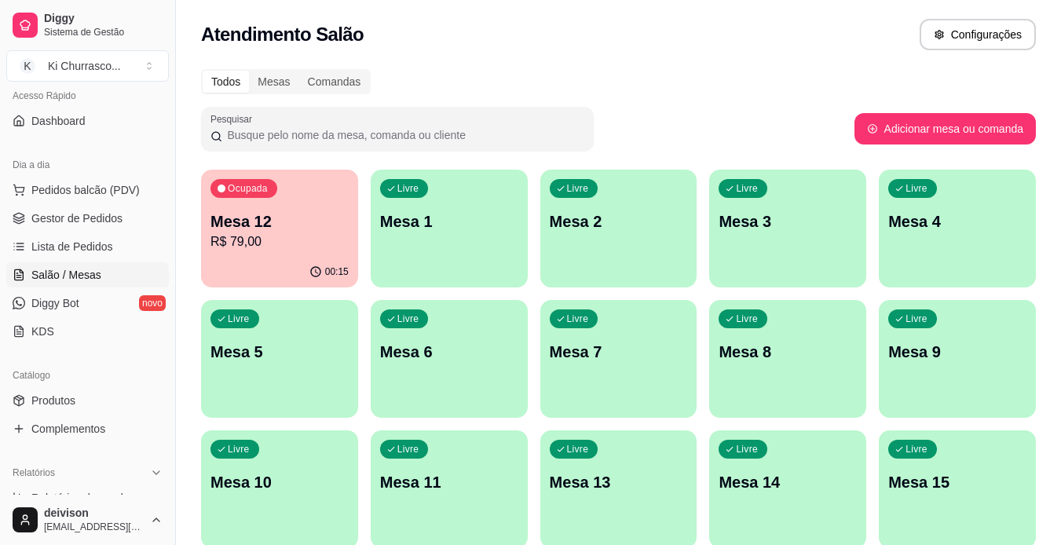
click at [761, 90] on div "Todos Mesas Comandas" at bounding box center [618, 81] width 835 height 25
click at [294, 216] on p "Mesa 12" at bounding box center [279, 221] width 138 height 22
click at [363, 249] on div "Ocupada Mesa 12 R$ 79,00 00:34 Livre Mesa 1 Livre Mesa 2 Livre Mesa 3 Livre Mes…" at bounding box center [618, 489] width 835 height 639
click at [343, 244] on p "R$ 79,00" at bounding box center [279, 241] width 138 height 19
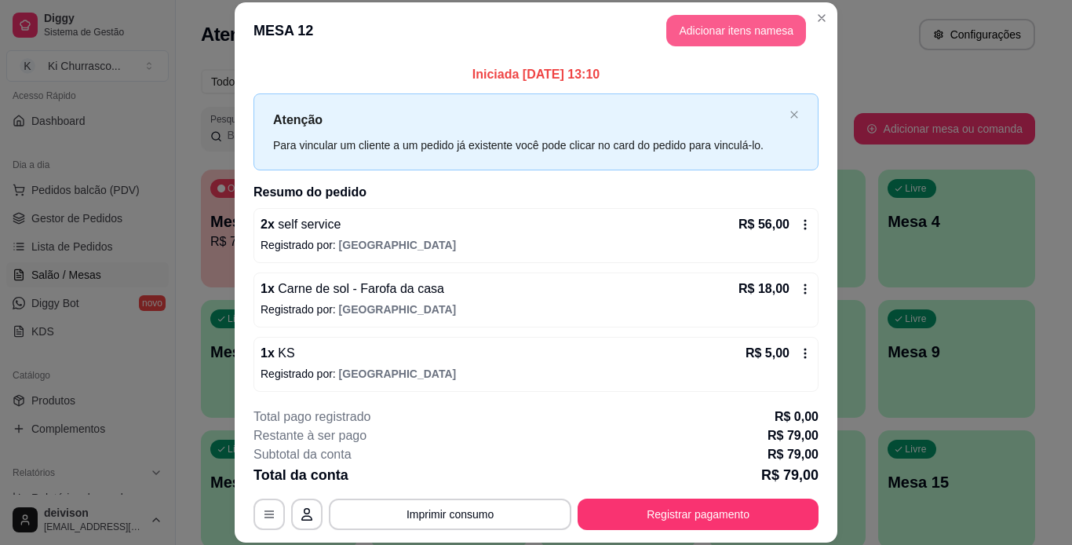
click at [704, 38] on button "Adicionar itens na mesa" at bounding box center [737, 30] width 140 height 31
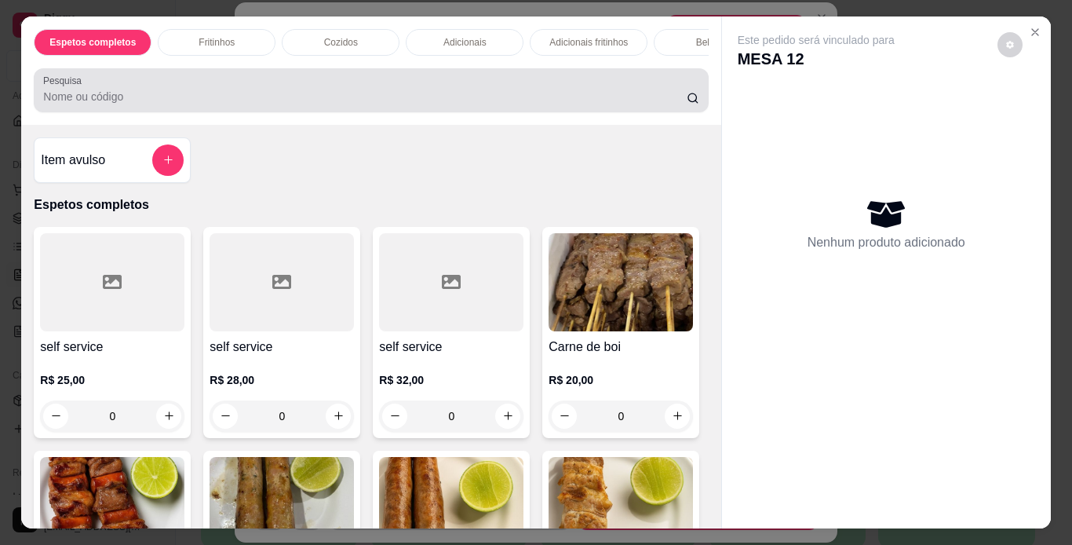
drag, startPoint x: 316, startPoint y: 88, endPoint x: 318, endPoint y: 96, distance: 8.2
click at [316, 93] on div at bounding box center [371, 90] width 656 height 31
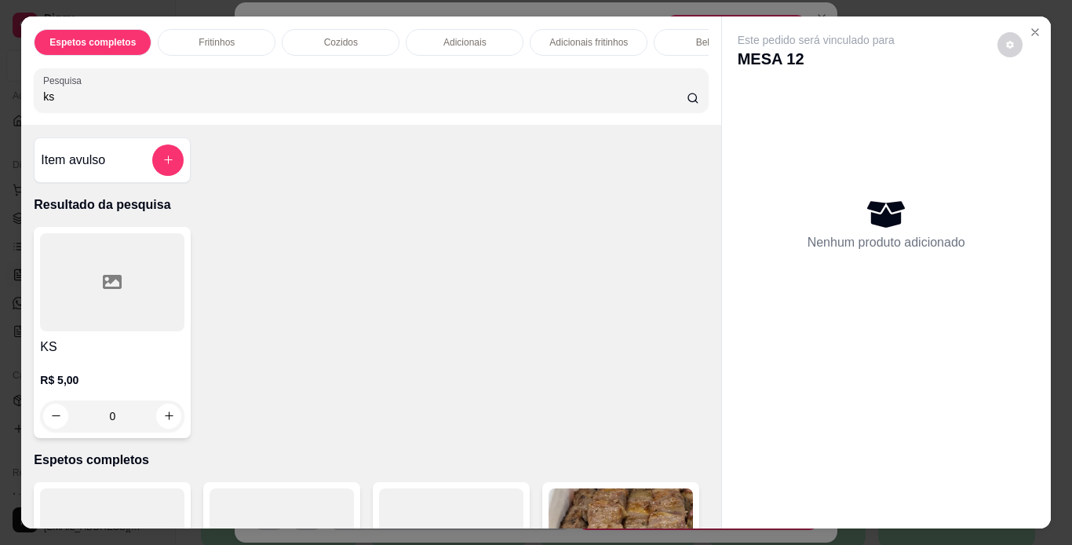
type input "ks"
click at [115, 301] on div at bounding box center [112, 282] width 144 height 98
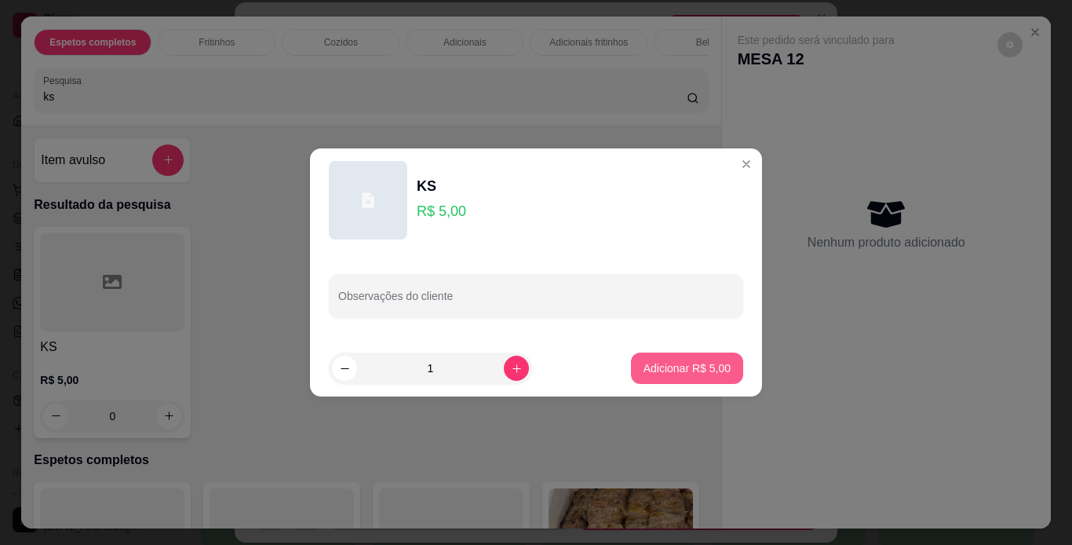
click at [676, 365] on p "Adicionar R$ 5,00" at bounding box center [687, 368] width 87 height 16
type input "1"
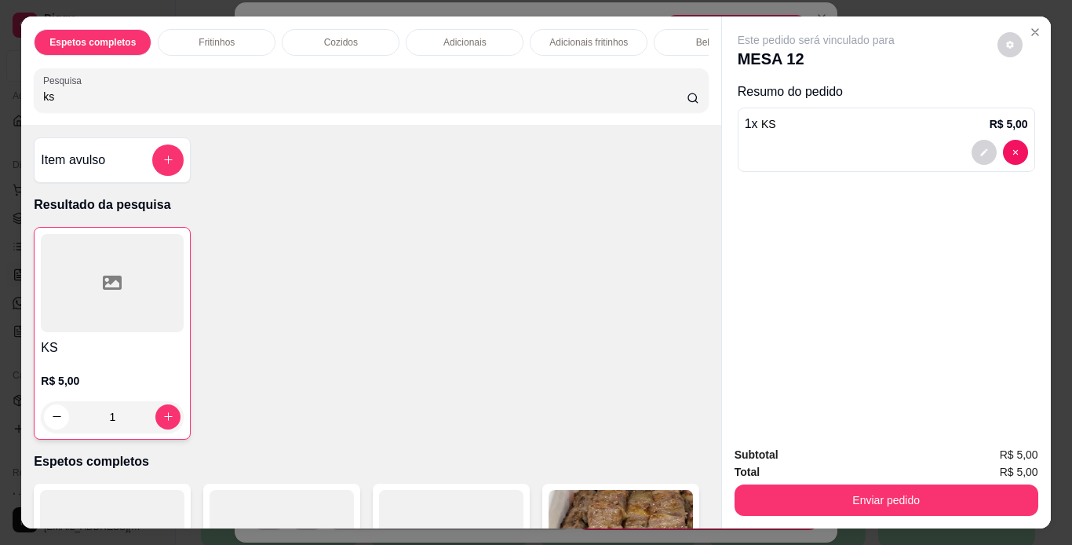
click at [882, 480] on div "Enviar pedido" at bounding box center [887, 497] width 304 height 35
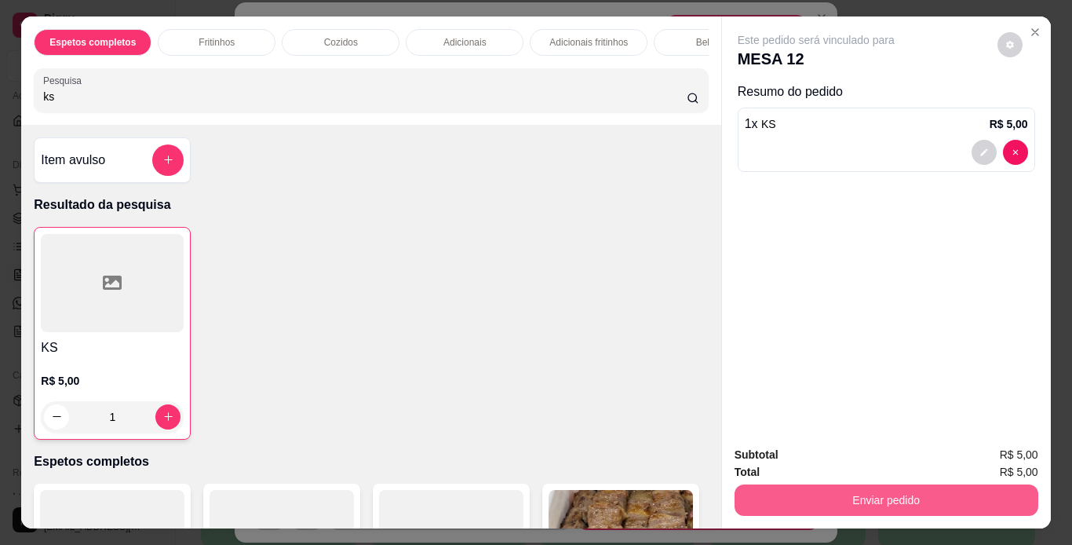
click at [890, 486] on button "Enviar pedido" at bounding box center [887, 499] width 304 height 31
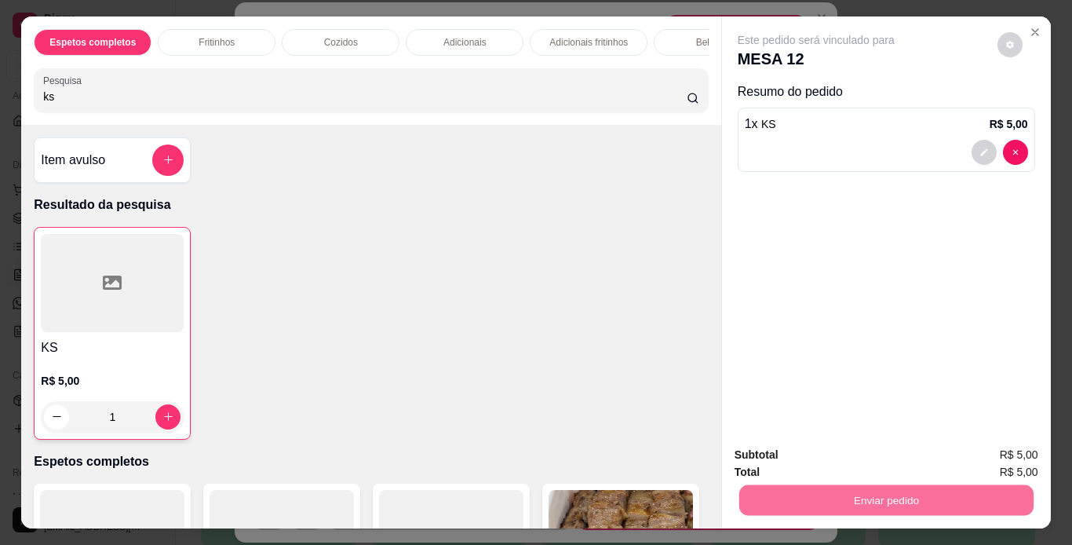
click at [991, 457] on button "Enviar pedido" at bounding box center [998, 454] width 86 height 29
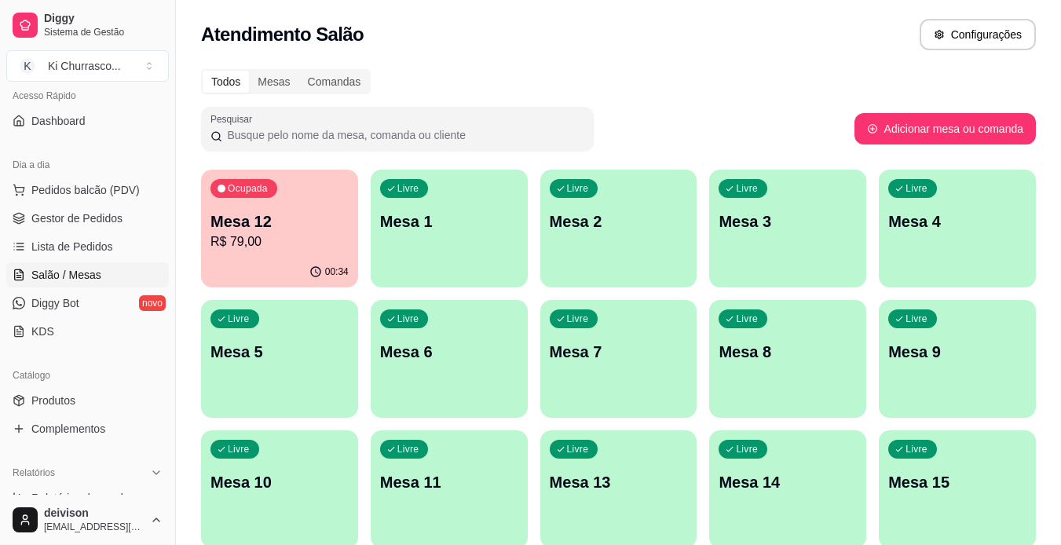
click at [322, 230] on p "Mesa 12" at bounding box center [279, 221] width 138 height 22
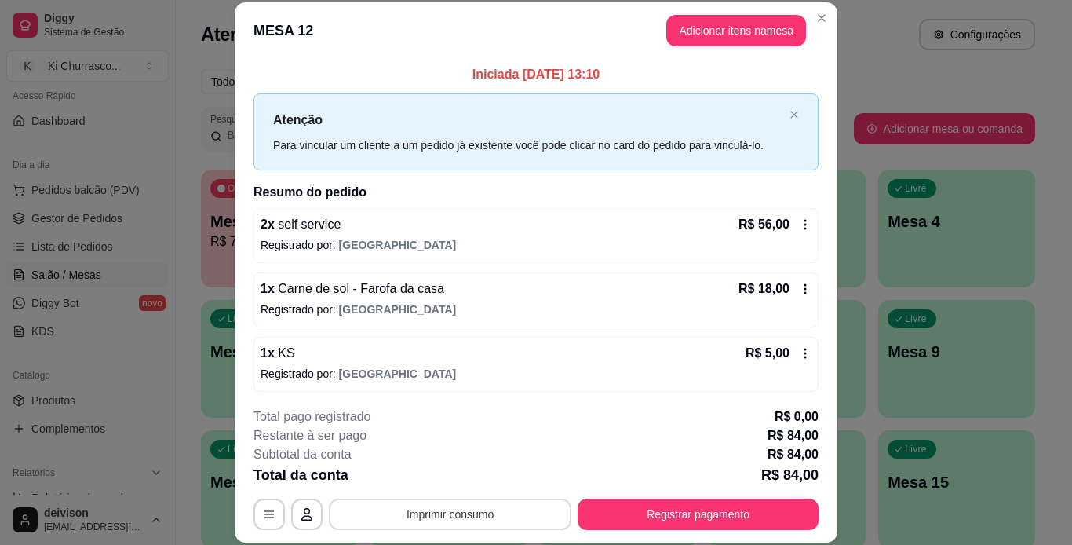
click at [404, 511] on button "Imprimir consumo" at bounding box center [450, 514] width 243 height 31
click at [430, 474] on button "IMPRESSORA" at bounding box center [449, 477] width 110 height 24
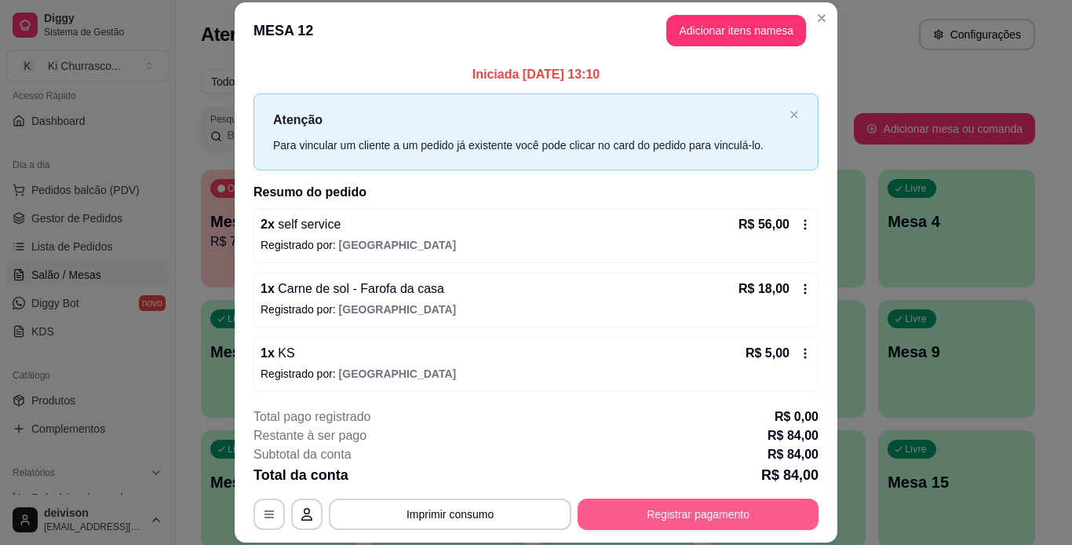
click at [608, 509] on button "Registrar pagamento" at bounding box center [698, 514] width 241 height 31
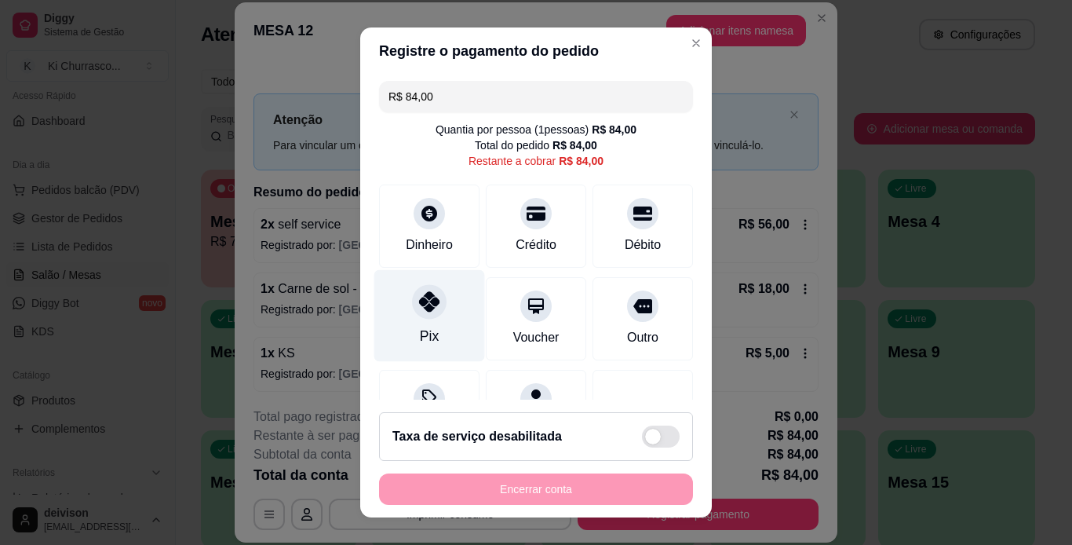
click at [433, 309] on div at bounding box center [429, 301] width 35 height 35
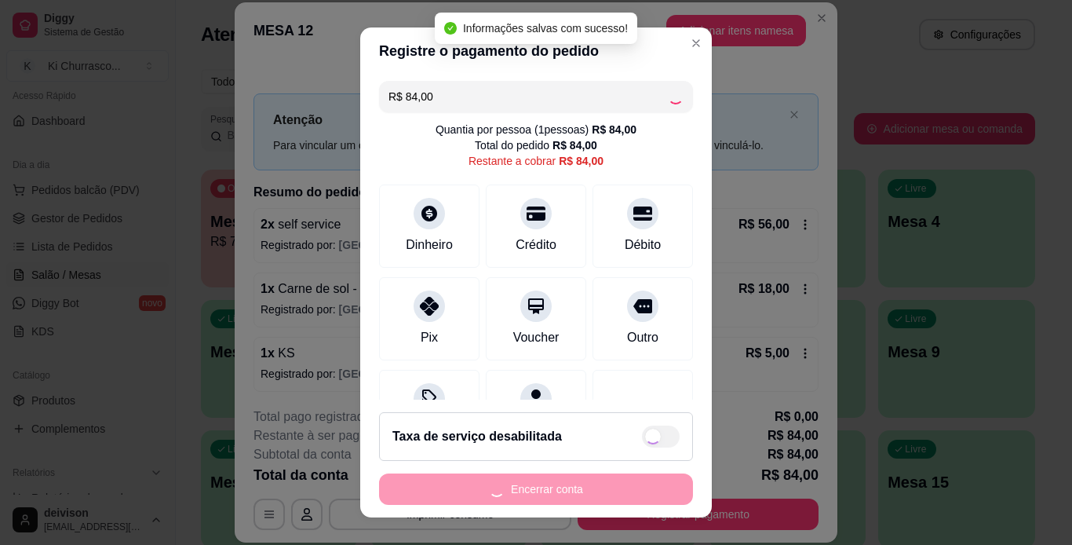
click at [601, 482] on div "Encerrar conta" at bounding box center [536, 488] width 314 height 31
type input "R$ 0,00"
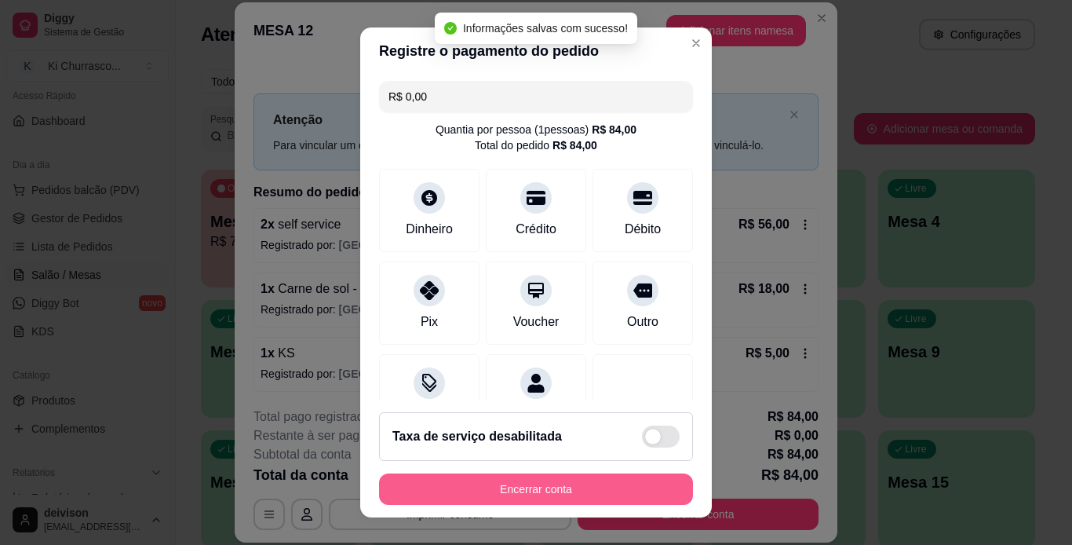
click at [596, 485] on button "Encerrar conta" at bounding box center [536, 488] width 314 height 31
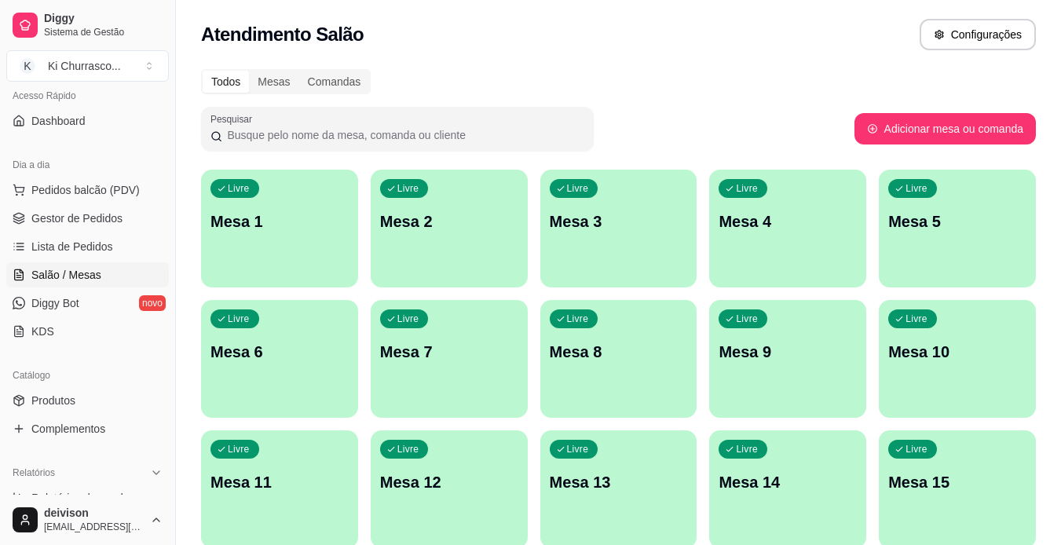
click at [820, 126] on div "Pesquisar" at bounding box center [527, 129] width 653 height 44
